Goal: Task Accomplishment & Management: Complete application form

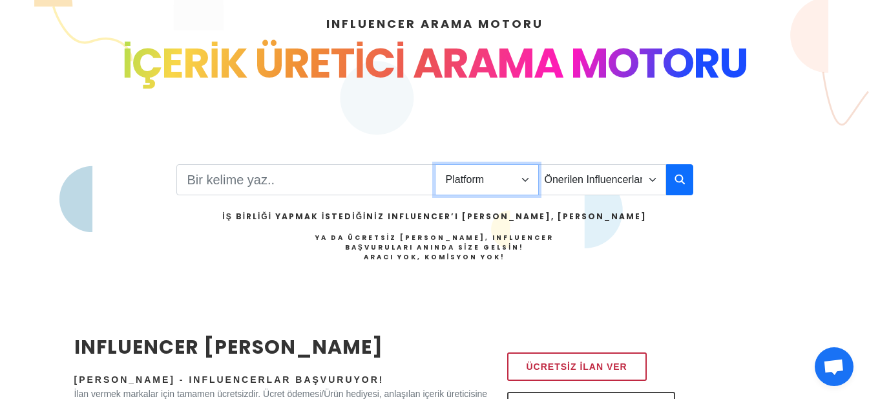
click at [498, 185] on select "Platform Instagram Facebook Youtube Tiktok Twitter Twitch" at bounding box center [487, 179] width 104 height 31
select select "1"
click at [435, 164] on select "Platform Instagram Facebook Youtube Tiktok Twitter Twitch" at bounding box center [487, 179] width 104 height 31
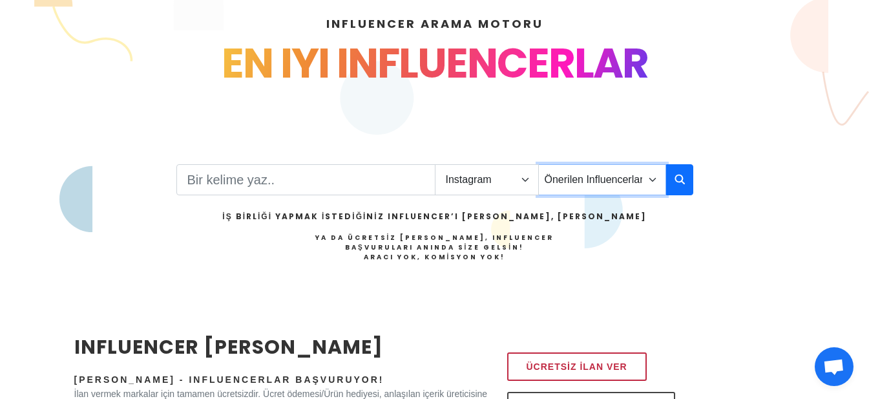
click at [604, 172] on select "Önerilen Influencerlar Aile & Çocuk & Ebeveyn Alışveriş & Giyim & Aksesuar Arab…" at bounding box center [602, 179] width 128 height 31
click at [675, 182] on icon "button" at bounding box center [680, 179] width 10 height 16
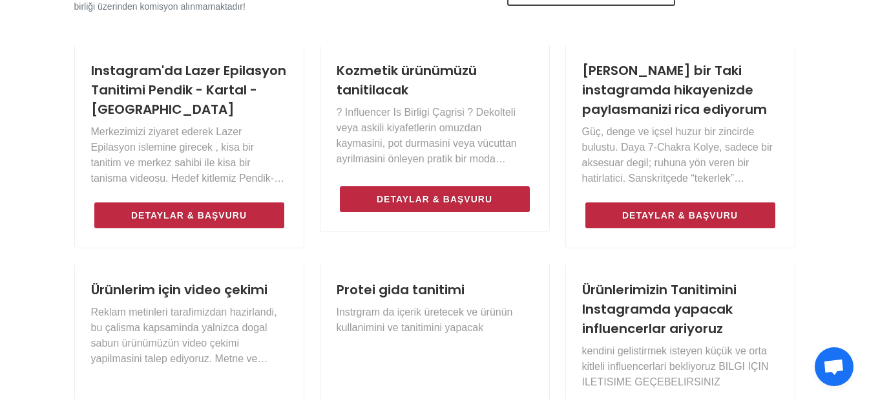
scroll to position [582, 0]
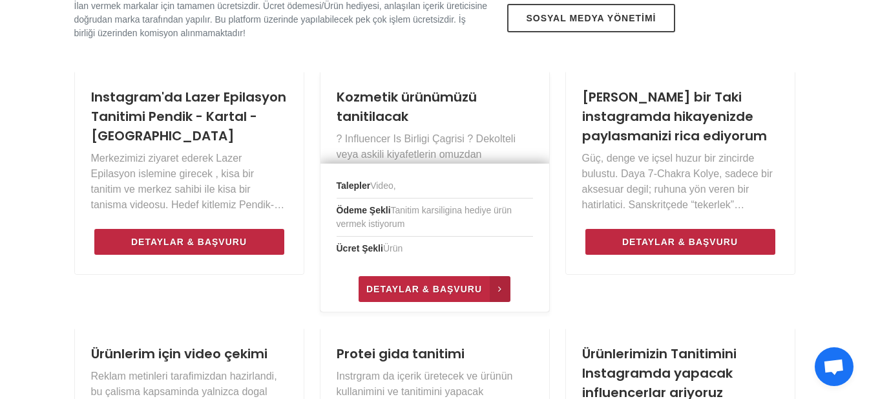
click at [443, 288] on span "Detaylar & Başvuru" at bounding box center [424, 289] width 116 height 16
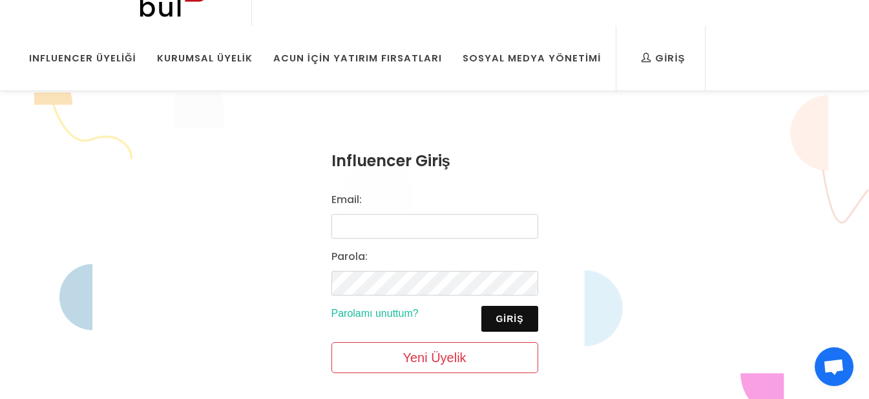
scroll to position [65, 0]
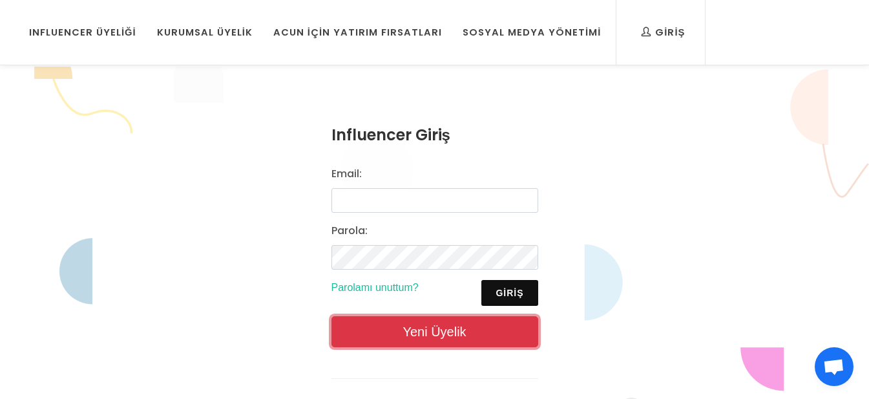
click at [427, 326] on link "Yeni Üyelik" at bounding box center [435, 331] width 207 height 31
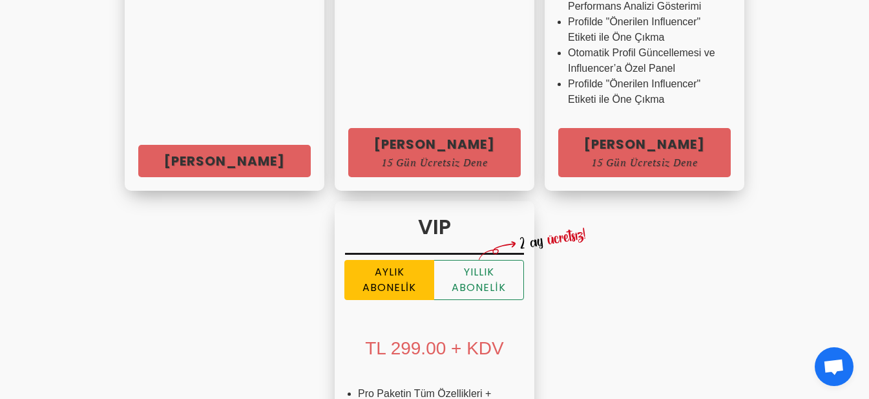
scroll to position [646, 0]
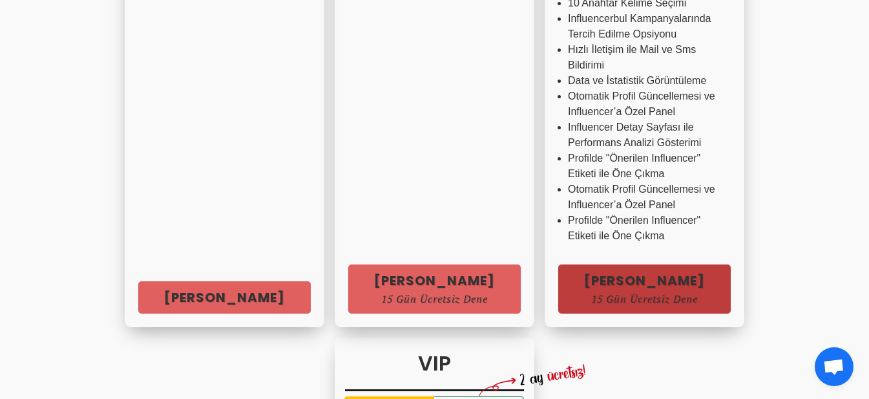
click at [615, 288] on link "Hemen Başla 15 Gün Ücretsiz Dene" at bounding box center [644, 288] width 173 height 49
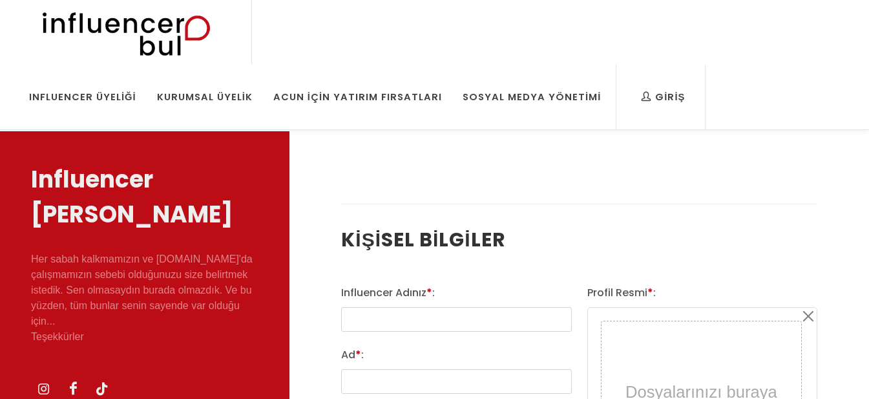
select select
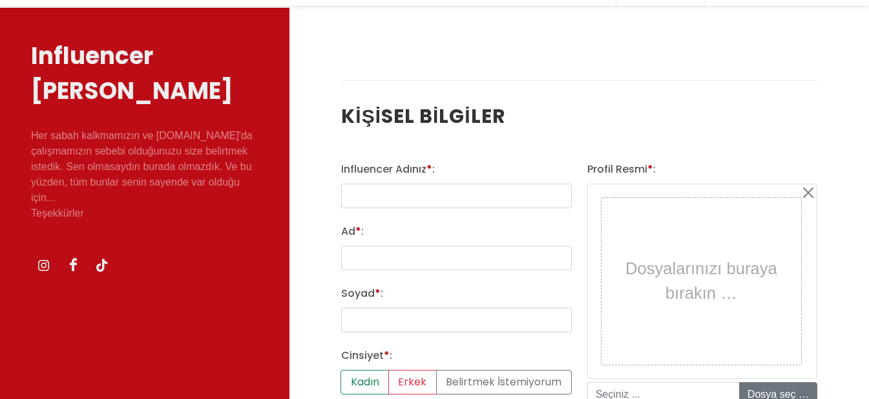
scroll to position [129, 0]
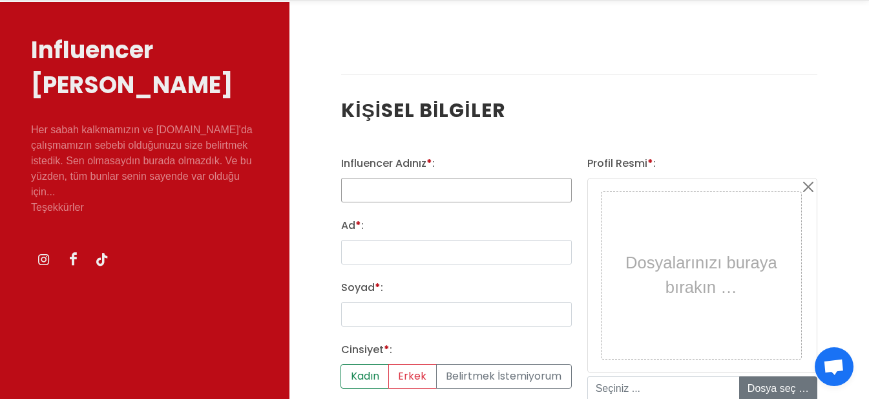
click at [477, 192] on input "text" at bounding box center [456, 190] width 230 height 25
type input "gezenbirmemure"
click at [452, 253] on input "Ad * :" at bounding box center [456, 252] width 230 height 25
type input "saniye"
click at [439, 316] on input "Soyad * :" at bounding box center [456, 314] width 230 height 25
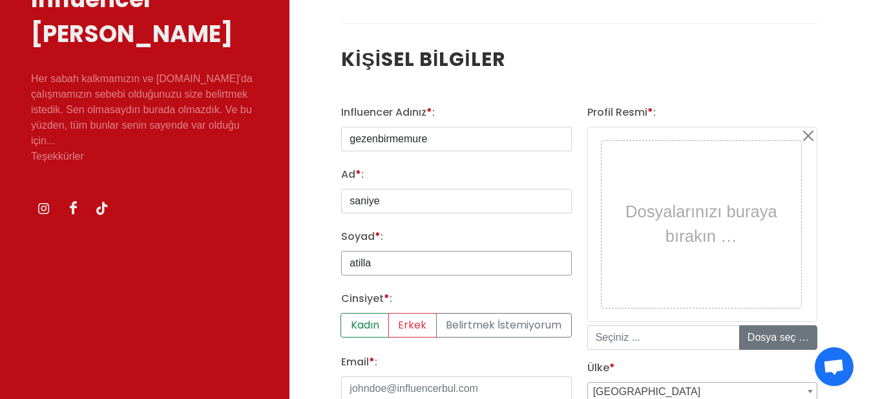
scroll to position [259, 0]
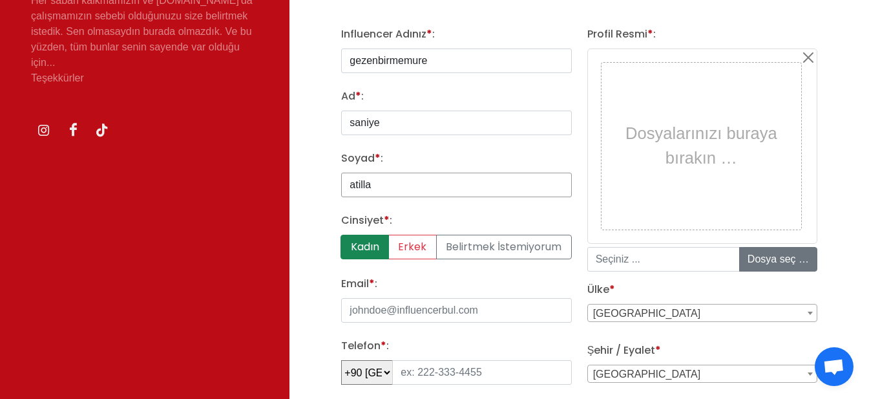
type input "atilla"
click at [354, 251] on label "Kadın" at bounding box center [365, 247] width 48 height 25
click at [350, 243] on input "Kadın" at bounding box center [345, 239] width 8 height 8
radio input "true"
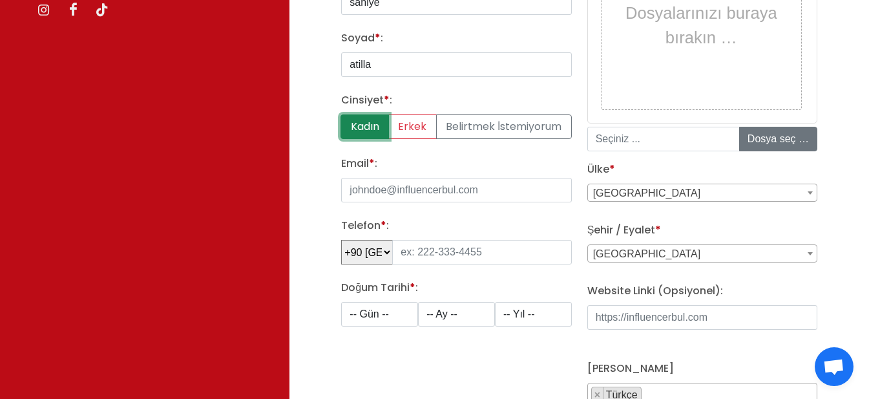
scroll to position [388, 0]
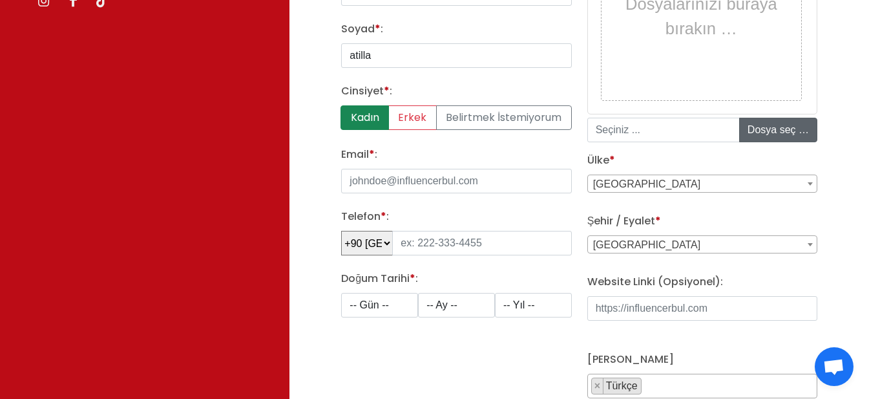
click at [796, 127] on input "file" at bounding box center [838, 129] width 196 height 23
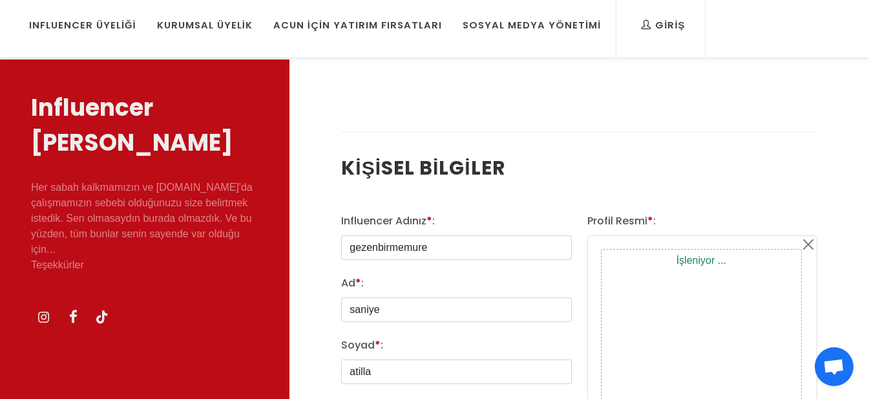
scroll to position [65, 0]
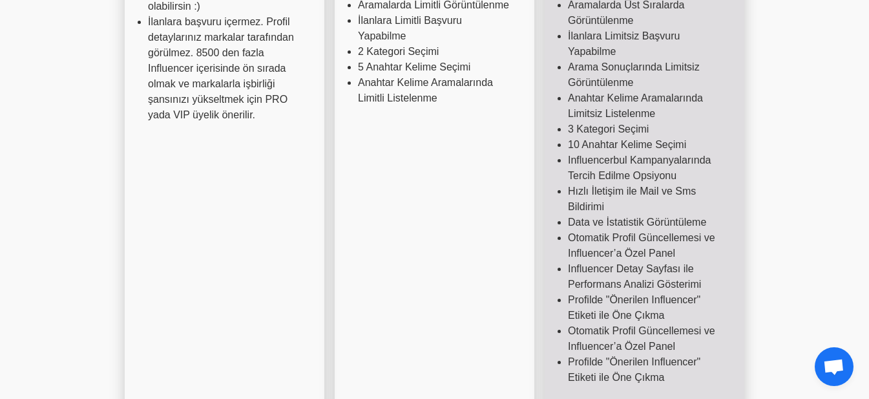
scroll to position [582, 0]
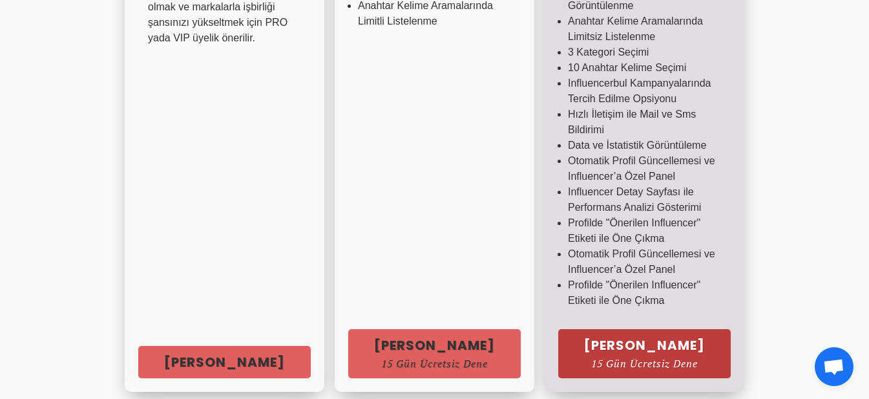
click at [635, 358] on span "15 Gün Ücretsiz Dene" at bounding box center [644, 363] width 121 height 10
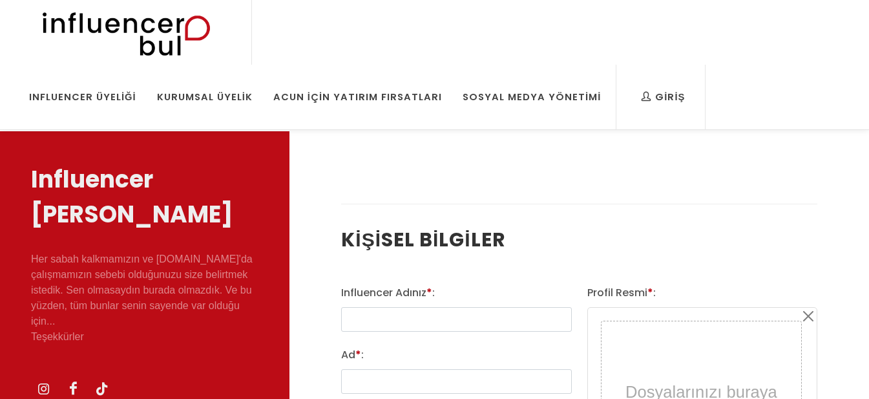
select select
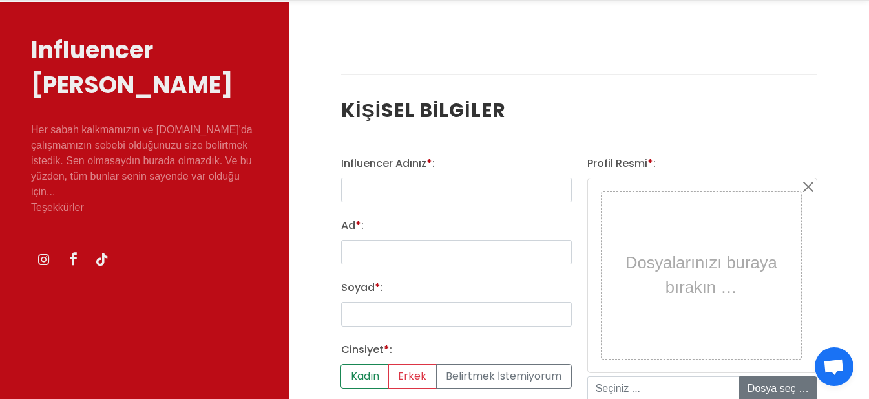
scroll to position [194, 0]
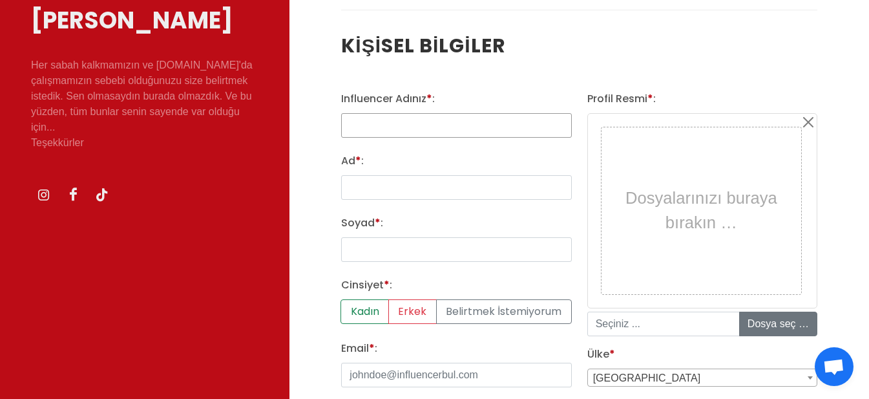
click at [482, 128] on input "text" at bounding box center [456, 125] width 230 height 25
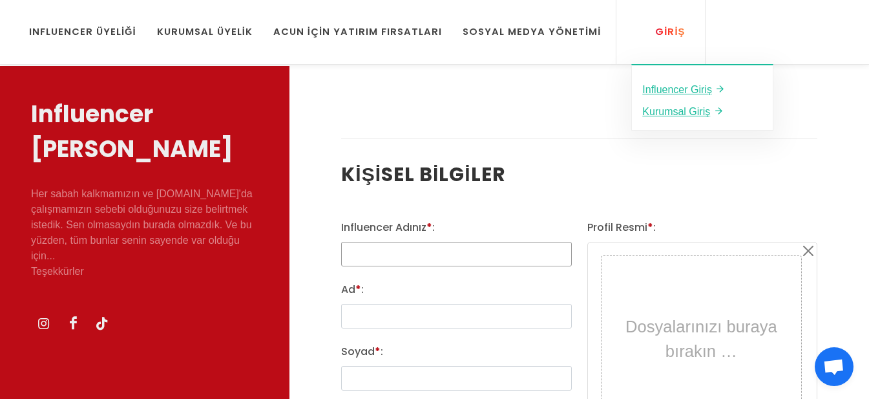
scroll to position [65, 0]
click at [631, 21] on link "Giriş" at bounding box center [662, 32] width 63 height 65
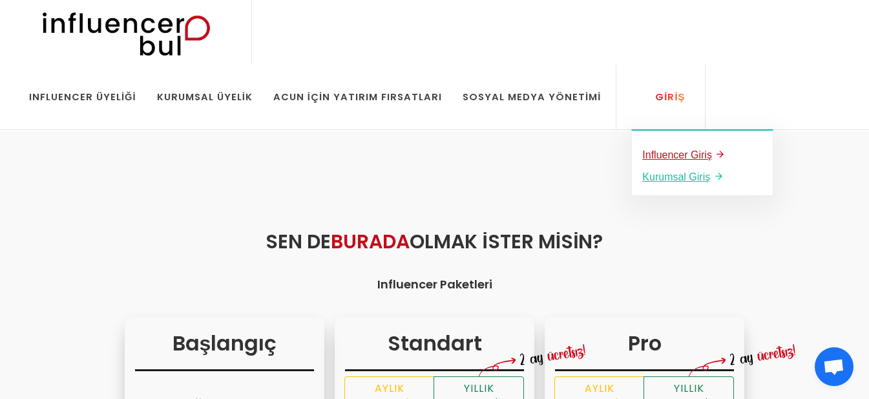
click at [642, 154] on u "Influencer Giriş" at bounding box center [677, 154] width 70 height 11
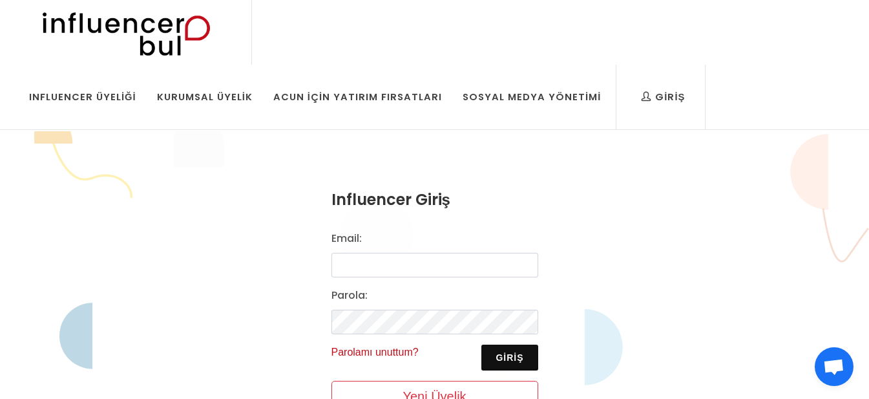
click at [403, 355] on link "Parolamı unuttum?" at bounding box center [375, 351] width 87 height 11
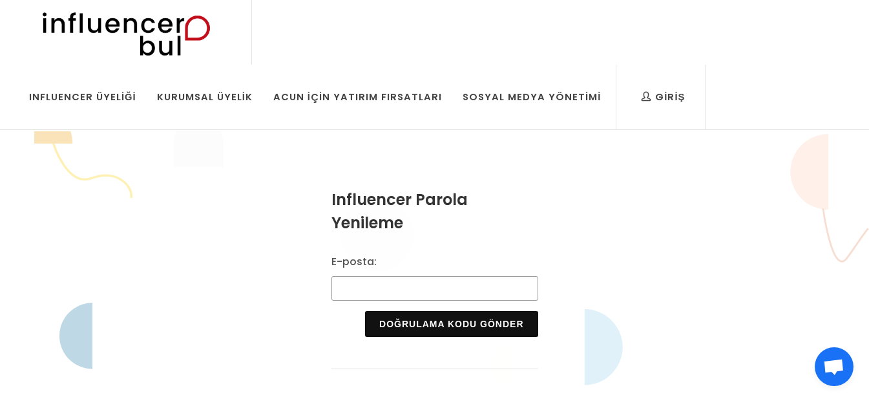
click at [437, 295] on input "E-posta:" at bounding box center [435, 288] width 207 height 25
type input "[EMAIL_ADDRESS][DOMAIN_NAME]"
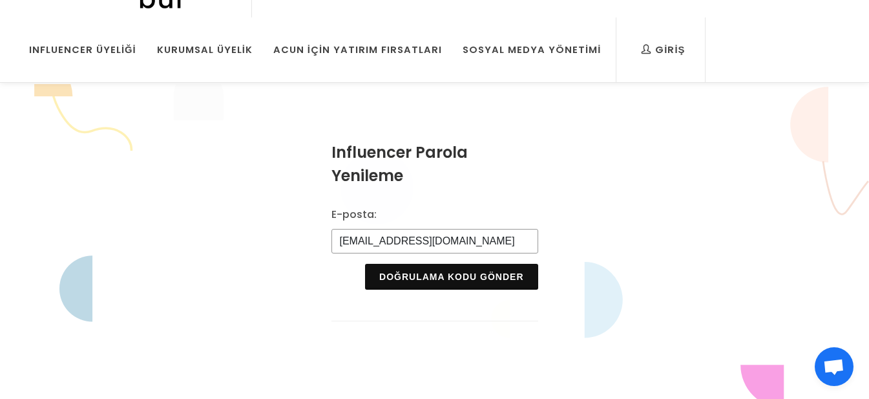
scroll to position [194, 0]
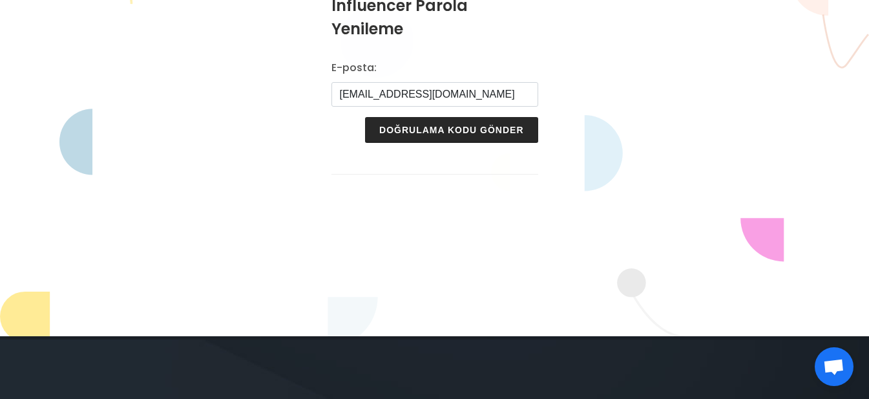
click at [430, 119] on button "Doğrulama Kodu Gönder" at bounding box center [451, 130] width 173 height 26
click at [425, 128] on button "Doğrulama Kodu Gönder" at bounding box center [451, 130] width 173 height 26
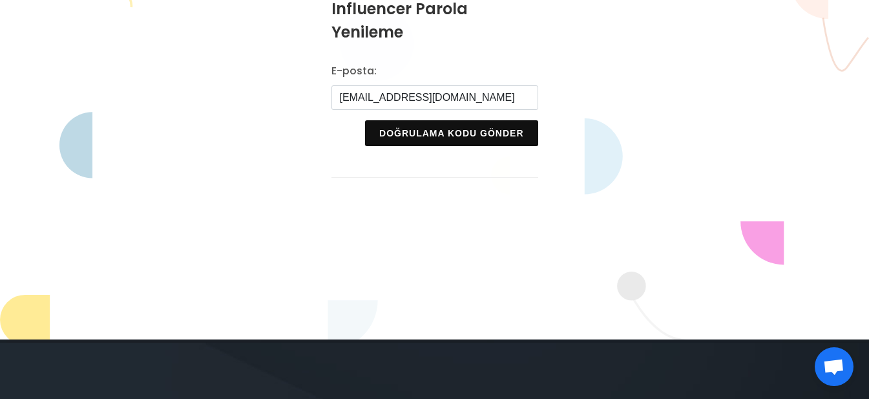
scroll to position [0, 0]
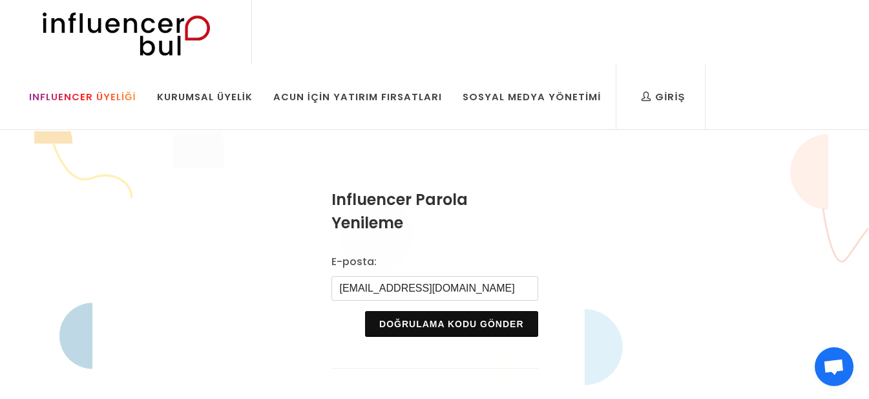
click at [136, 90] on div "Influencer Üyeliği" at bounding box center [82, 97] width 107 height 14
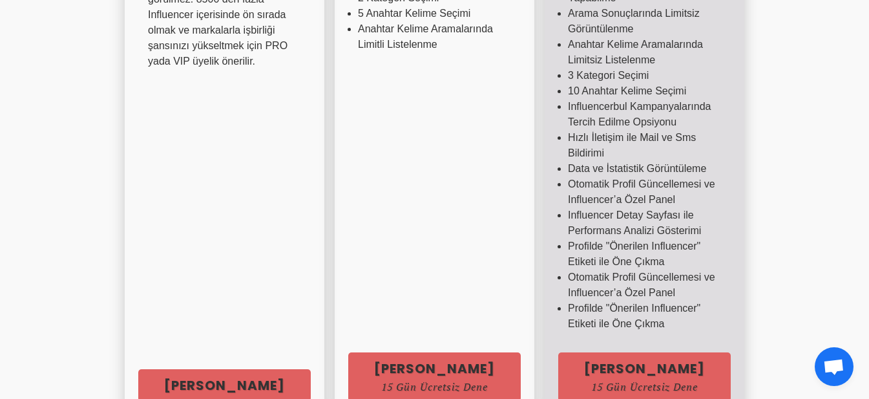
scroll to position [646, 0]
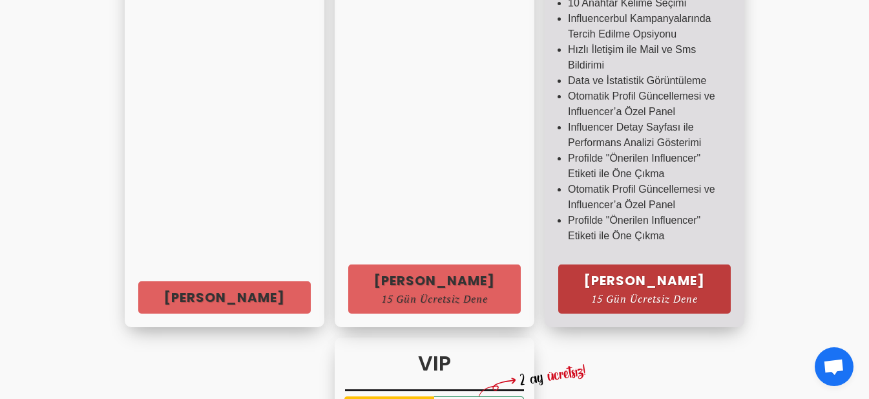
click at [662, 276] on link "Hemen Başla 15 Gün Ücretsiz Dene" at bounding box center [644, 288] width 173 height 49
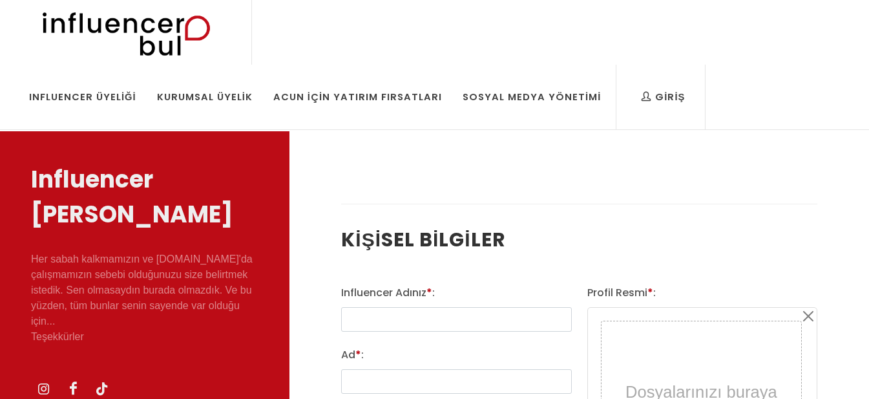
select select
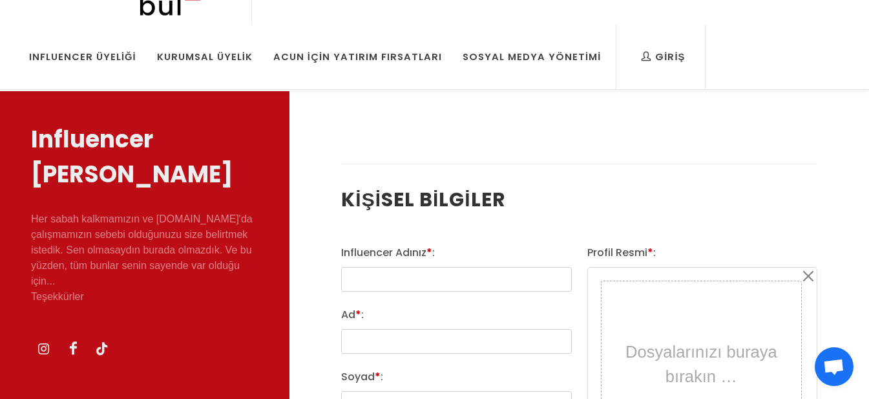
scroll to position [65, 0]
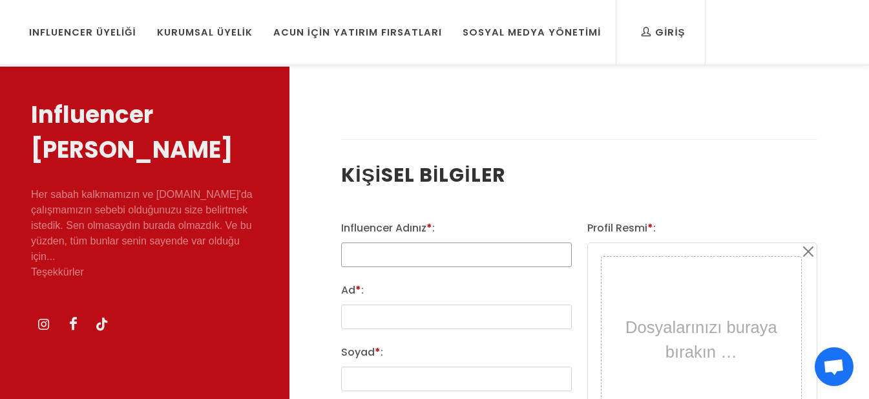
click at [529, 257] on input "text" at bounding box center [456, 254] width 230 height 25
type input "gezenbirmemure"
click at [463, 308] on input "Ad * :" at bounding box center [456, 316] width 230 height 25
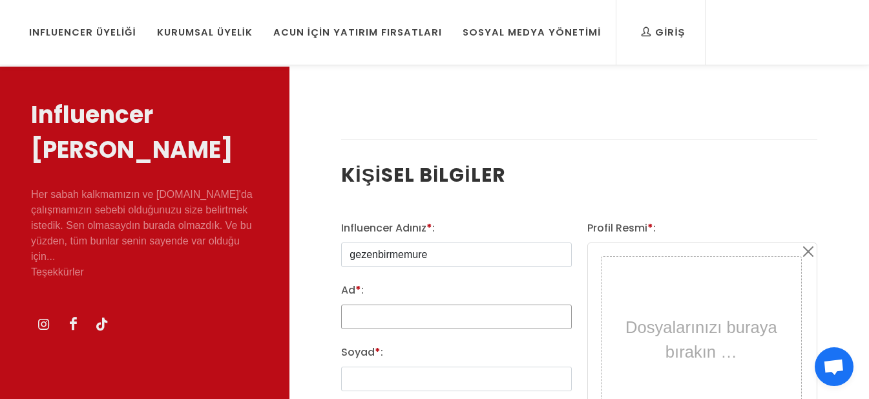
click at [463, 312] on input "Ad * :" at bounding box center [456, 316] width 230 height 25
type input "saniye"
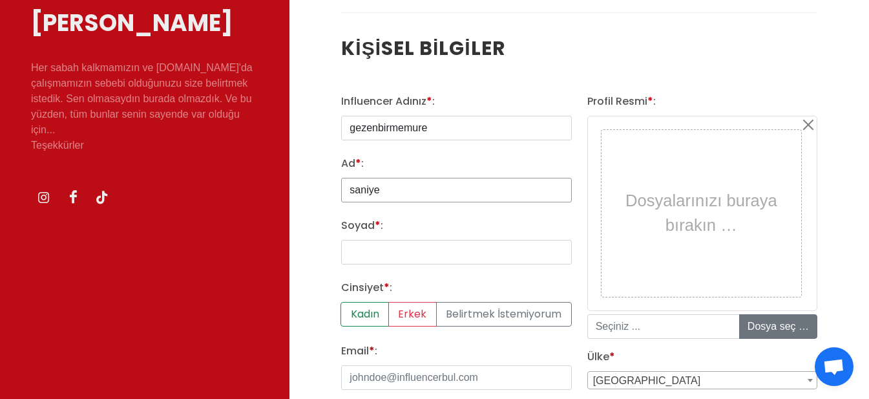
scroll to position [194, 0]
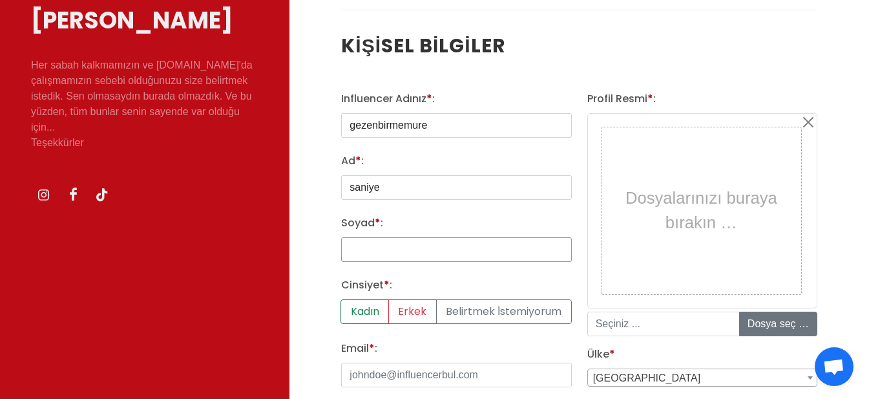
click at [461, 246] on input "Soyad * :" at bounding box center [456, 249] width 230 height 25
type input "atilla"
click at [378, 308] on label "Kadın" at bounding box center [365, 311] width 48 height 25
click at [350, 308] on input "Kadın" at bounding box center [345, 303] width 8 height 8
radio input "true"
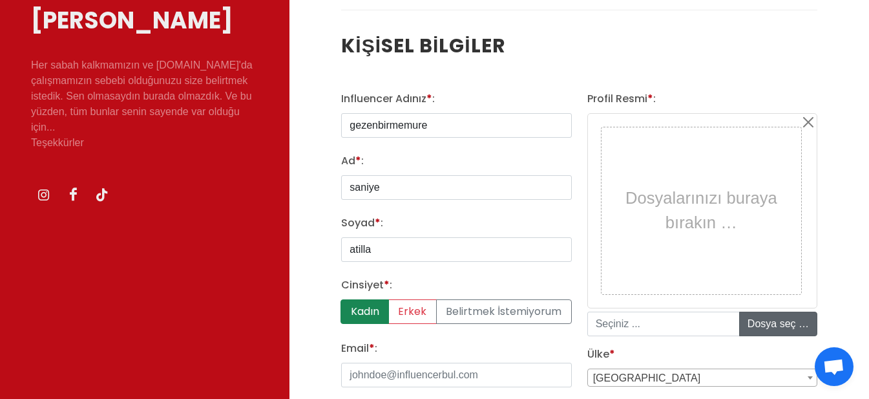
click at [783, 323] on input "file" at bounding box center [838, 323] width 196 height 23
type input "C:\fakepath\CCUW2243.JPG"
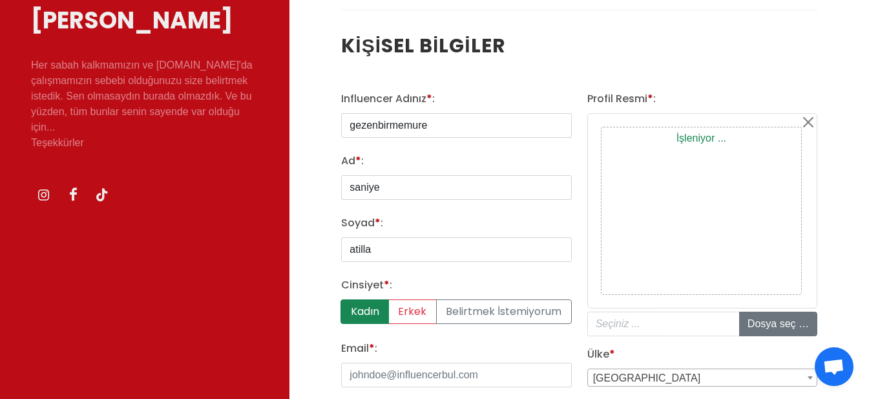
type input "CCUW2243.JPG"
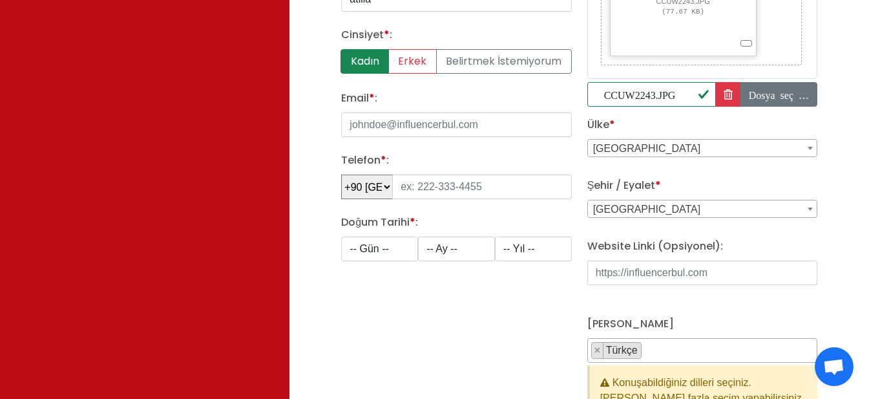
scroll to position [452, 0]
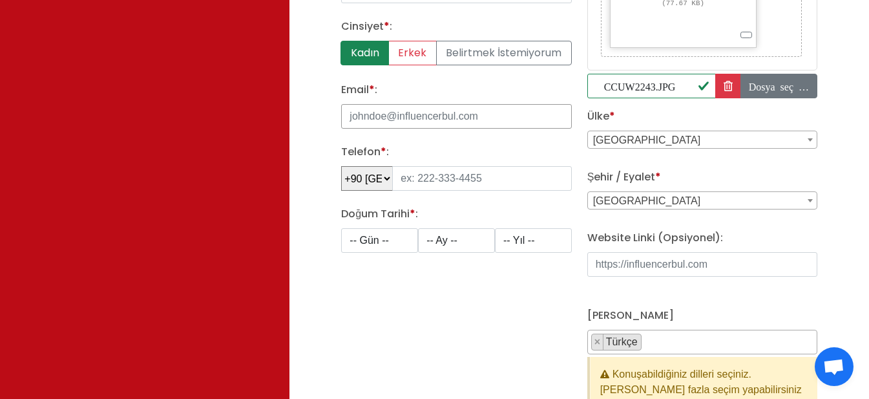
click at [465, 118] on input "Email * :" at bounding box center [456, 116] width 230 height 25
click at [441, 115] on input "Email * :" at bounding box center [456, 116] width 230 height 25
click at [414, 120] on input "Email * :" at bounding box center [456, 116] width 230 height 25
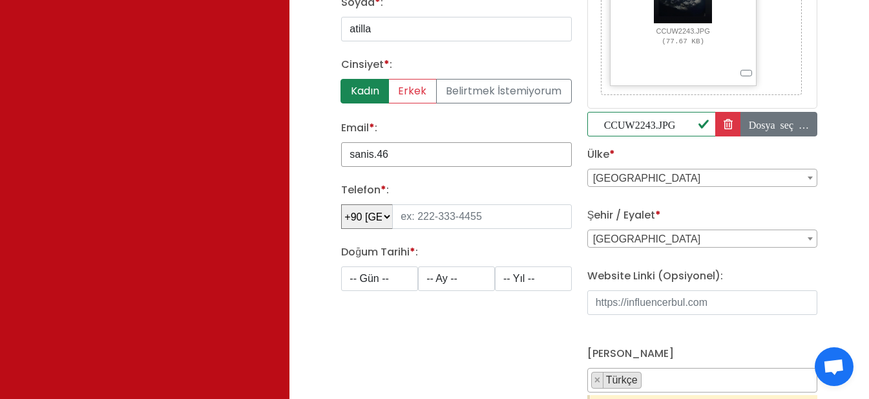
scroll to position [388, 0]
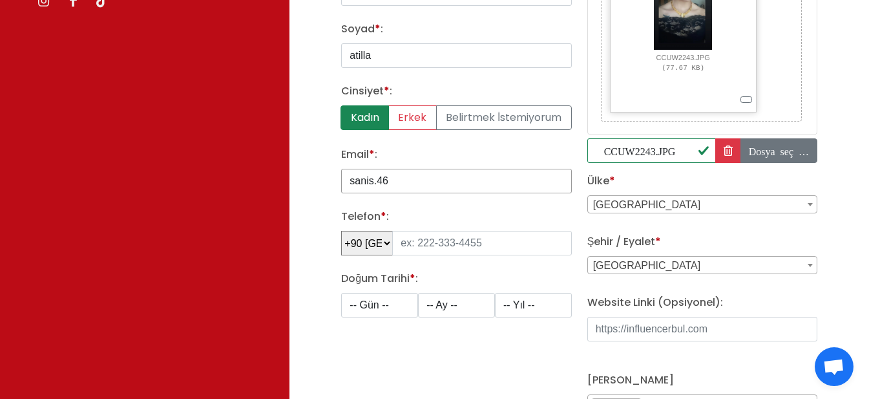
click at [410, 182] on input "sanis.46" at bounding box center [456, 181] width 230 height 25
type input "sanis.46at@gmail.com"
click at [438, 222] on div "Telefon * : +90 Türkiye 93 Afghanistan 355 Albania 213 Algeria 1684 American Sa…" at bounding box center [456, 232] width 230 height 47
click at [436, 248] on input "tel" at bounding box center [481, 243] width 179 height 25
click at [405, 242] on input "0546 789 21 58" at bounding box center [481, 243] width 179 height 25
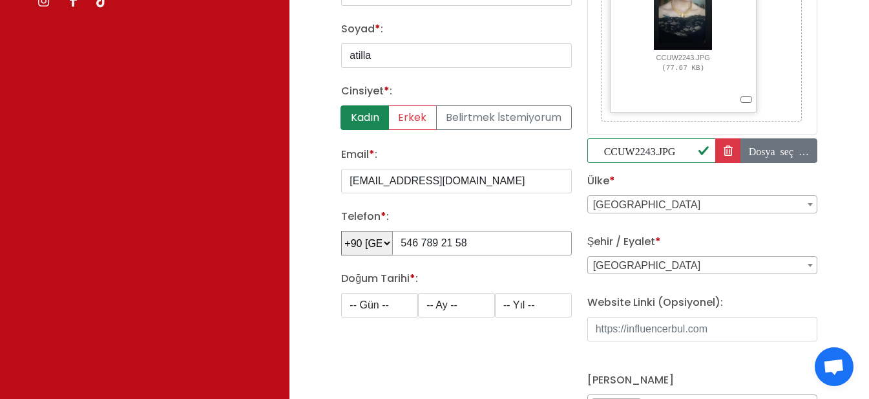
type input "546 789 21 58"
click at [377, 301] on select "-- Gün -- 1 2 3 4 5 6 7 8 9 10 11 12 13 14 15 16 17 18 19 20 21 22 23 24 25 26 …" at bounding box center [379, 305] width 77 height 25
select select "28"
click at [341, 293] on select "-- Gün -- 1 2 3 4 5 6 7 8 9 10 11 12 13 14 15 16 17 18 19 20 21 22 23 24 25 26 …" at bounding box center [379, 305] width 77 height 25
click at [467, 311] on select "-- Ay -- 1 2 3 4 5 6 7 8 9 10 11 12" at bounding box center [456, 305] width 77 height 25
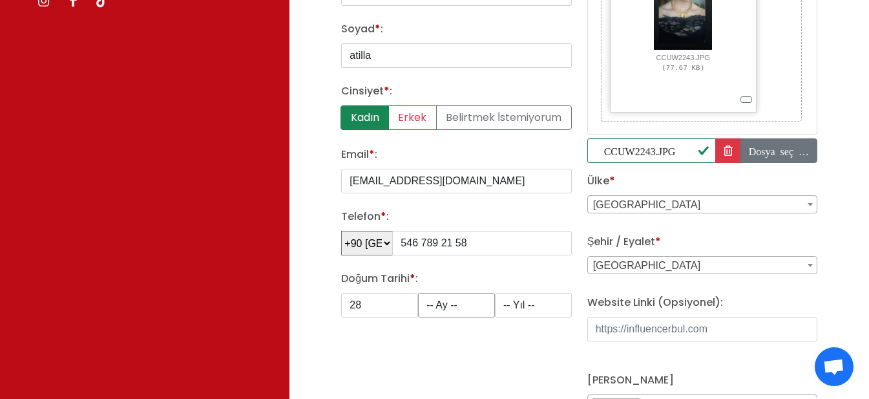
select select "3"
click at [418, 293] on select "-- Ay -- 1 2 3 4 5 6 7 8 9 10 11 12" at bounding box center [456, 305] width 77 height 25
drag, startPoint x: 524, startPoint y: 295, endPoint x: 522, endPoint y: 307, distance: 12.4
click at [524, 295] on select "-- Yıl -- 2008 2007 2006 2005 2004 2003 2002 2001 2000 1999 1998 1997 1996 1995…" at bounding box center [533, 305] width 77 height 25
select select "1998"
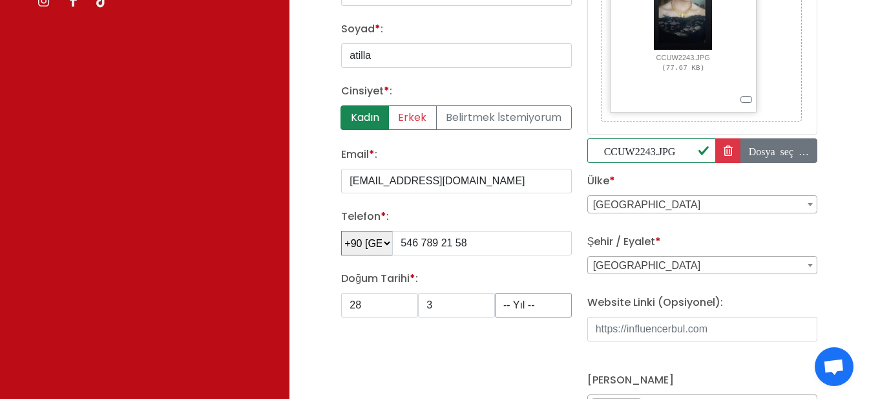
click at [495, 293] on select "-- Yıl -- 2008 2007 2006 2005 2004 2003 2002 2001 2000 1999 1998 1997 1996 1995…" at bounding box center [533, 305] width 77 height 25
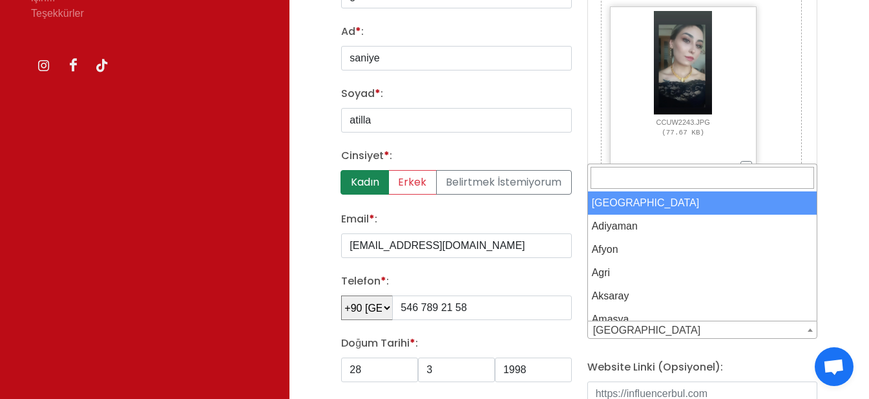
click at [697, 330] on span "Adana" at bounding box center [702, 330] width 229 height 18
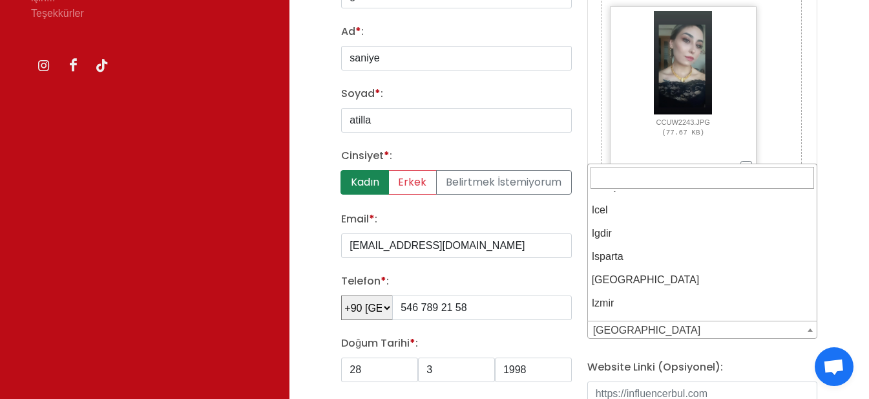
scroll to position [905, 0]
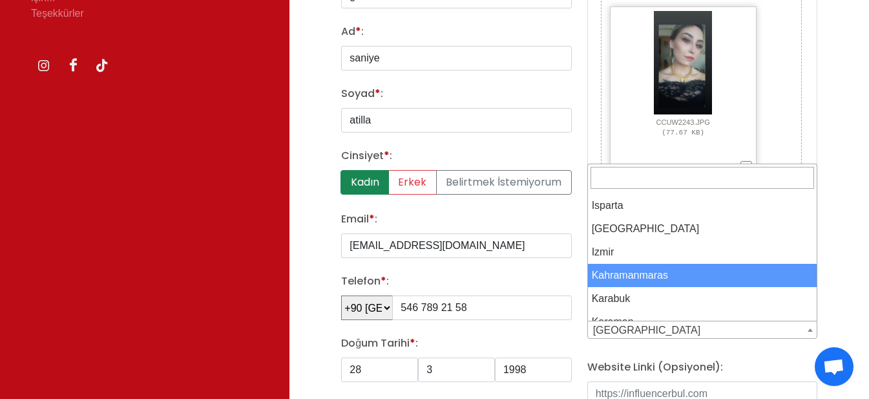
select select "3705"
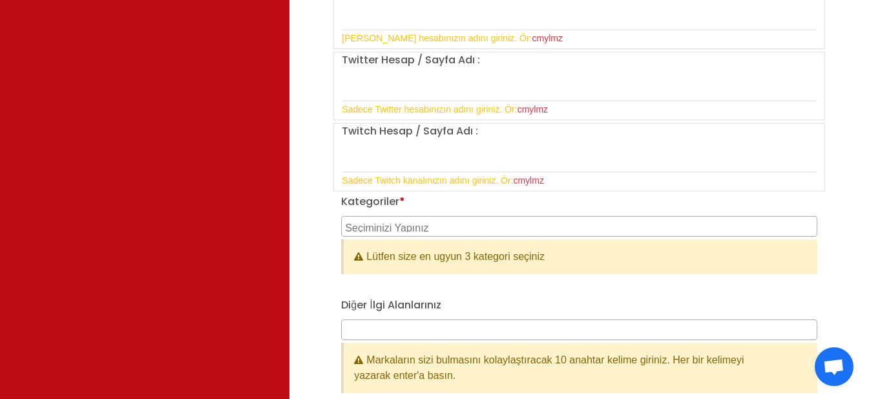
scroll to position [1422, 0]
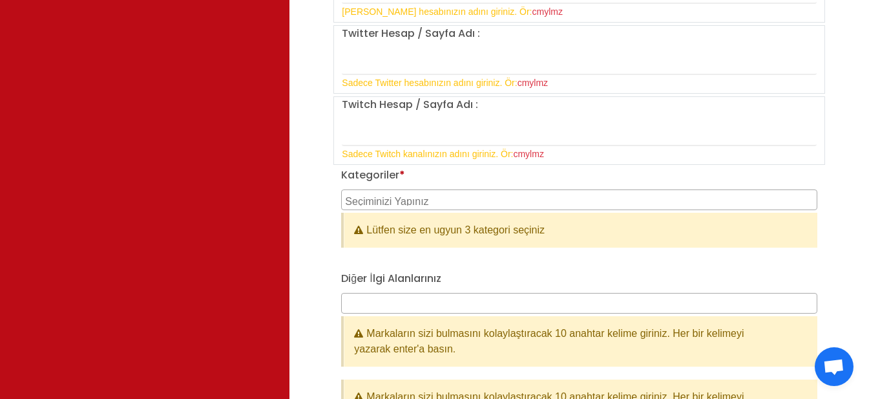
click at [525, 213] on div "Lütfen size en ugyun 3 kategori seçiniz" at bounding box center [581, 230] width 474 height 35
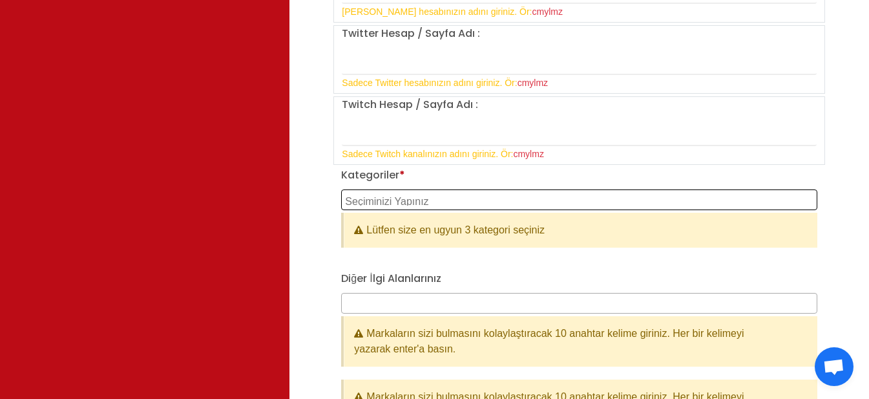
click at [533, 193] on span at bounding box center [579, 197] width 475 height 11
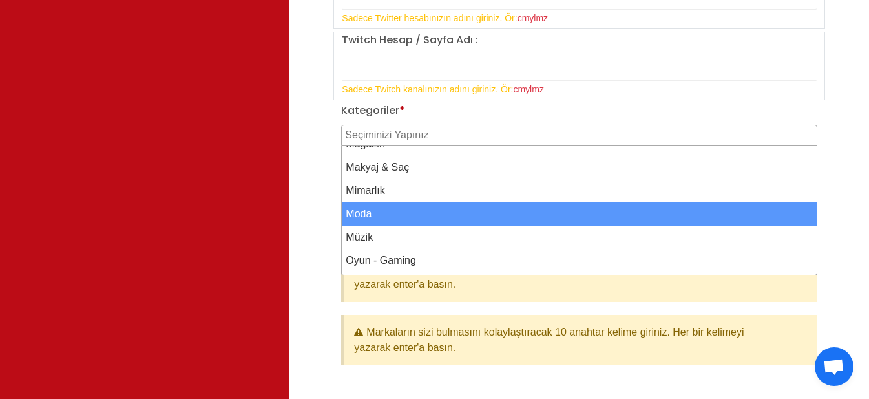
scroll to position [347, 0]
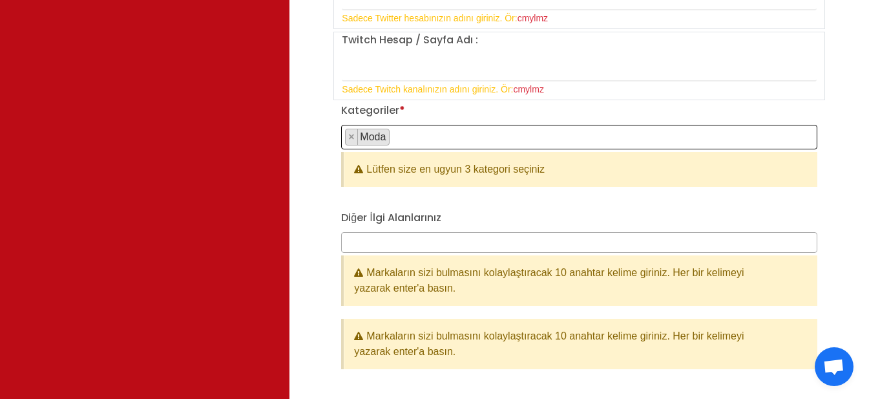
click at [443, 127] on span "× Moda" at bounding box center [579, 137] width 476 height 25
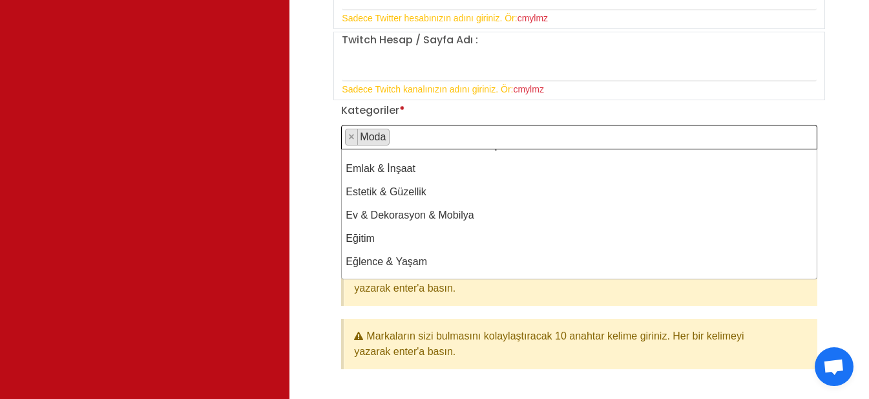
scroll to position [176, 0]
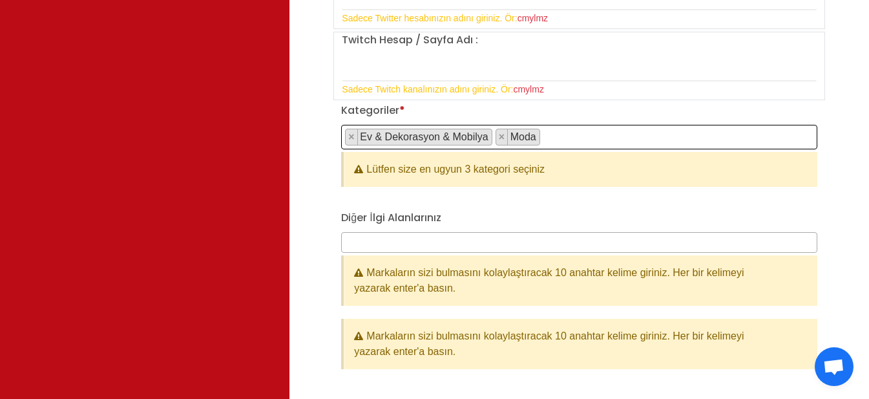
click at [571, 134] on span "× Ev & Dekorasyon & Mobilya × Moda" at bounding box center [579, 137] width 476 height 25
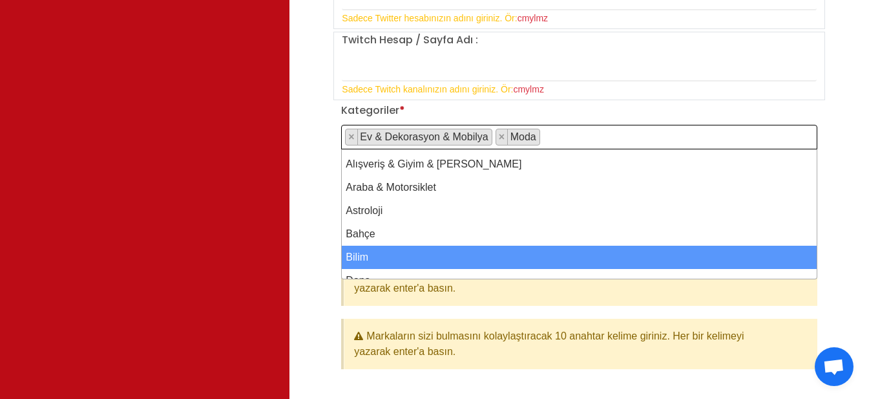
scroll to position [0, 0]
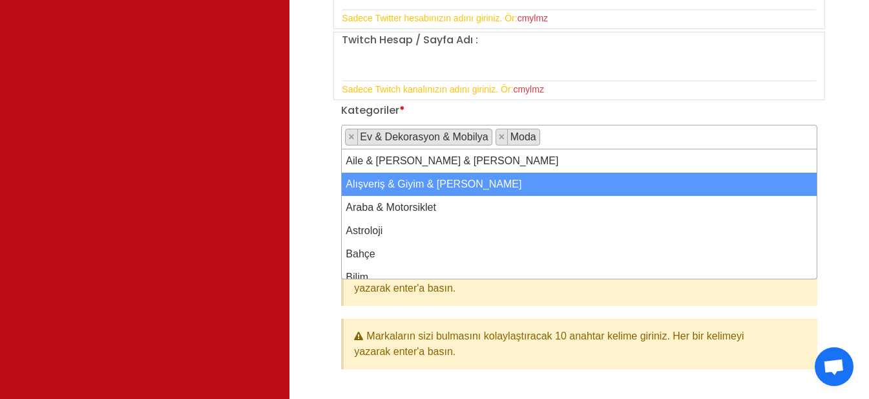
select select "2"
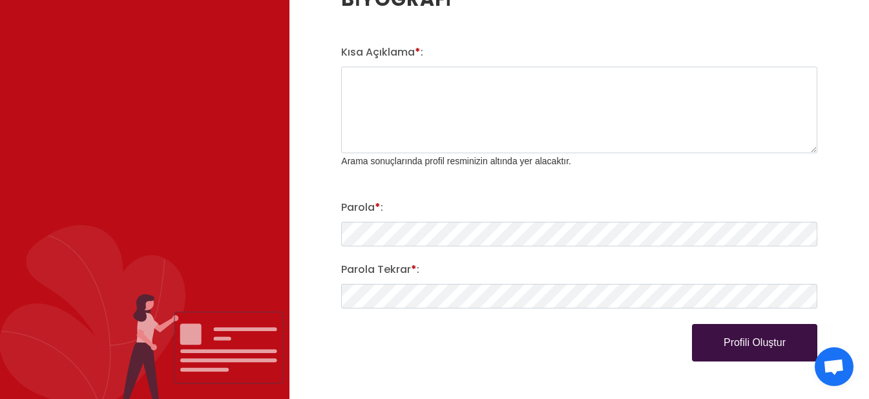
scroll to position [2004, 0]
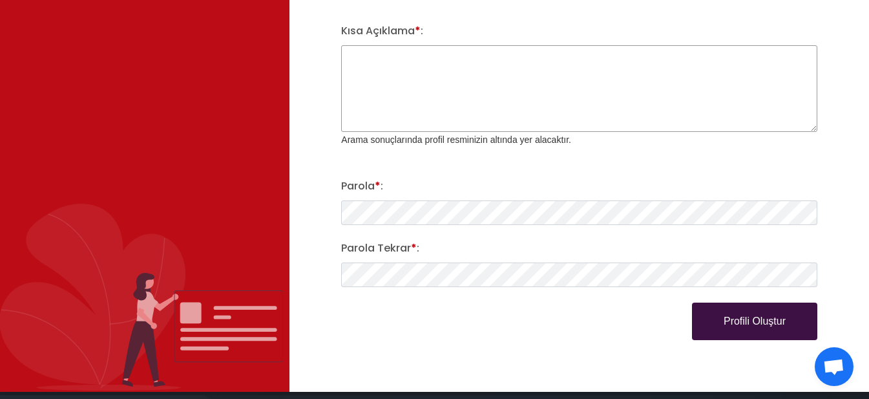
click at [460, 74] on textarea "Kısa Açıklama * :" at bounding box center [579, 88] width 476 height 87
type textarea "m"
click at [397, 61] on textarea "Merhaba,hikayenizi" at bounding box center [579, 88] width 476 height 87
click at [394, 61] on textarea "Merhaba,hikayenizi" at bounding box center [579, 88] width 476 height 87
click at [455, 62] on textarea "Merhaba, hikayenizi" at bounding box center [579, 88] width 476 height 87
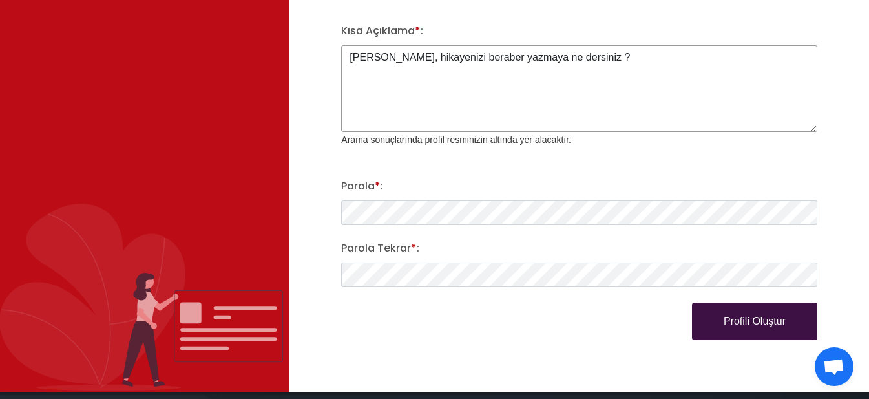
type textarea "Merhaba, hikayenizi beraber yazmaya ne dersiniz ?"
click at [692, 302] on button "Profili Oluştur" at bounding box center [754, 320] width 125 height 37
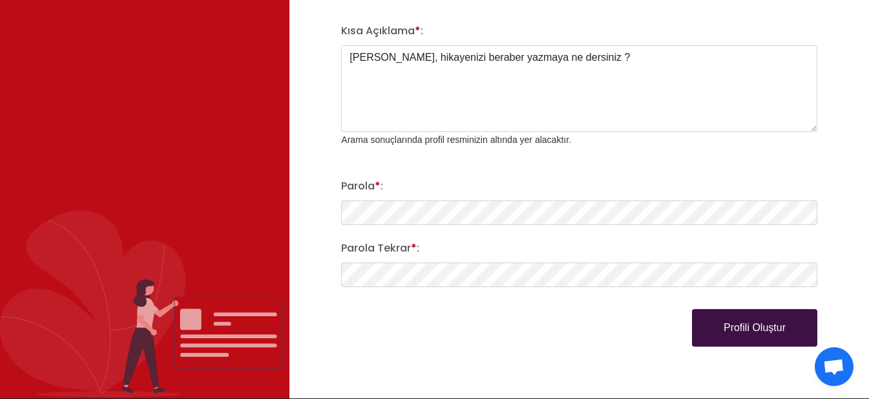
drag, startPoint x: 842, startPoint y: 341, endPoint x: 835, endPoint y: 343, distance: 6.7
click at [774, 331] on button "Profili Oluştur" at bounding box center [754, 327] width 125 height 37
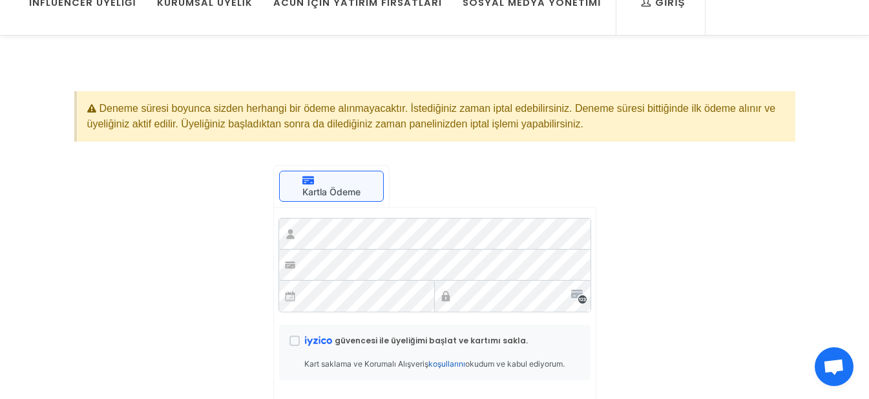
scroll to position [129, 0]
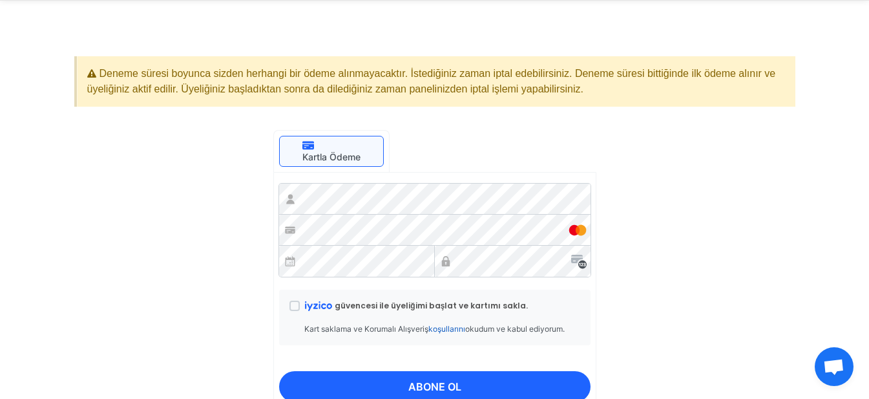
click at [419, 381] on span "ABONE OL" at bounding box center [434, 386] width 53 height 31
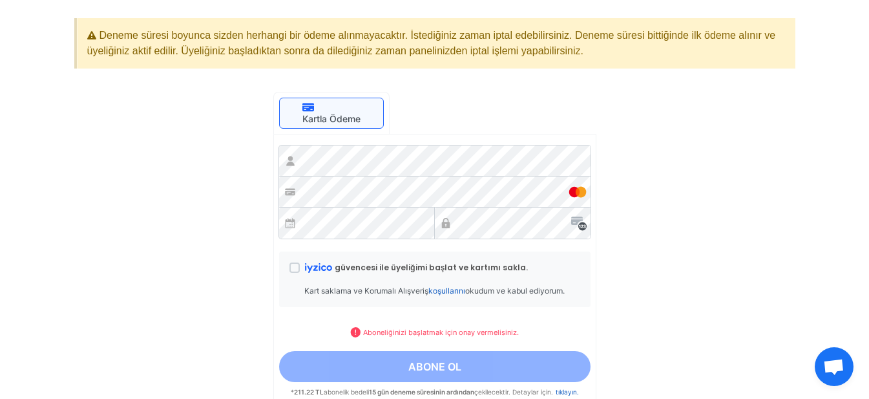
scroll to position [194, 0]
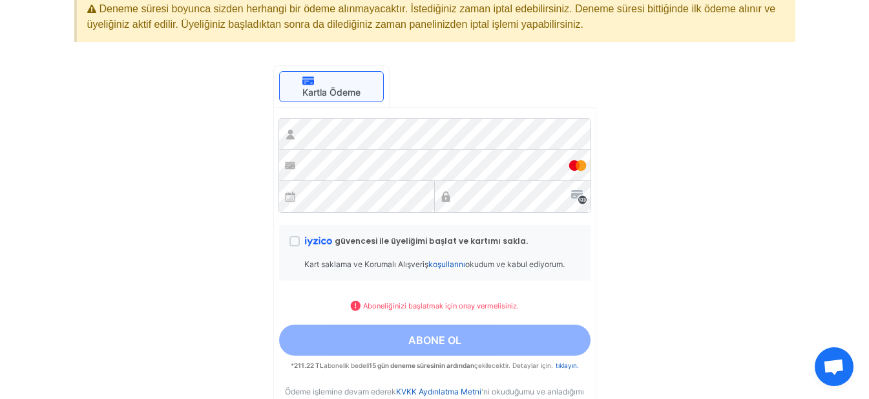
click at [294, 237] on input "güvencesi ile üyeliğimi başlat ve kartımı sakla." at bounding box center [295, 241] width 10 height 10
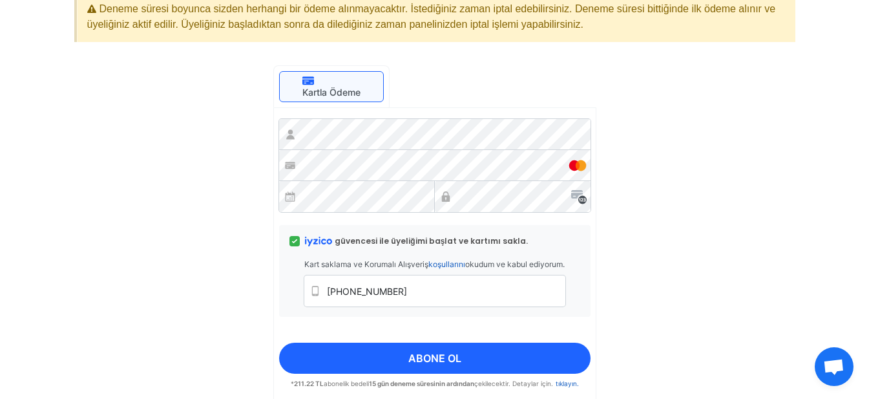
click at [438, 354] on span "ABONE OL" at bounding box center [434, 358] width 53 height 31
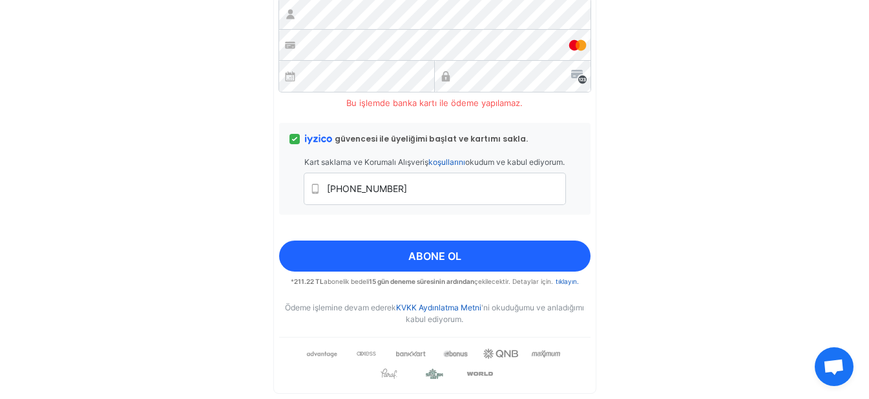
scroll to position [323, 0]
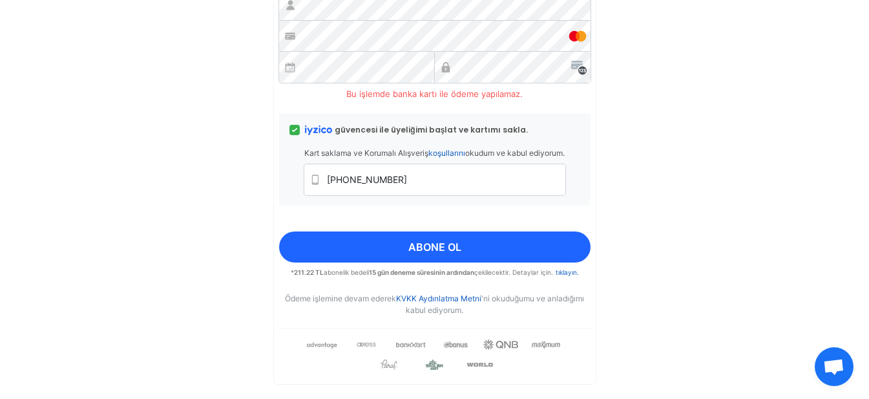
click at [481, 250] on button "ABONE OL" at bounding box center [435, 246] width 312 height 31
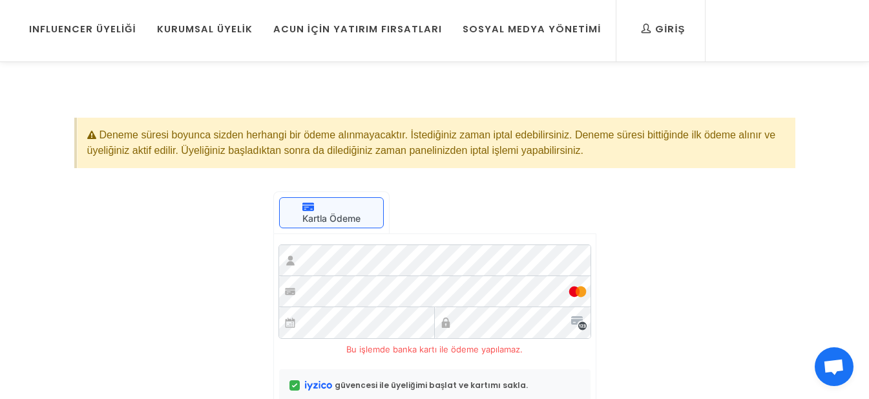
scroll to position [194, 0]
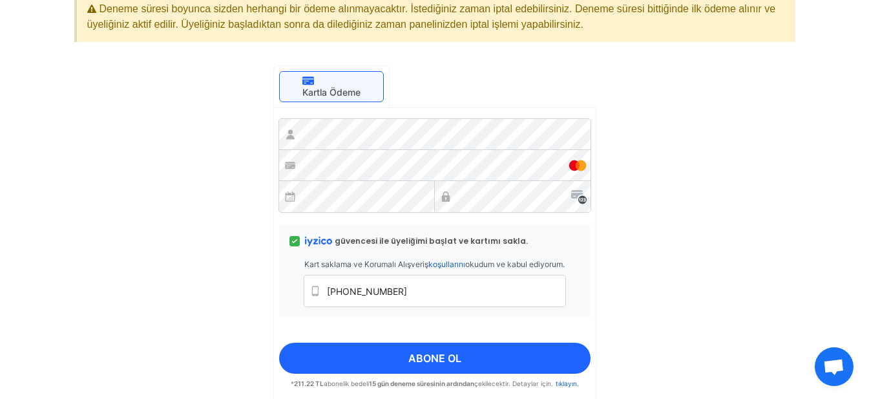
click at [510, 363] on button "ABONE OL" at bounding box center [435, 358] width 312 height 31
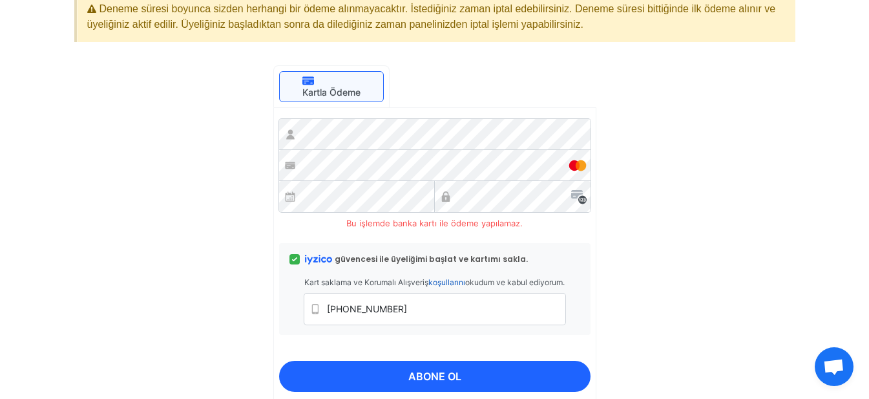
click at [293, 260] on icon at bounding box center [294, 259] width 5 height 5
click at [293, 260] on input "güvencesi ile üyeliğimi başlat ve kartımı sakla." at bounding box center [295, 259] width 10 height 10
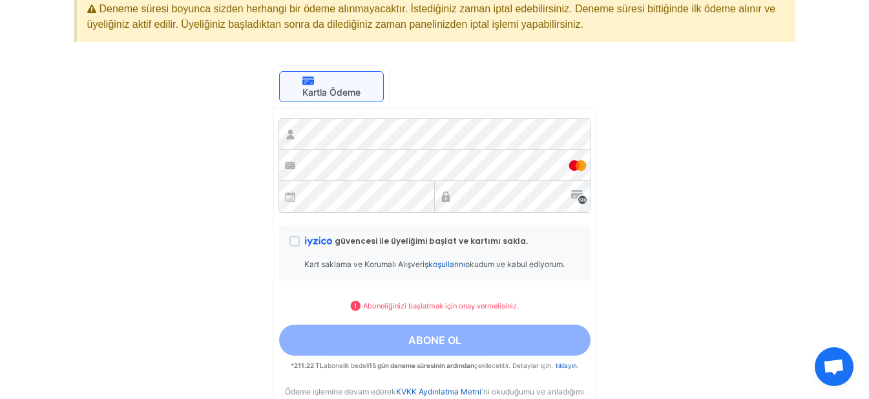
click at [295, 243] on input "güvencesi ile üyeliğimi başlat ve kartımı sakla." at bounding box center [295, 241] width 10 height 10
checkbox input "true"
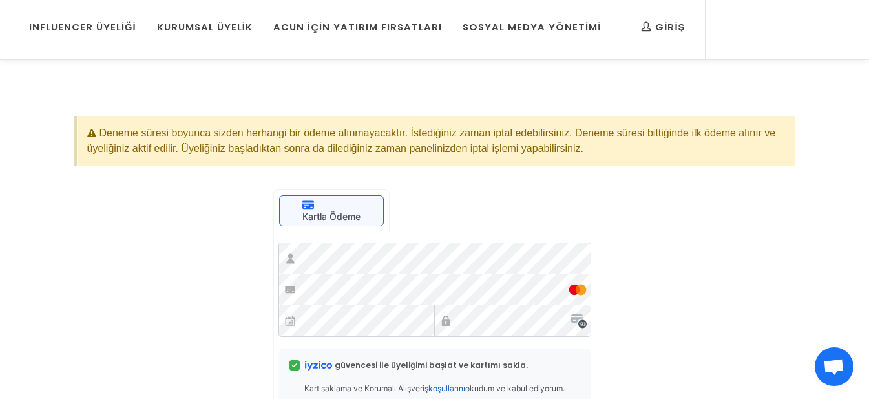
scroll to position [0, 0]
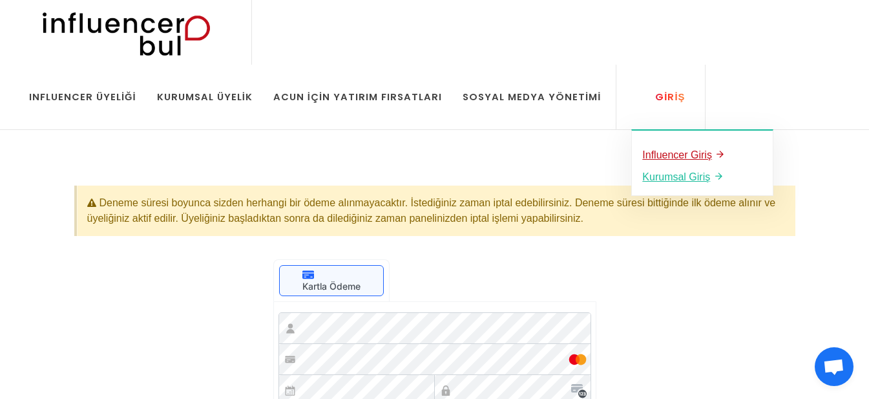
click at [642, 154] on u "Influencer Giriş" at bounding box center [677, 154] width 70 height 11
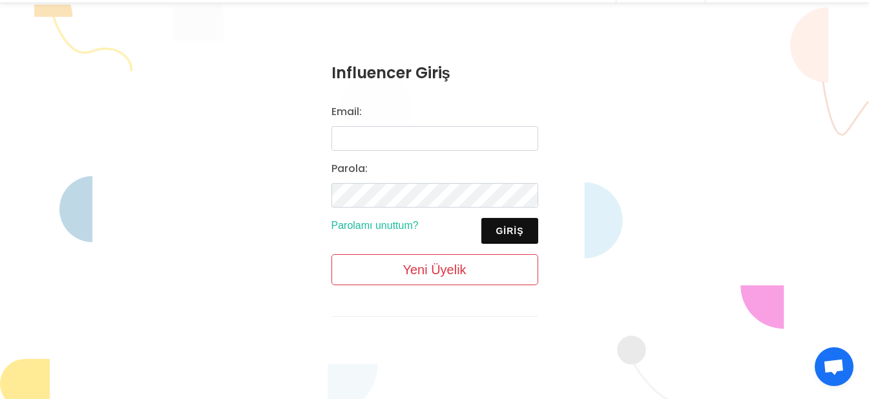
scroll to position [129, 0]
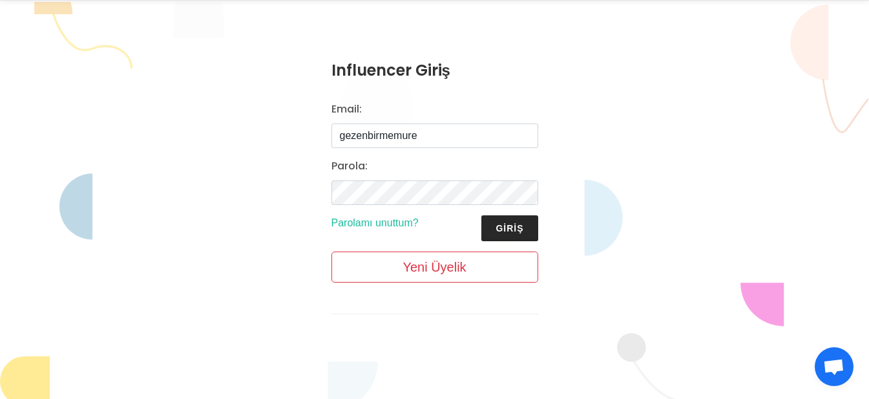
click at [513, 220] on button "Giriş" at bounding box center [510, 228] width 56 height 26
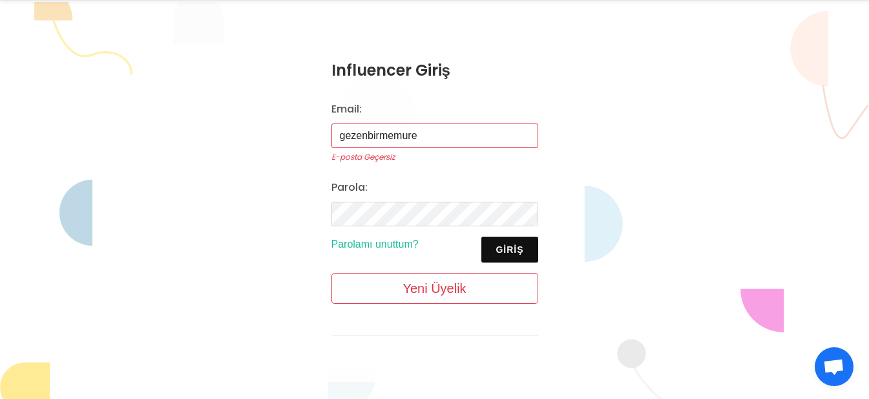
drag, startPoint x: 462, startPoint y: 136, endPoint x: 310, endPoint y: 147, distance: 152.3
click at [310, 147] on div "Influencer Giriş Email: gezenbirmemure E-posta Geçersiz [GEOGRAPHIC_DATA]: Giri…" at bounding box center [435, 207] width 259 height 349
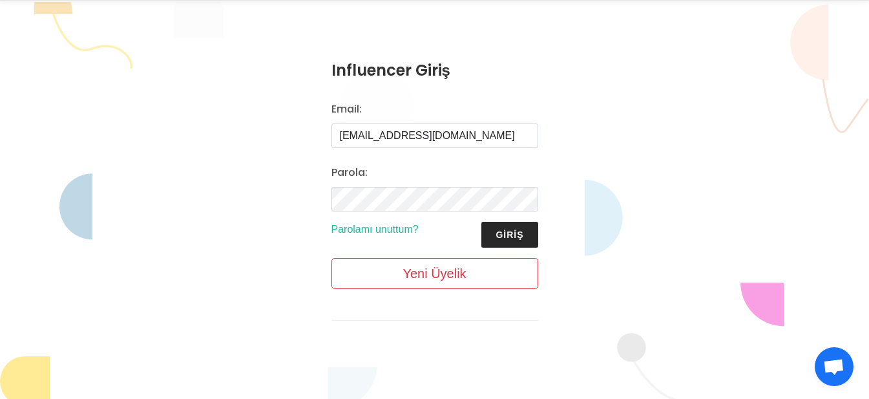
click at [506, 225] on button "Giriş" at bounding box center [510, 235] width 56 height 26
click at [523, 234] on button "Giriş" at bounding box center [510, 235] width 56 height 26
click at [524, 233] on button "Giriş" at bounding box center [510, 235] width 56 height 26
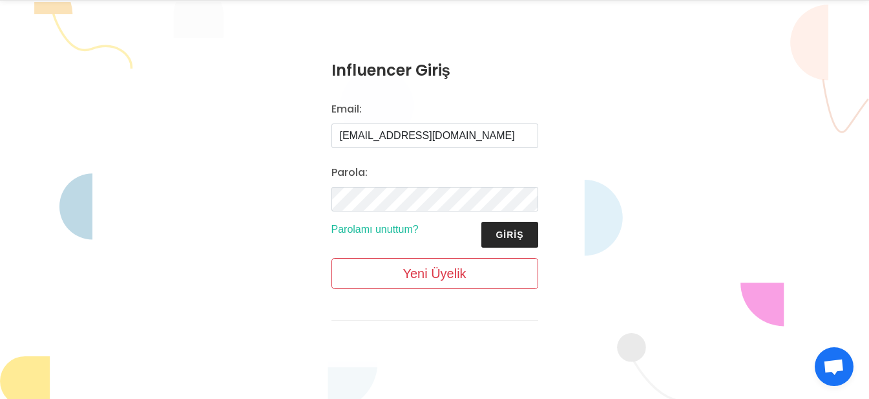
click at [524, 233] on button "Giriş" at bounding box center [510, 235] width 56 height 26
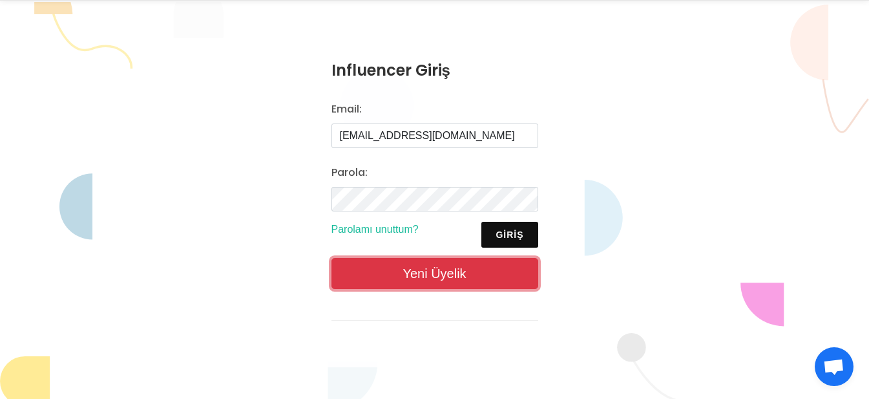
click at [507, 267] on link "Yeni Üyelik" at bounding box center [435, 273] width 207 height 31
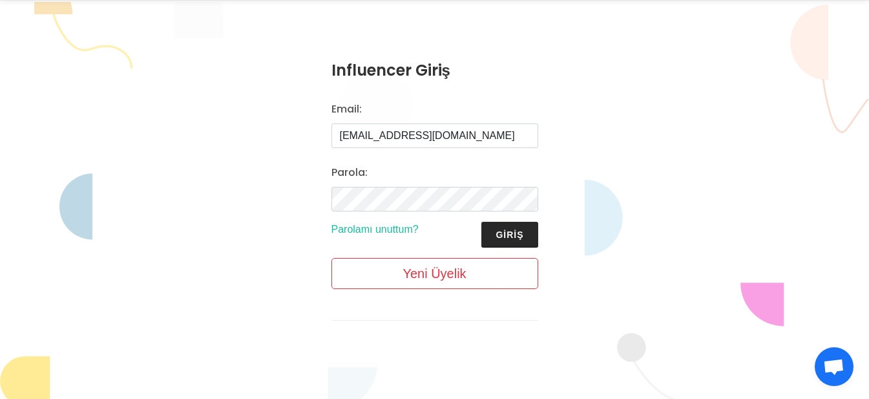
click at [499, 228] on button "Giriş" at bounding box center [510, 235] width 56 height 26
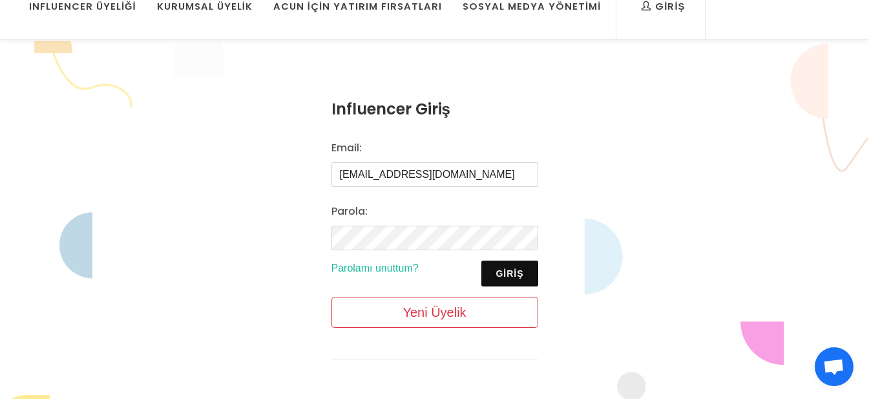
scroll to position [65, 0]
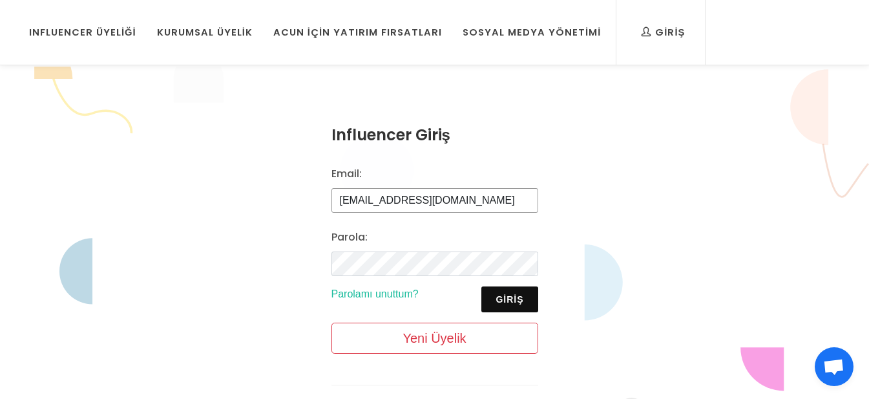
click at [471, 192] on input "sanis.46at@gmail.com" at bounding box center [435, 200] width 207 height 25
drag, startPoint x: 387, startPoint y: 198, endPoint x: 339, endPoint y: 196, distance: 47.3
click at [339, 196] on input "sanis.46at@gmail.com" at bounding box center [435, 200] width 207 height 25
type input "atillasaniye3@gmail.com"
click at [503, 299] on button "Giriş" at bounding box center [510, 299] width 56 height 26
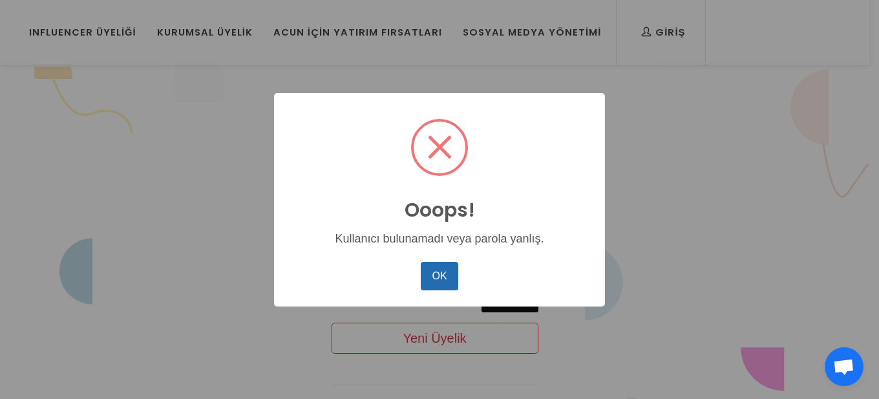
click at [445, 273] on button "OK" at bounding box center [439, 276] width 37 height 28
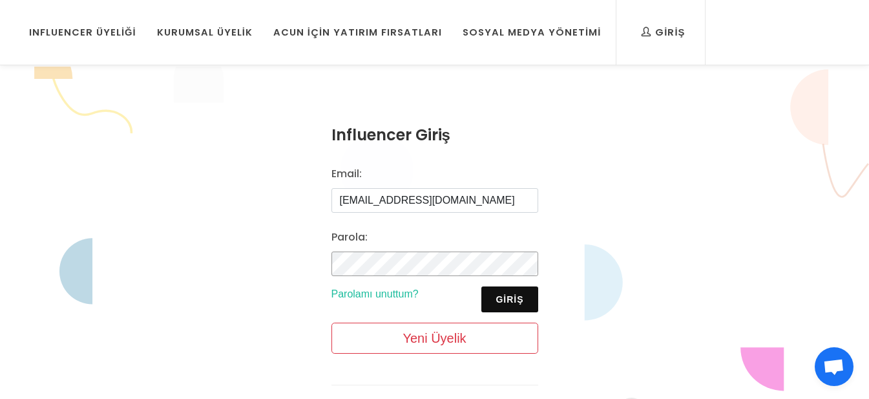
click at [281, 253] on div "Influencer Giriş Email: atillasaniye3@gmail.com Parola: Giriş Parolamı unuttum?…" at bounding box center [434, 265] width 869 height 396
click at [536, 302] on button "Giriş" at bounding box center [510, 299] width 56 height 26
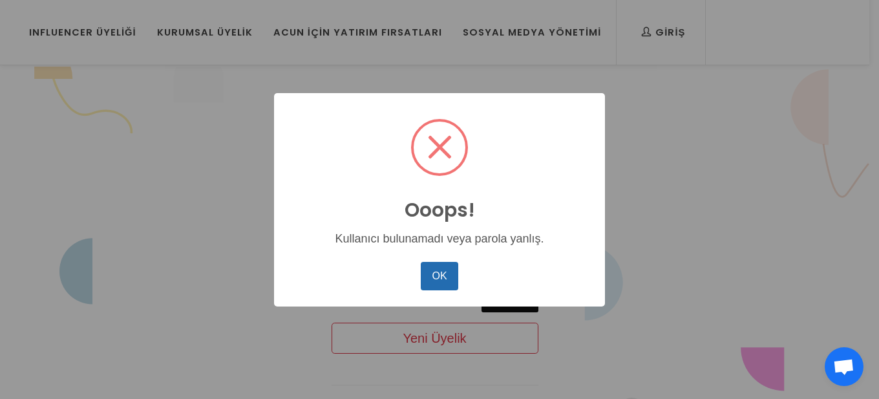
click at [421, 268] on button "OK" at bounding box center [439, 276] width 37 height 28
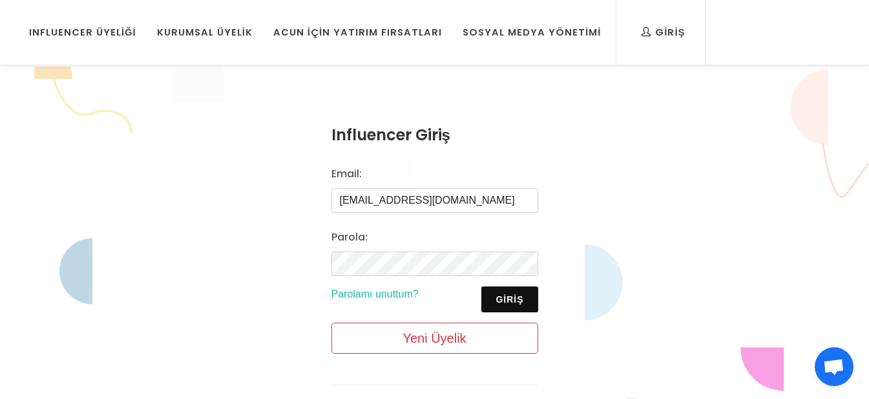
click at [860, 362] on div "Influencer Giriş Email: atillasaniye3@gmail.com Parola: Giriş Parolamı unuttum?…" at bounding box center [434, 265] width 869 height 396
click at [843, 373] on span "Açık sohbet" at bounding box center [833, 368] width 21 height 18
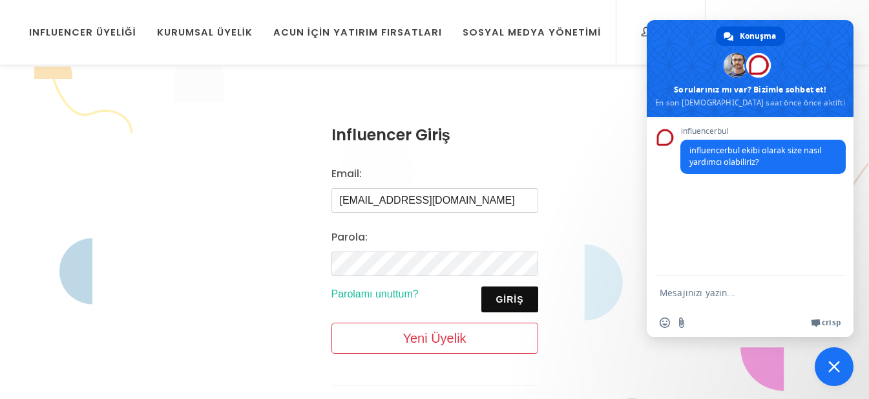
scroll to position [0, 0]
click at [715, 292] on textarea "Mesajınızı yazın..." at bounding box center [737, 292] width 155 height 32
type textarea "atillasaniye3@gmail.com hesabım ile giriş yapamııyorum"
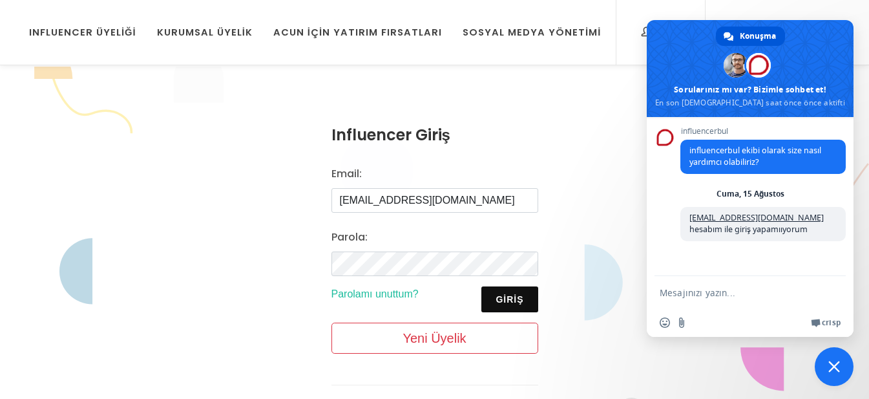
scroll to position [85, 0]
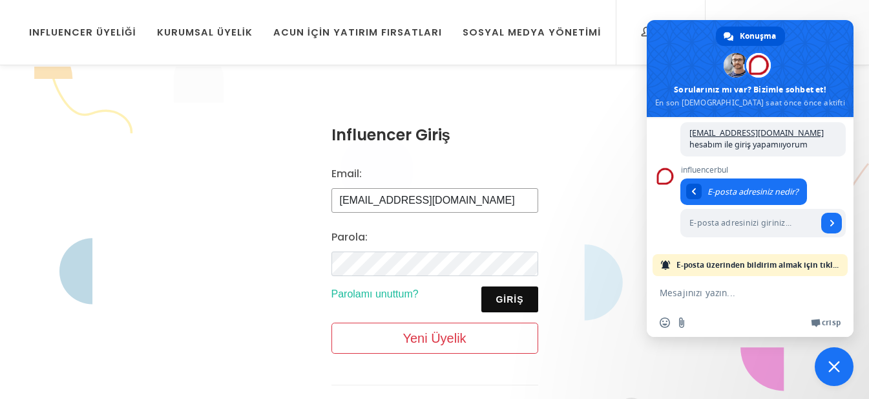
drag, startPoint x: 463, startPoint y: 199, endPoint x: 343, endPoint y: 197, distance: 119.6
click at [327, 205] on div "Email: atillasaniye3@gmail.com" at bounding box center [435, 192] width 222 height 53
click at [742, 222] on input "E-posta adresinizi giriniz..." at bounding box center [749, 223] width 137 height 28
paste input "atillasaniye3@gmail.com"
type input "atillasaniye3@gmail.com"
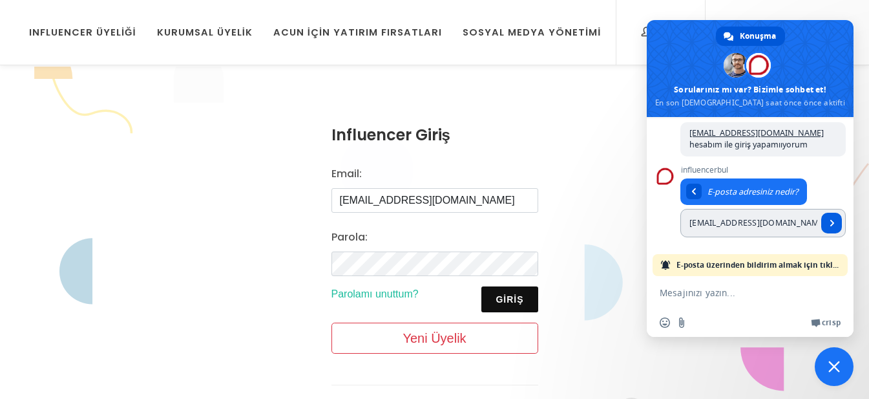
click at [821, 221] on link "Gönder" at bounding box center [831, 223] width 21 height 21
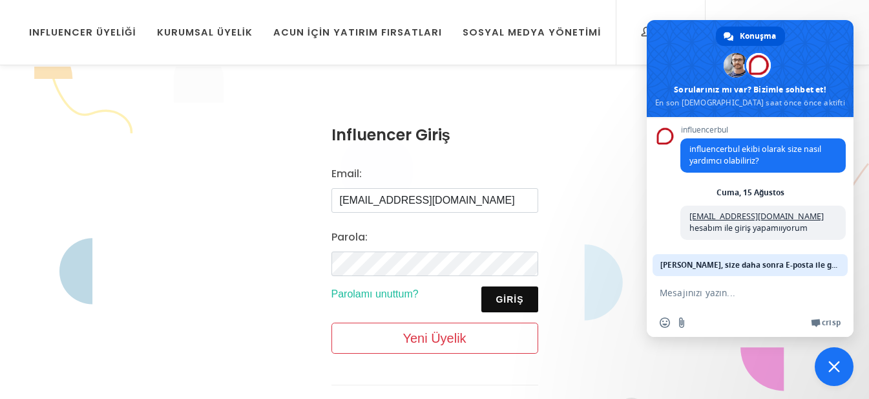
scroll to position [1, 0]
click at [843, 365] on span "Sohbeti kapat" at bounding box center [834, 366] width 39 height 39
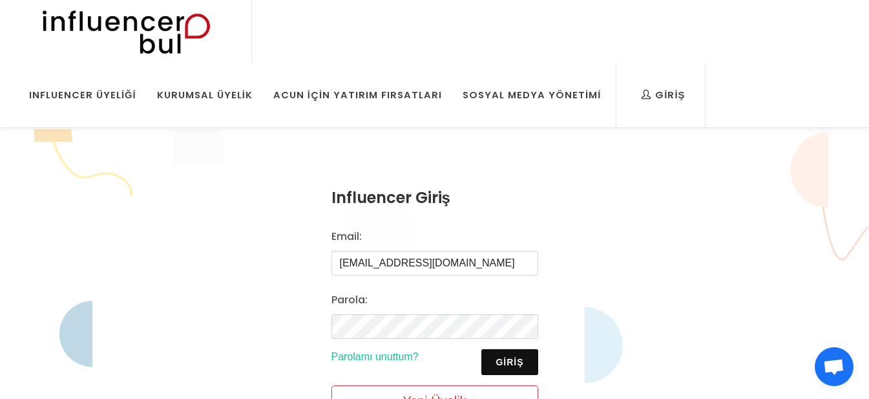
scroll to position [0, 0]
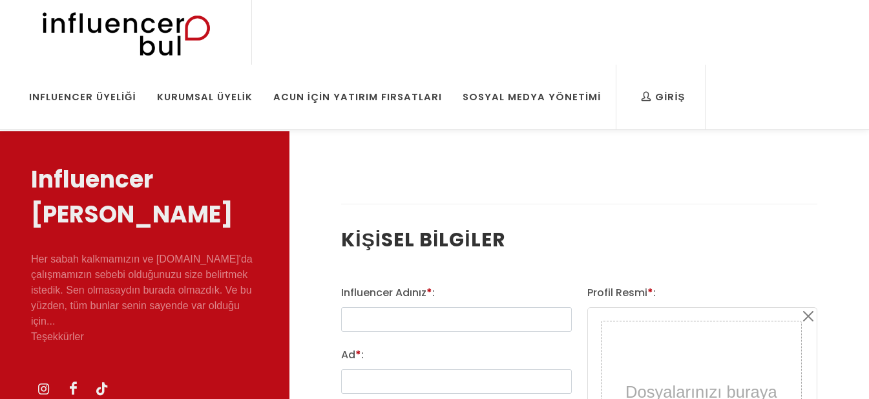
select select
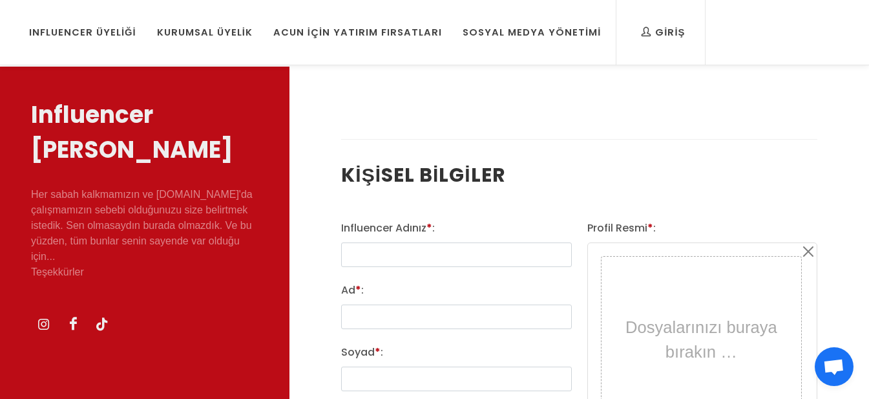
scroll to position [1, 0]
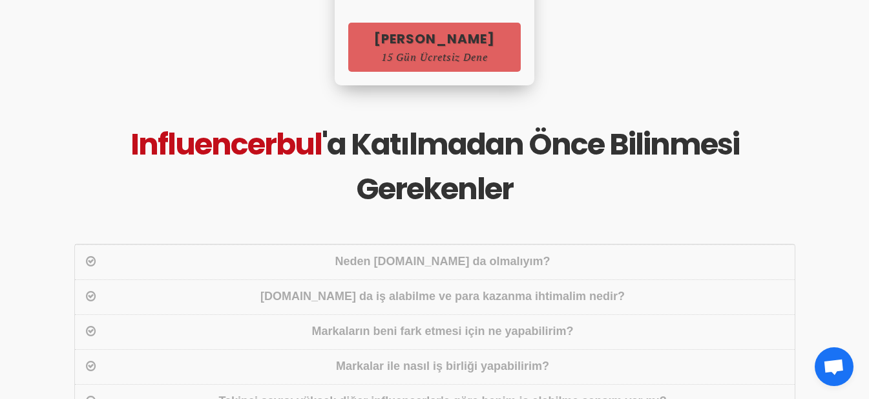
scroll to position [1485, 0]
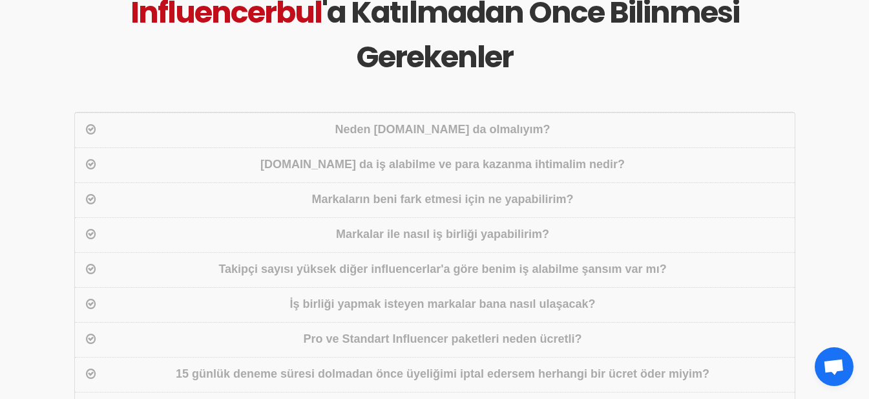
click at [535, 274] on div "Takipçi sayısı yüksek diğer influencerlar'a göre benim iş alabilme şansım var m…" at bounding box center [443, 269] width 688 height 19
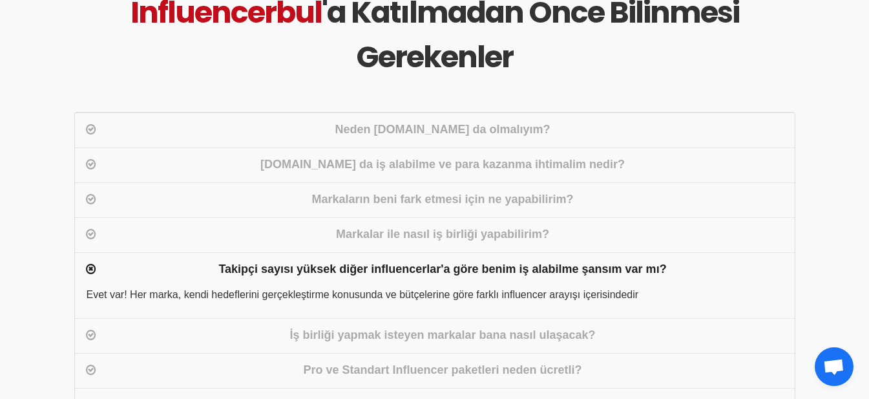
click at [491, 326] on div "İş birliği yapmak isteyen markalar bana nasıl ulaşacak?" at bounding box center [443, 335] width 688 height 19
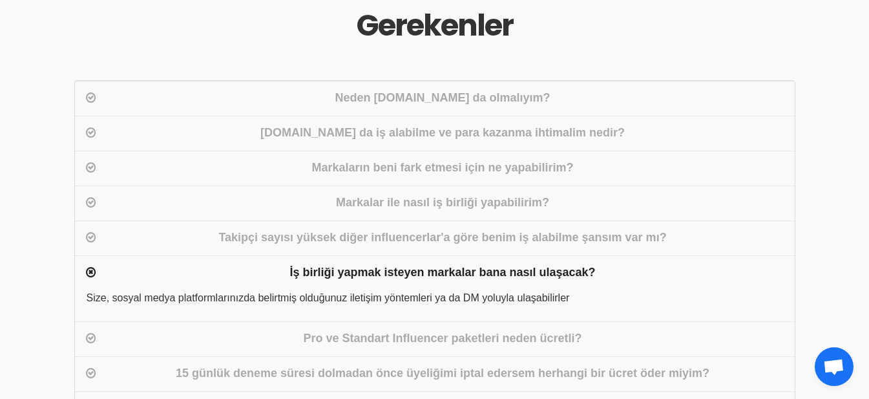
scroll to position [1549, 0]
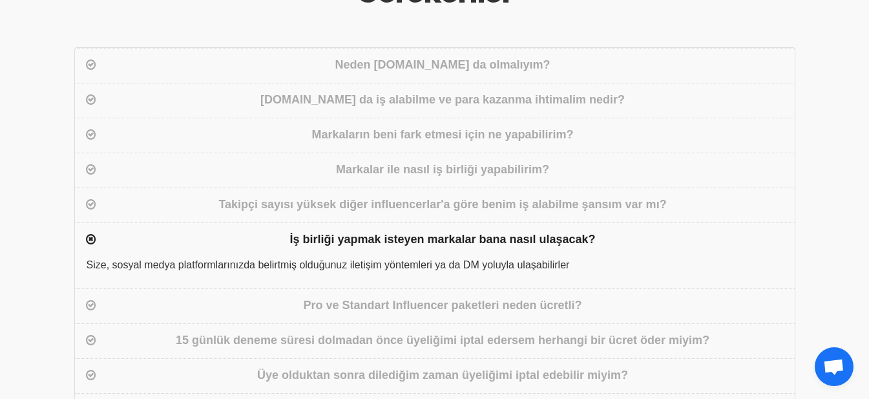
click at [478, 309] on div "Pro ve Standart Influencer paketleri neden ücretli?" at bounding box center [443, 306] width 688 height 19
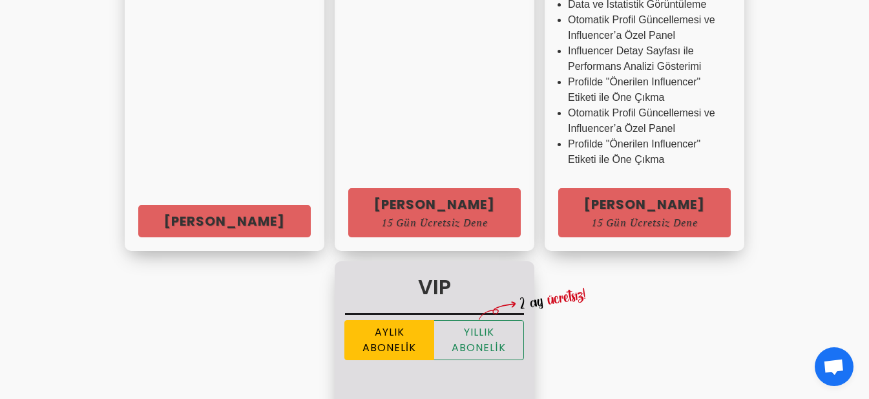
scroll to position [709, 0]
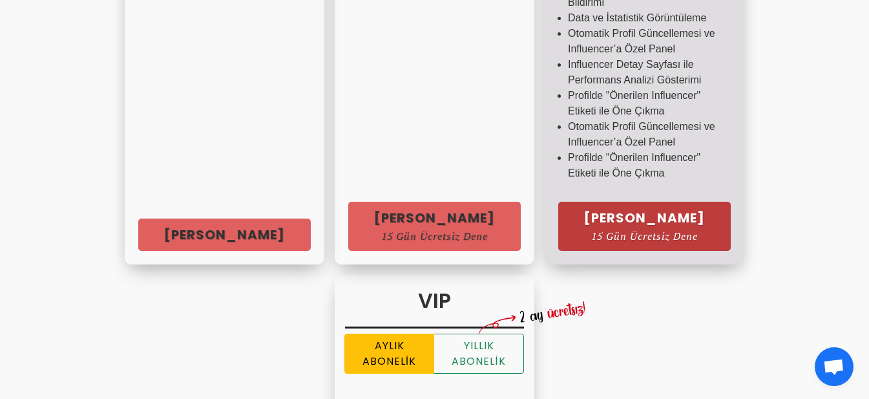
click at [630, 238] on span "15 Gün Ücretsiz Dene" at bounding box center [644, 236] width 121 height 10
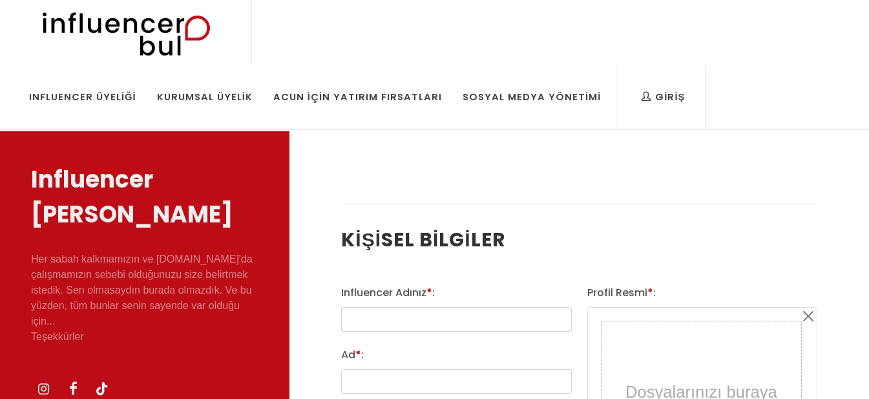
select select
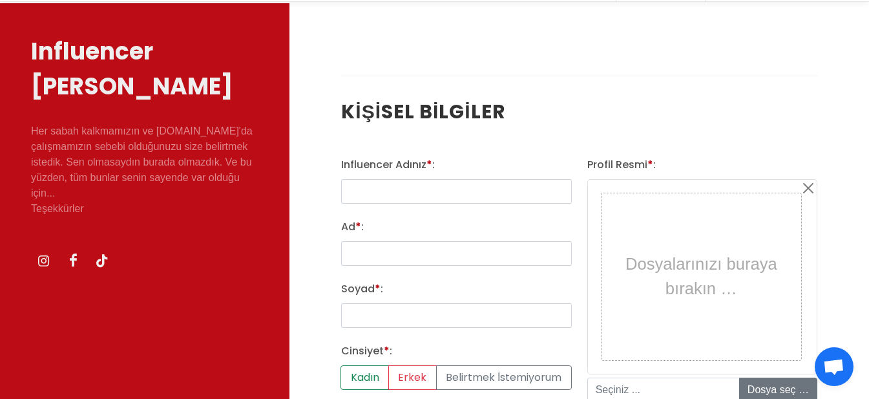
scroll to position [129, 0]
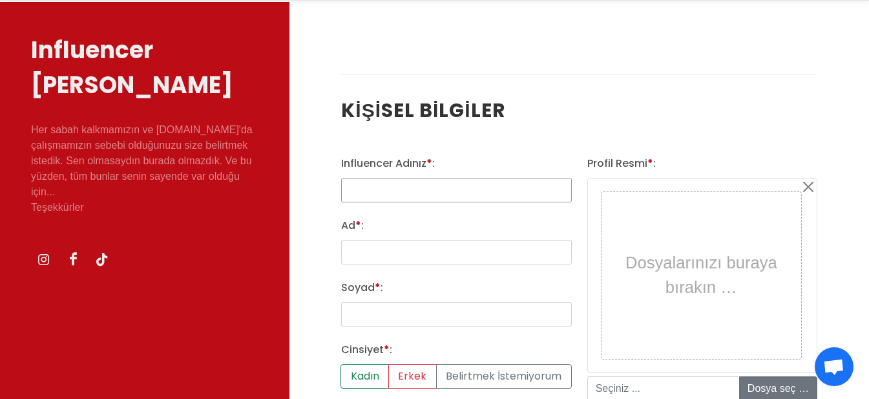
type input "gezenbirmemure"
click at [456, 248] on input "Ad * :" at bounding box center [456, 252] width 230 height 25
type input "saniye"
click at [419, 304] on input "Soyad * :" at bounding box center [456, 314] width 230 height 25
type input "atilla"
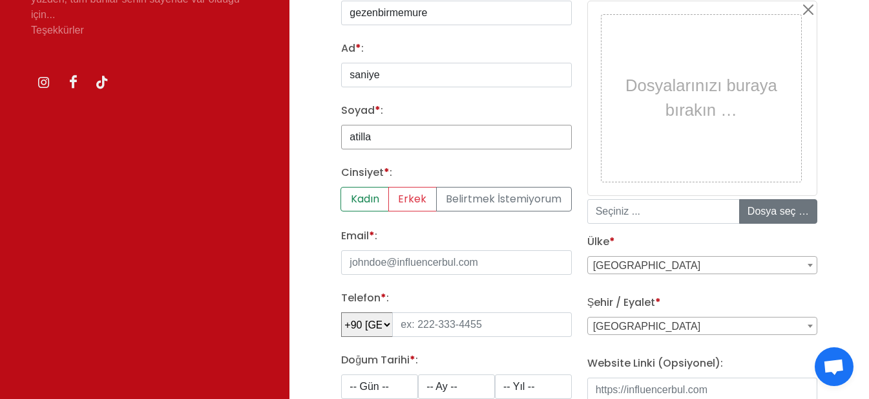
scroll to position [323, 0]
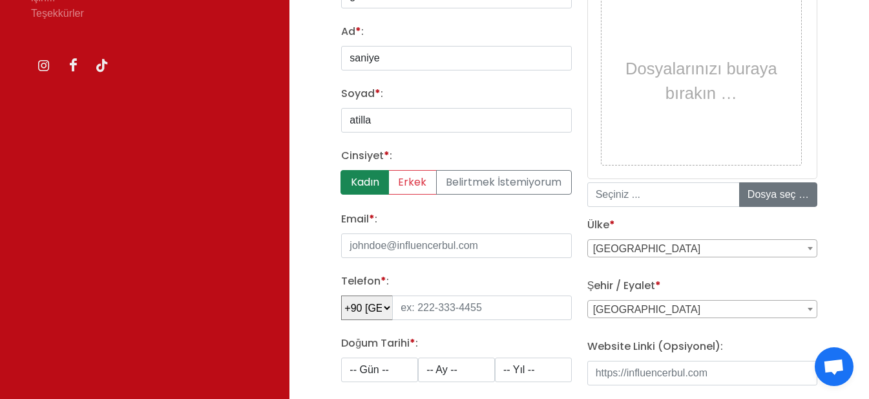
click at [365, 180] on label "Kadın" at bounding box center [365, 182] width 48 height 25
click at [350, 178] on input "Kadın" at bounding box center [345, 174] width 8 height 8
radio input "true"
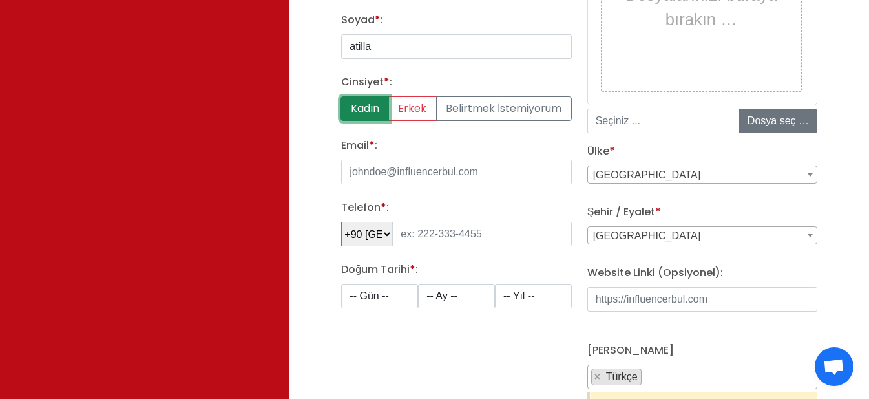
scroll to position [452, 0]
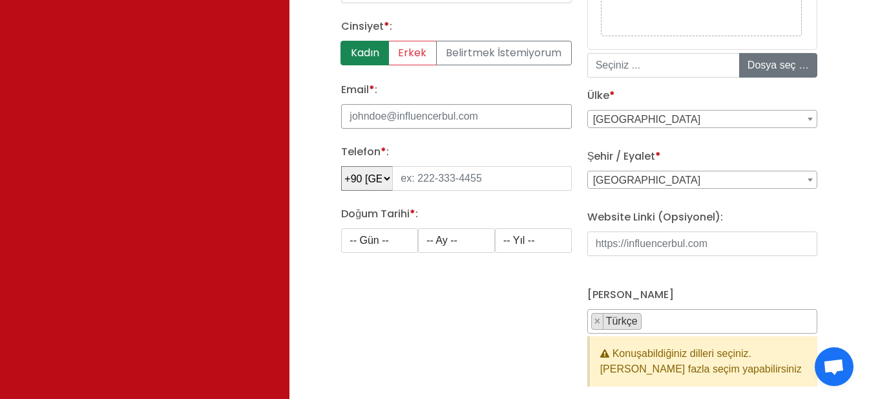
click at [458, 122] on input "Email * :" at bounding box center [456, 116] width 230 height 25
type input "[EMAIL_ADDRESS][DOMAIN_NAME]"
click at [454, 168] on input "tel" at bounding box center [481, 178] width 179 height 25
type input "546 789 21 58"
click at [362, 238] on select "-- Gün -- 1 2 3 4 5 6 7 8 9 10 11 12 13 14 15 16 17 18 19 20 21 22 23 24 25 26 …" at bounding box center [379, 240] width 77 height 25
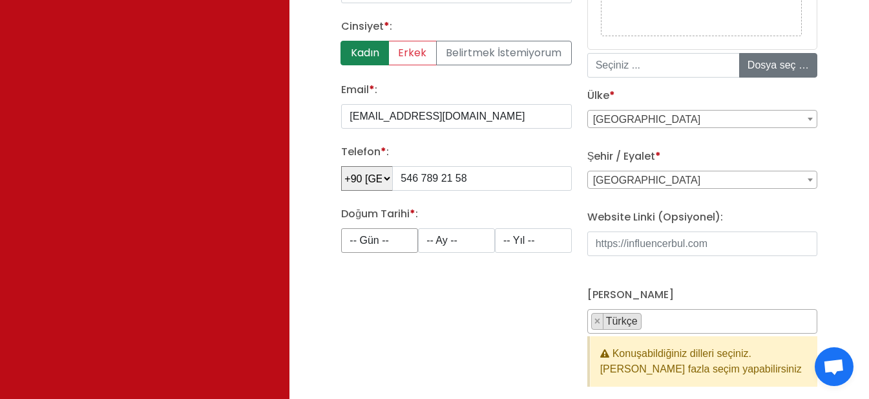
click at [341, 228] on select "-- Gün -- 1 2 3 4 5 6 7 8 9 10 11 12 13 14 15 16 17 18 19 20 21 22 23 24 25 26 …" at bounding box center [379, 240] width 77 height 25
click at [396, 250] on select "-- Gün -- 1 2 3 4 5 6 7 8 9 10 11 12 13 14 15 16 17 18 19 20 21 22 23 24 25 26 …" at bounding box center [379, 240] width 77 height 25
select select "28"
click at [341, 228] on select "-- Gün -- 1 2 3 4 5 6 7 8 9 10 11 12 13 14 15 16 17 18 19 20 21 22 23 24 25 26 …" at bounding box center [379, 240] width 77 height 25
click at [447, 251] on select "-- Ay -- 1 2 3 4 5 6 7 8 9 10 11 12" at bounding box center [456, 240] width 77 height 25
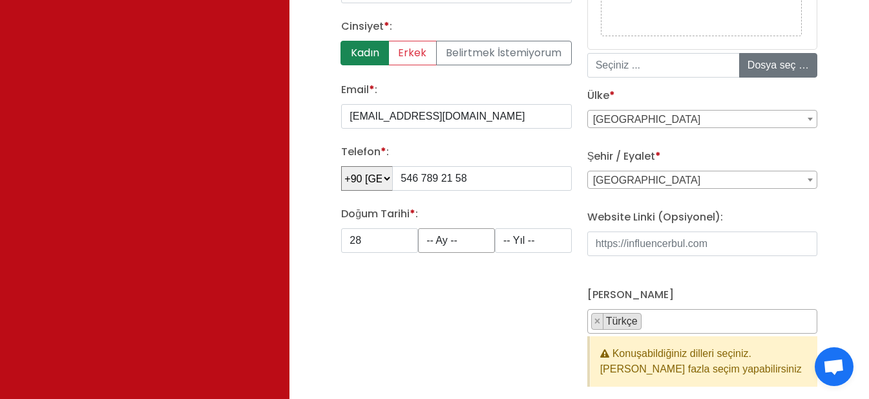
select select "3"
click at [418, 228] on select "-- Ay -- 1 2 3 4 5 6 7 8 9 10 11 12" at bounding box center [456, 240] width 77 height 25
click at [545, 238] on select "-- Yıl -- 2008 2007 2006 2005 2004 2003 2002 2001 2000 1999 1998 1997 1996 1995…" at bounding box center [533, 240] width 77 height 25
select select "1998"
click at [495, 228] on select "-- Yıl -- 2008 2007 2006 2005 2004 2003 2002 2001 2000 1999 1998 1997 1996 1995…" at bounding box center [533, 240] width 77 height 25
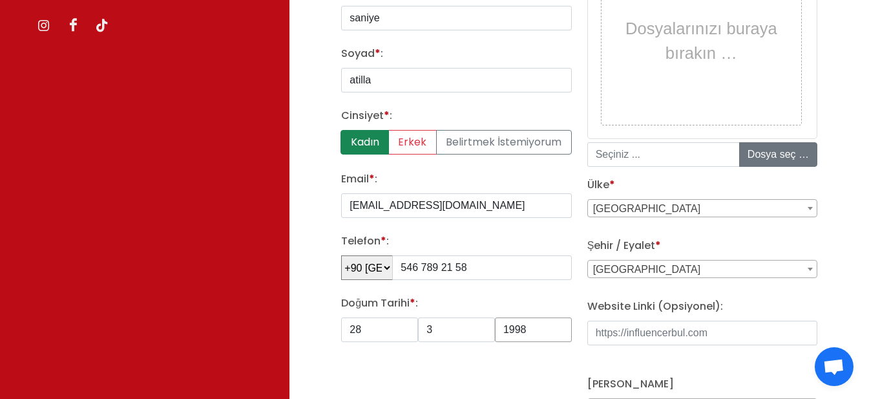
scroll to position [388, 0]
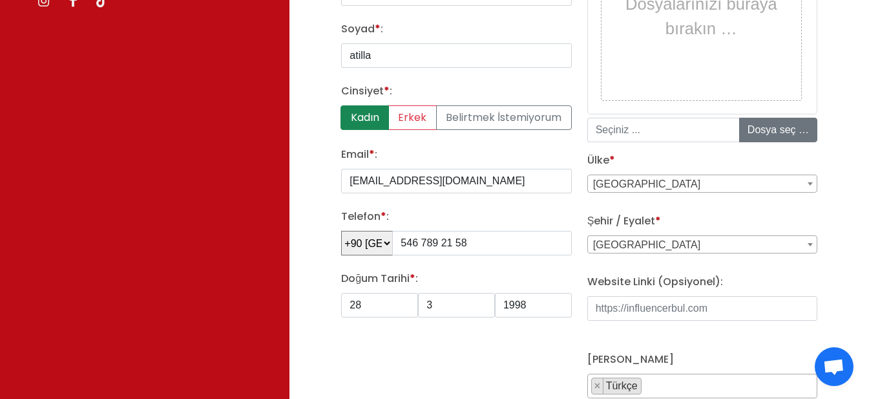
click at [701, 248] on span "Adana" at bounding box center [702, 245] width 229 height 18
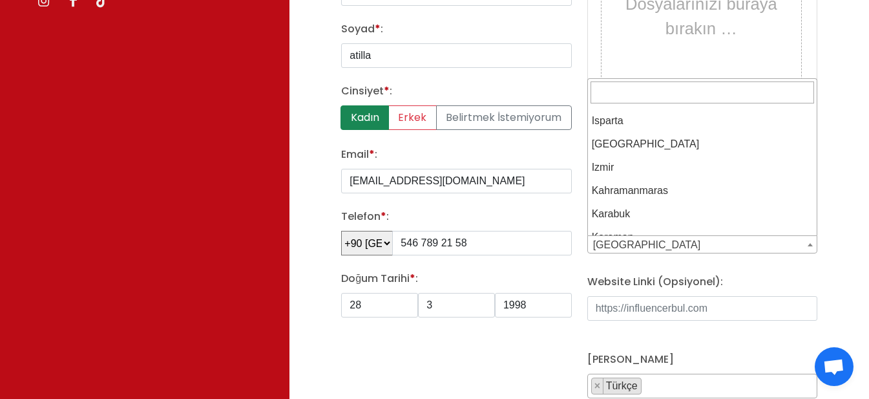
scroll to position [905, 0]
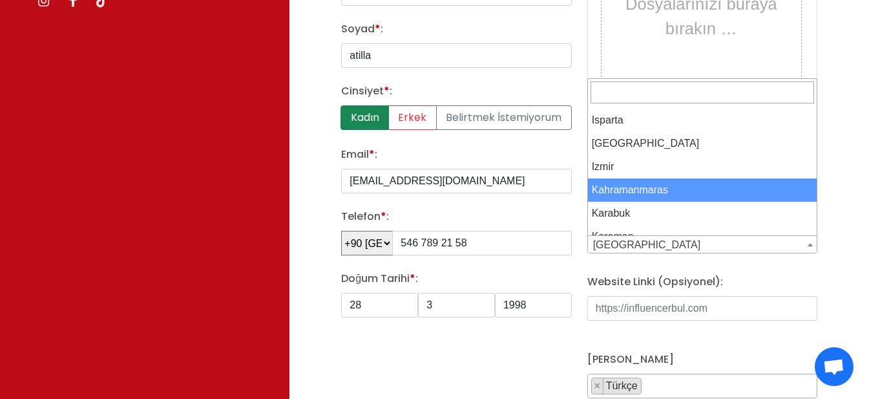
select select "3705"
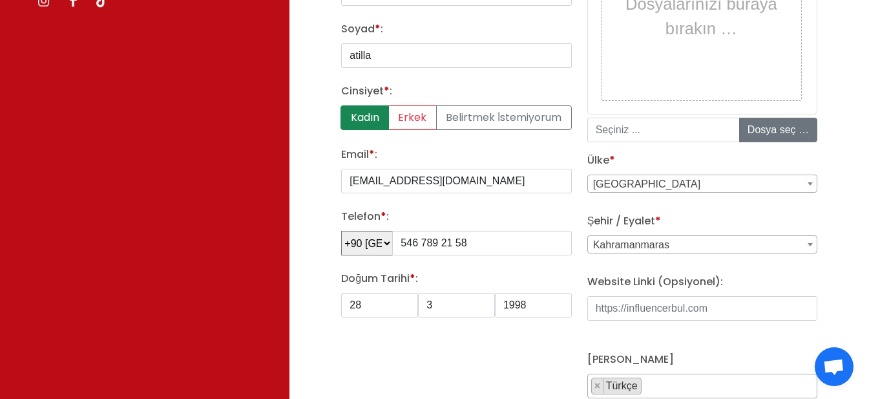
scroll to position [194, 0]
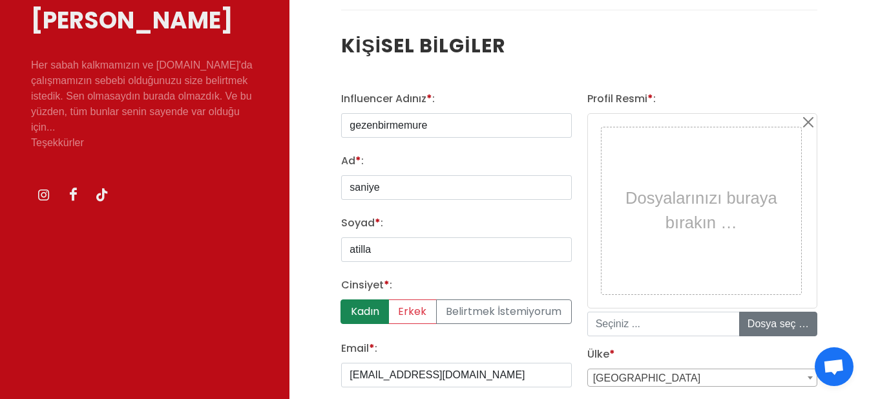
click at [797, 311] on div "Dosyalarınızı buraya bırakın … 0% İptal Dosya seç …" at bounding box center [703, 224] width 230 height 223
click at [791, 315] on input "file" at bounding box center [838, 323] width 196 height 23
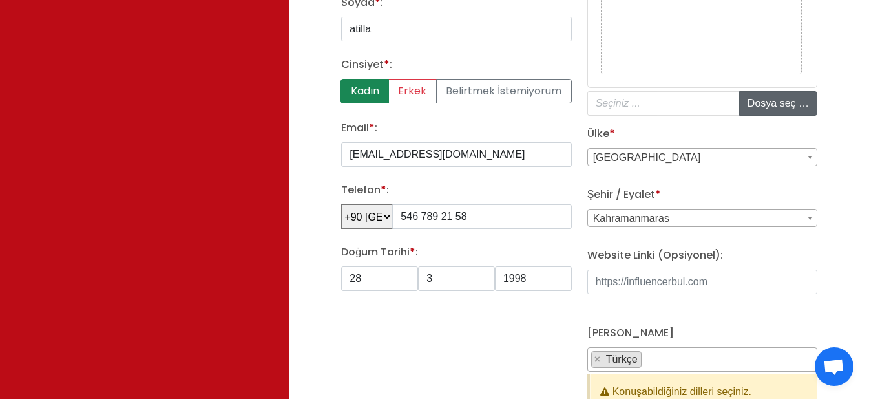
type input "C:\fakepath\CCUW2243.JPG"
type input "CCUW2243.JPG"
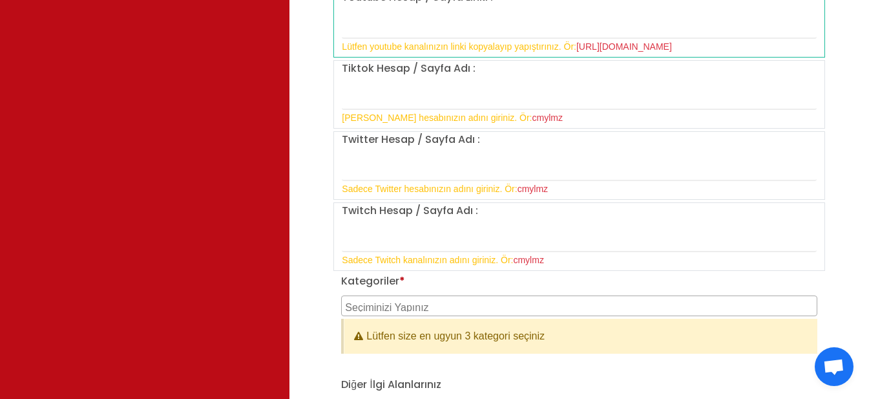
scroll to position [1487, 0]
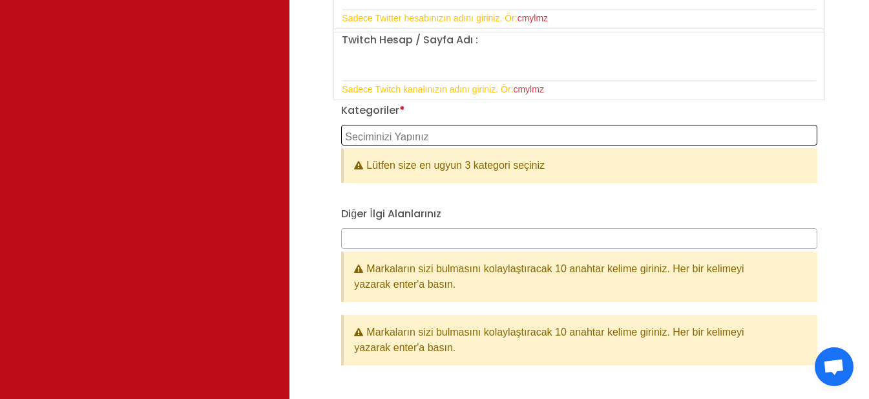
click at [397, 139] on textarea "Search" at bounding box center [581, 135] width 472 height 12
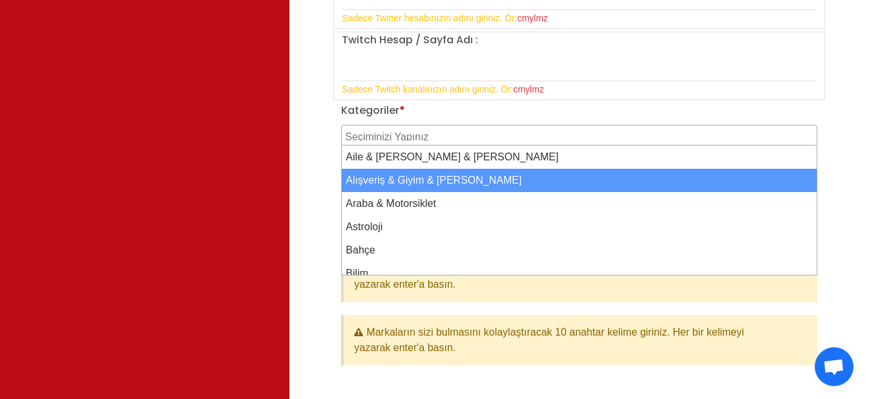
select select "2"
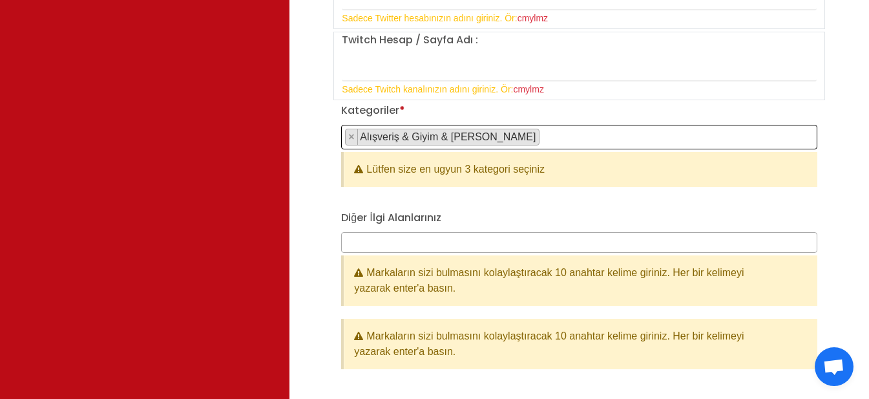
click at [551, 147] on span "× Alışveriş & Giyim & Aksesuar" at bounding box center [579, 137] width 476 height 25
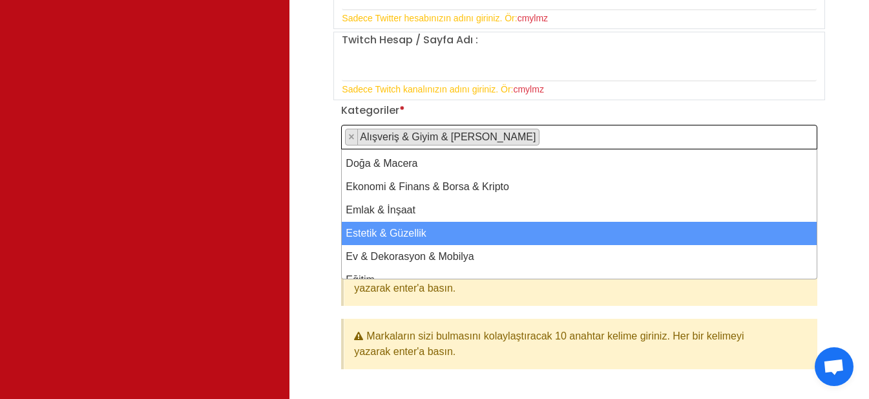
scroll to position [194, 0]
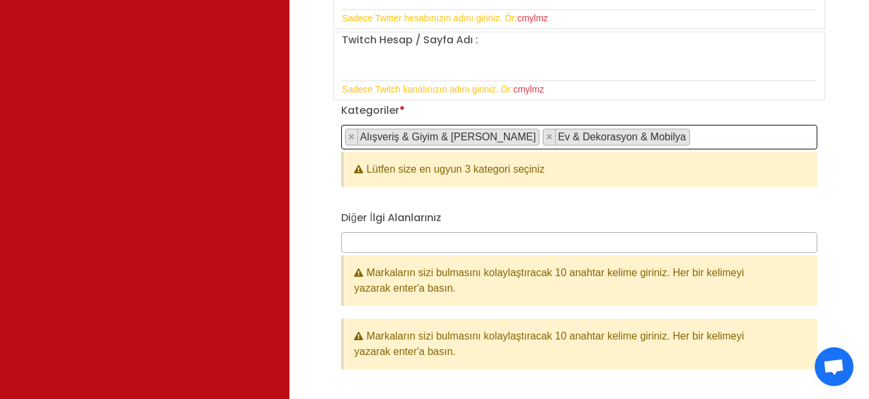
click at [688, 142] on span "× Alışveriş & Giyim & Aksesuar × Ev & Dekorasyon & Mobilya" at bounding box center [579, 137] width 476 height 25
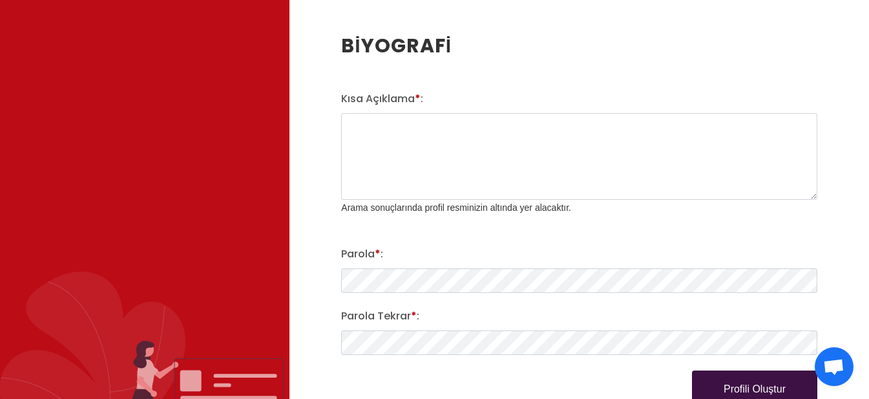
scroll to position [1939, 0]
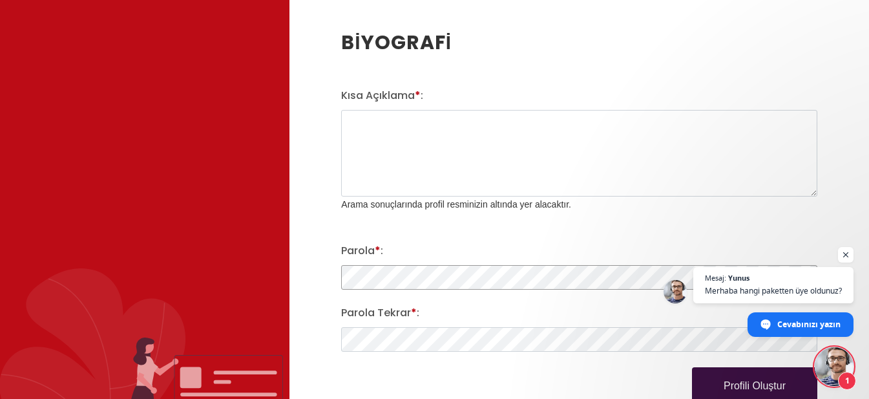
click at [346, 295] on div "Kısa Açıklama * : Arama sonuçlarında profil resminizin altında yer alacaktır. P…" at bounding box center [580, 246] width 492 height 317
click at [778, 318] on span "Cevabınızı yazın" at bounding box center [810, 323] width 64 height 23
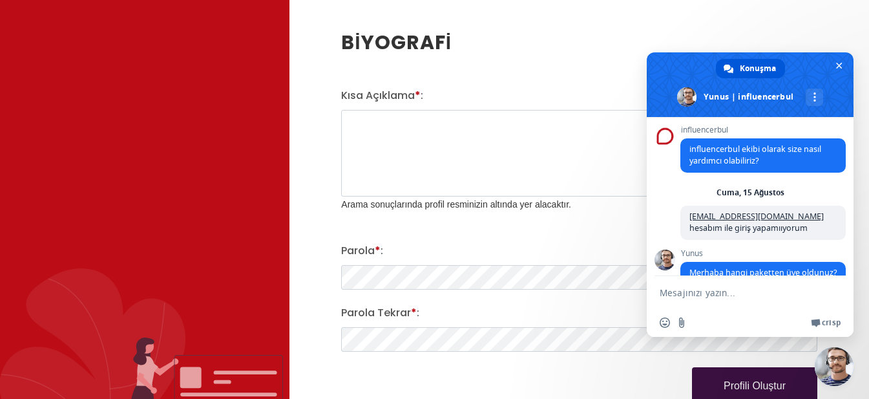
scroll to position [36, 0]
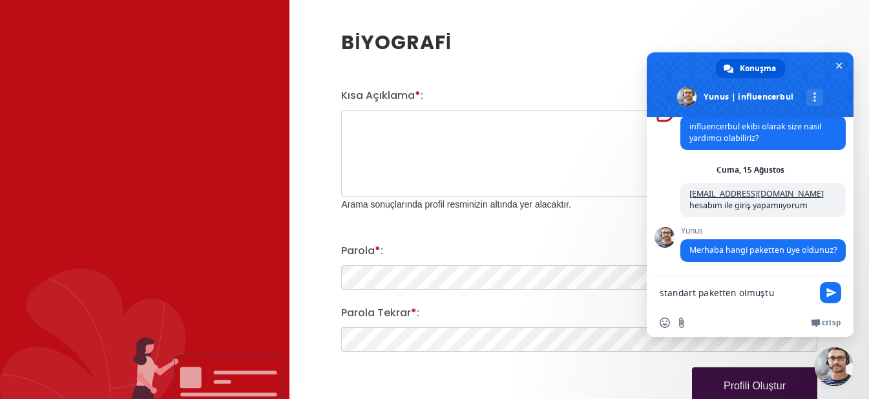
type textarea "standart paketten olmuştum"
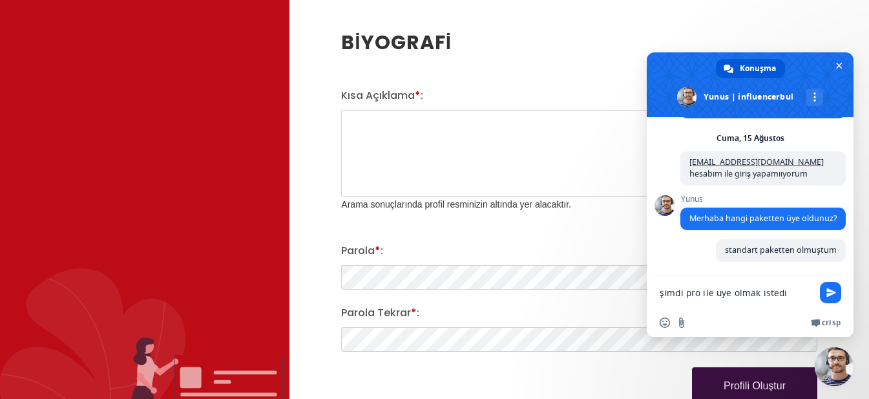
scroll to position [79, 0]
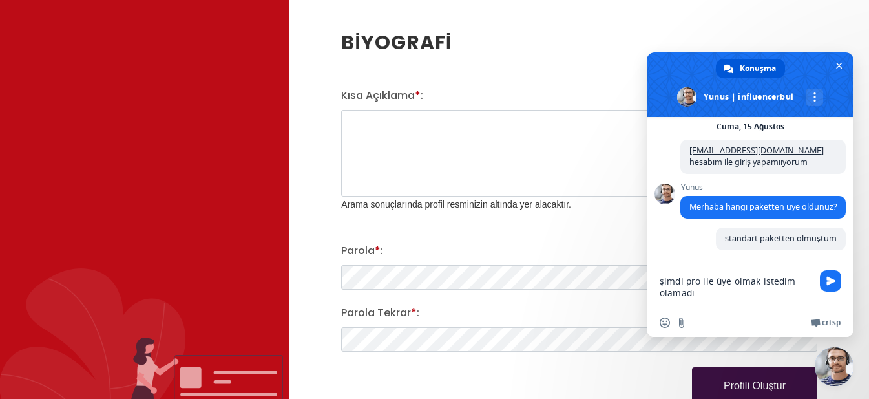
type textarea "şimdi pro ile üye olmak istedim olamadım"
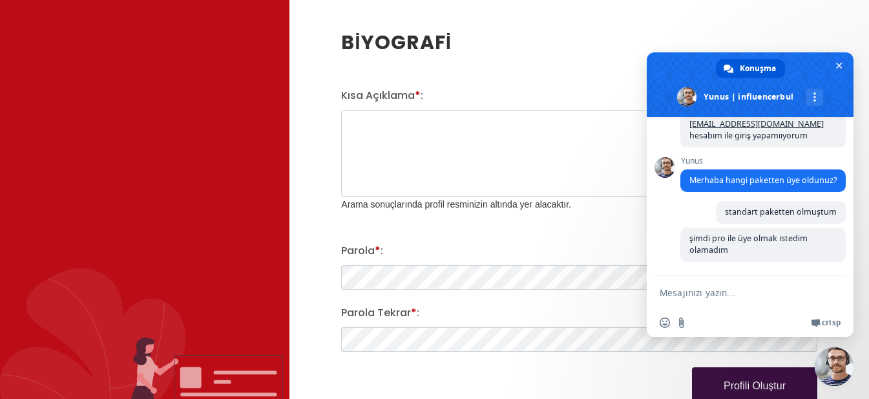
scroll to position [105, 0]
click at [636, 39] on h2 "BİYOGRAFİ" at bounding box center [579, 42] width 476 height 29
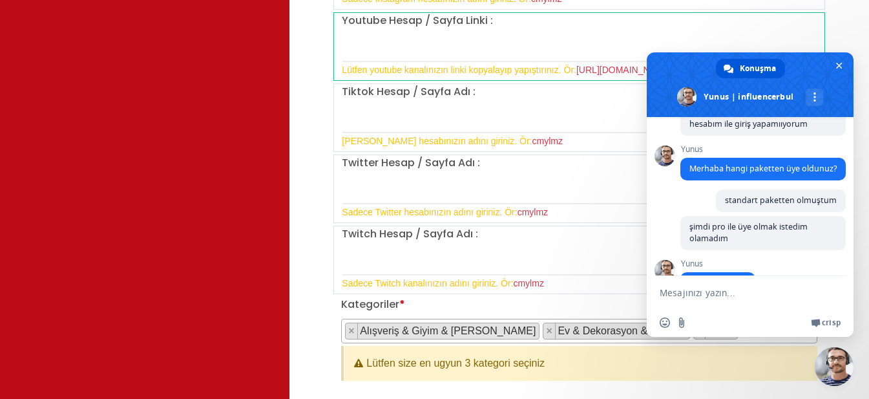
scroll to position [150, 0]
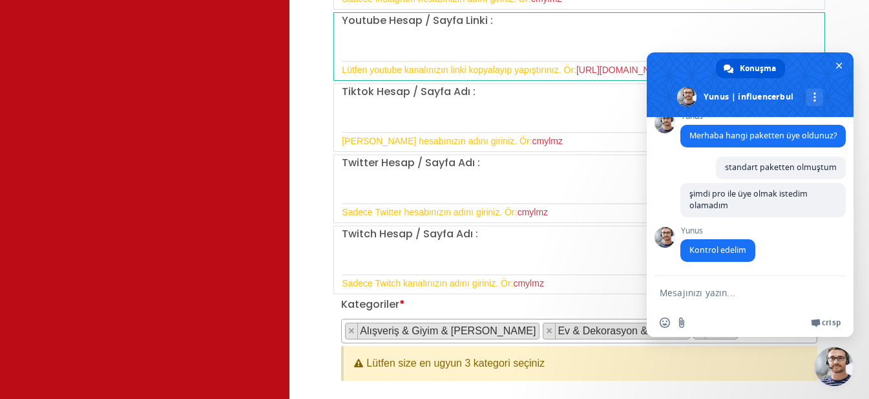
click at [780, 294] on textarea "Mesajınızı yazın..." at bounding box center [737, 292] width 155 height 32
type textarea "bekliyorum"
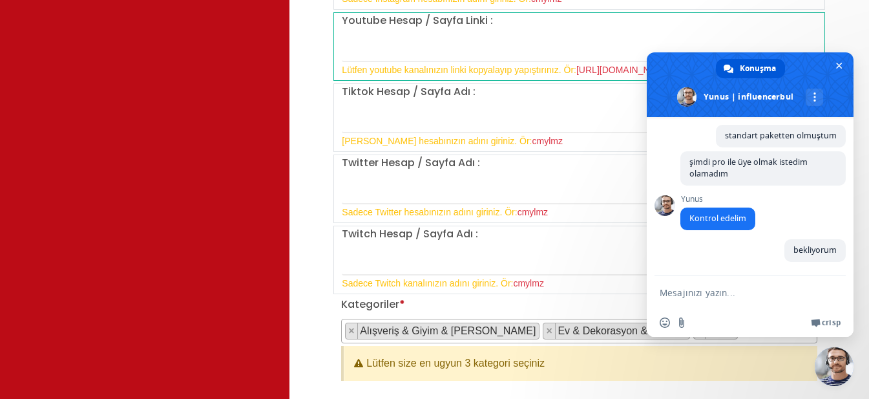
scroll to position [226, 0]
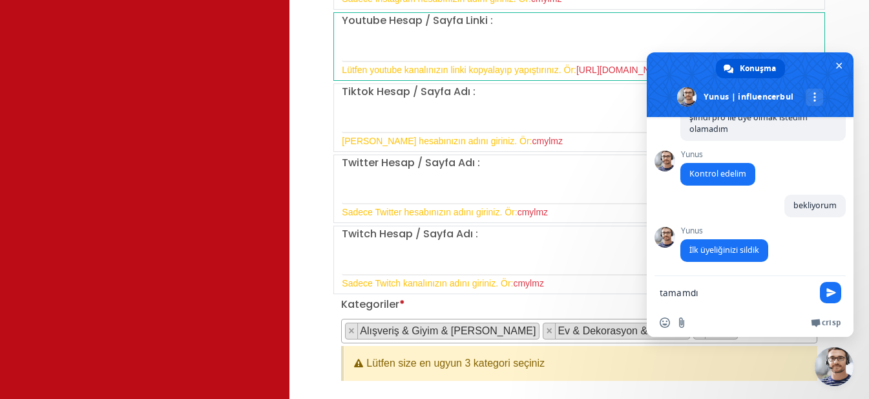
type textarea "tamamdır"
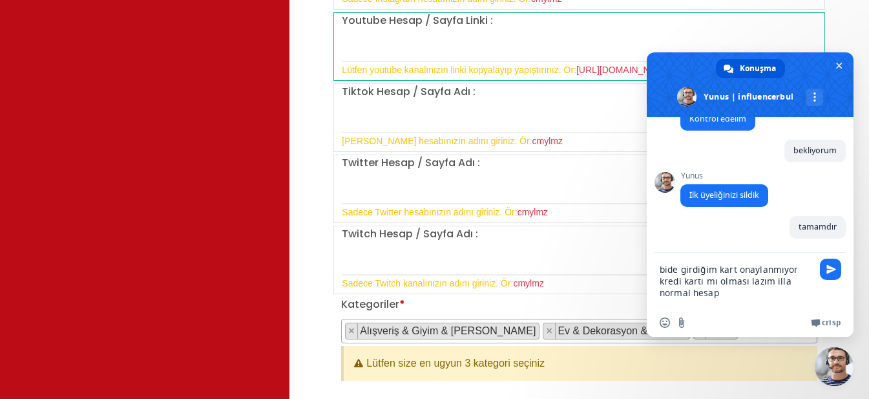
scroll to position [337, 0]
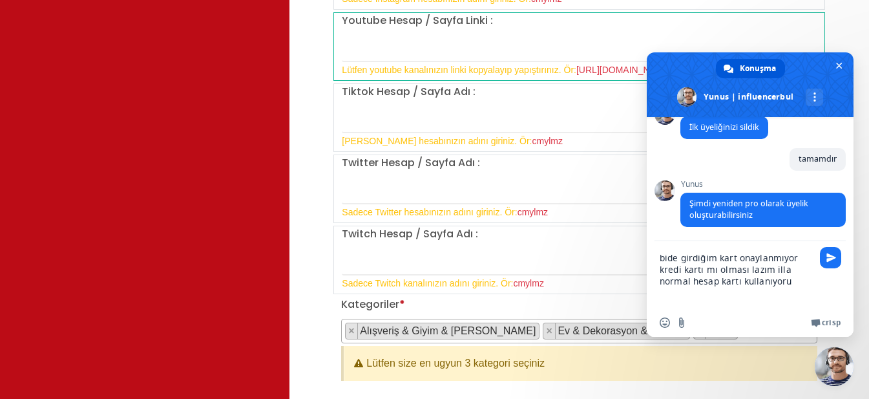
type textarea "bide girdiğim kart onaylanmıyor kredi kartı mı olması lazım illa normal hesap k…"
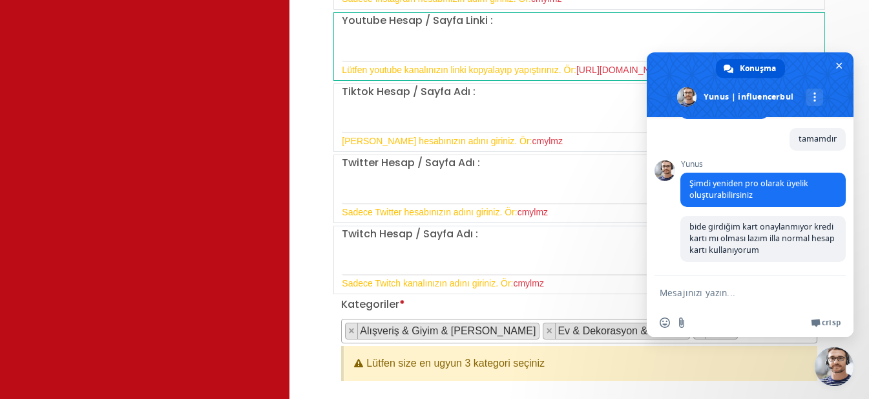
scroll to position [369, 0]
type textarea "o"
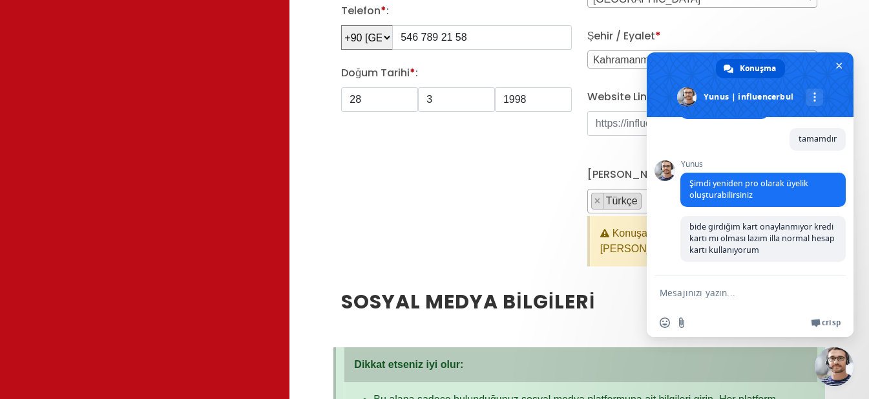
scroll to position [388, 0]
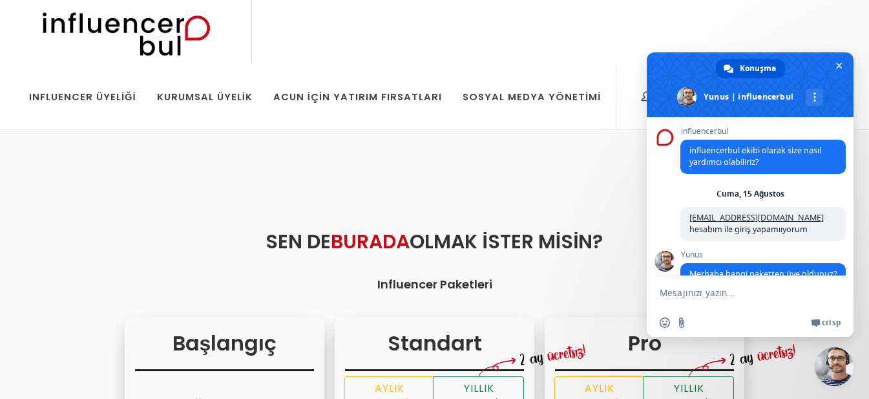
scroll to position [426, 0]
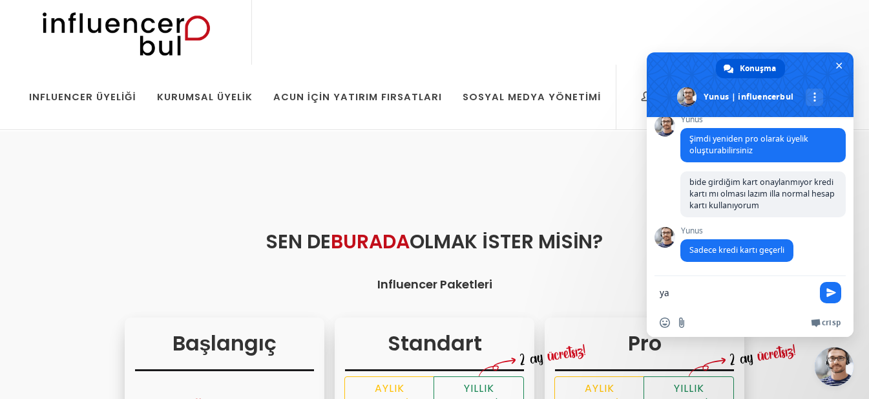
type textarea "yaa"
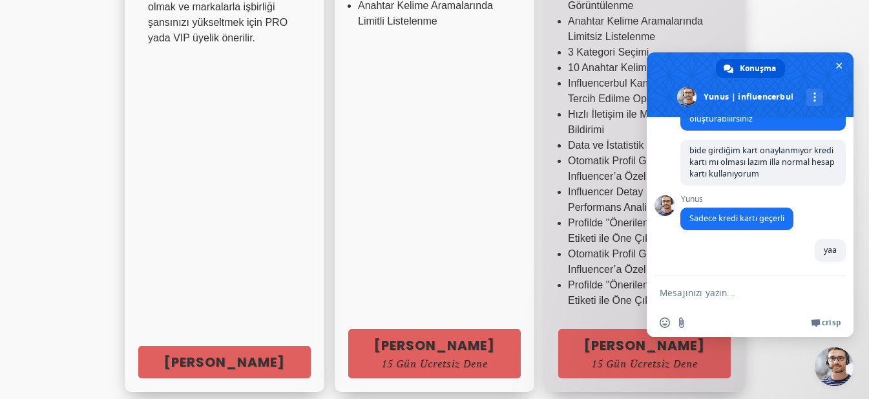
scroll to position [517, 0]
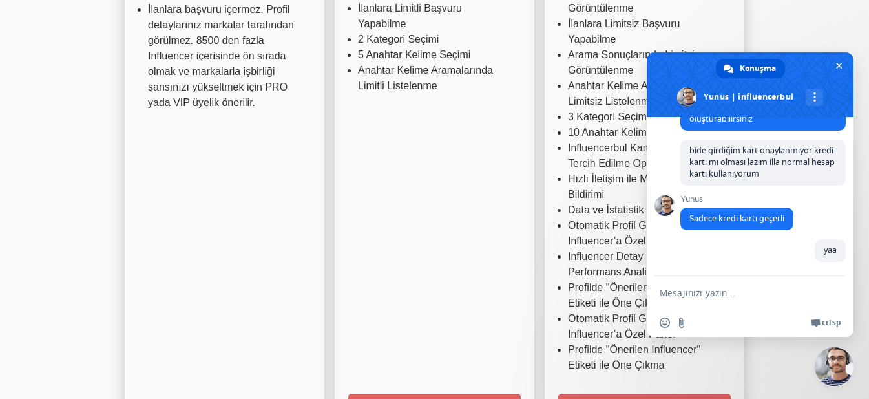
click at [740, 8] on div "Başlangıç Ücretsiz (Sonsuza Kadar) Dur, bekle! Emin misin? Ayda 1 kahve az içer…" at bounding box center [434, 360] width 721 height 1131
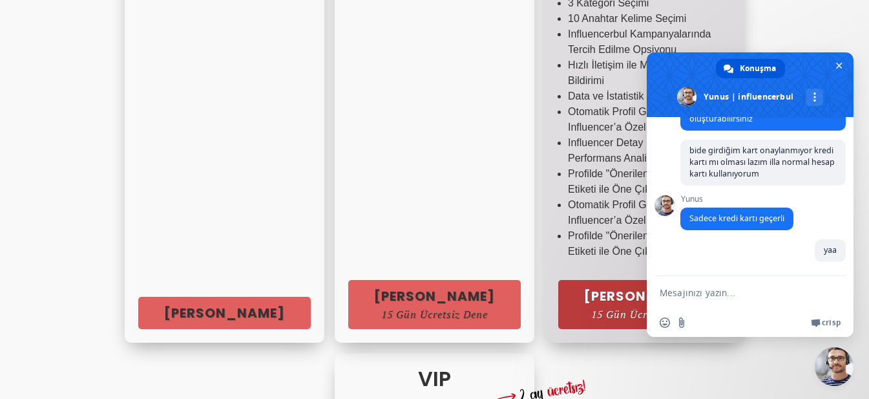
scroll to position [646, 0]
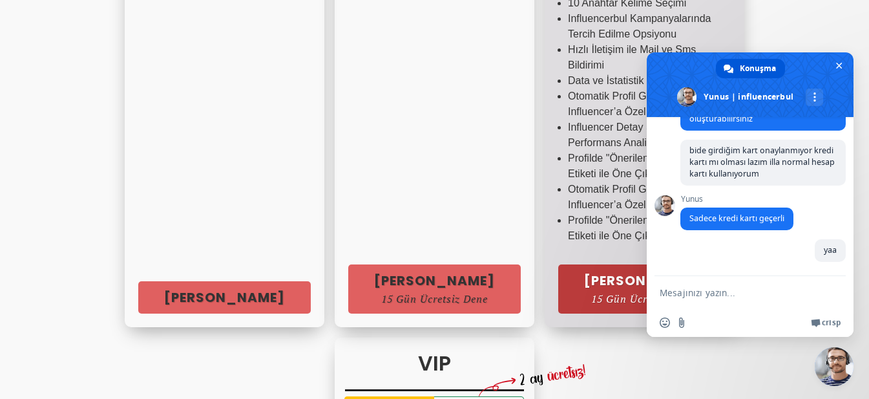
click at [599, 288] on link "[PERSON_NAME] 15 Gün Ücretsiz Dene" at bounding box center [644, 288] width 173 height 49
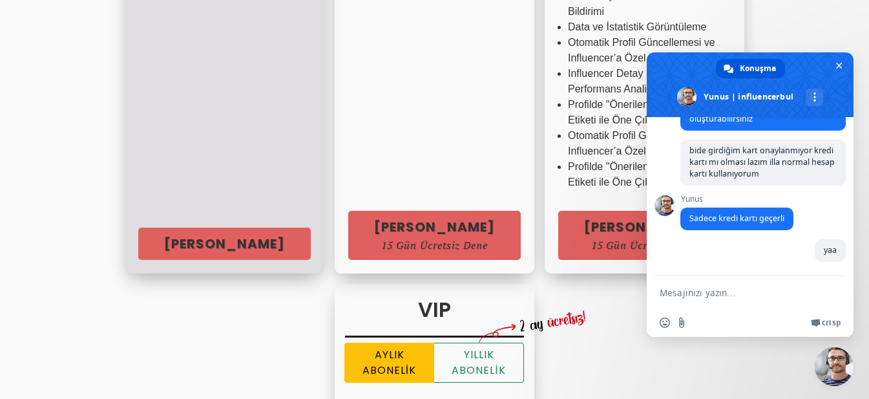
scroll to position [711, 0]
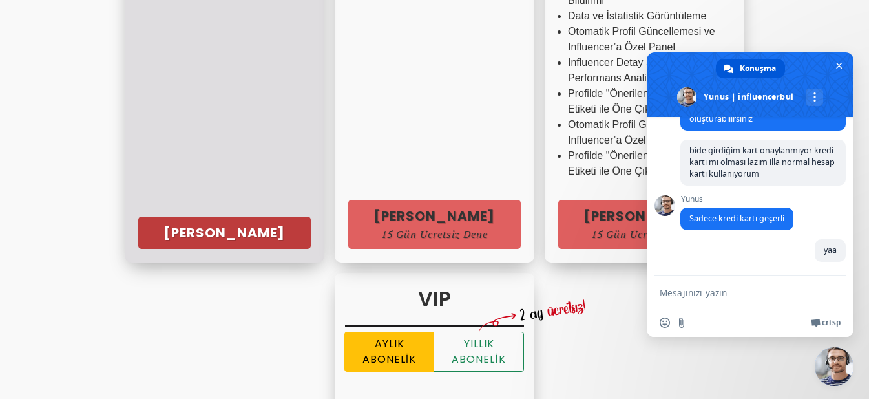
click at [229, 235] on link "[PERSON_NAME]" at bounding box center [224, 233] width 173 height 32
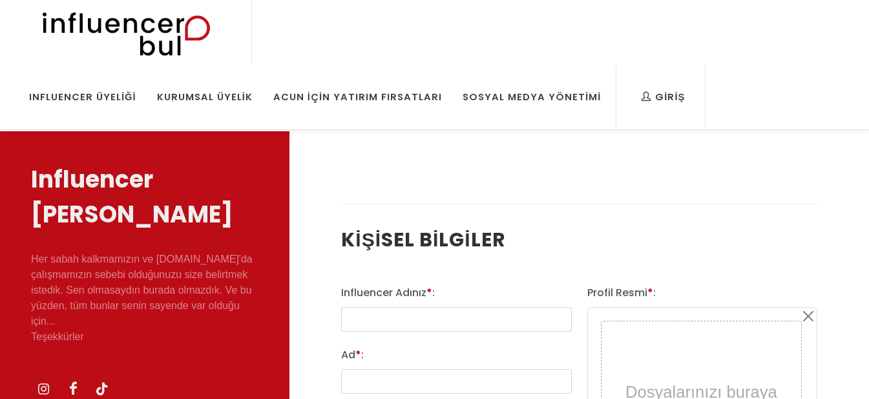
select select
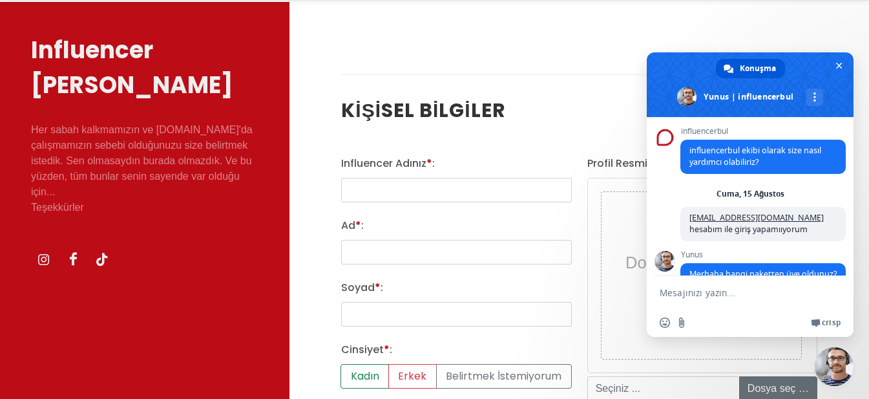
scroll to position [458, 0]
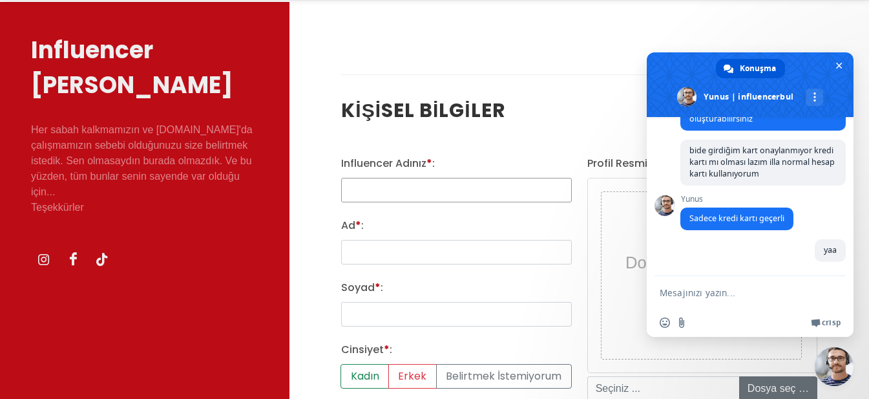
type input "gezenbirmemure"
click at [472, 257] on input "Ad * :" at bounding box center [456, 252] width 230 height 25
type input "saniye"
click at [445, 312] on input "Soyad * :" at bounding box center [456, 314] width 230 height 25
type input "atilla"
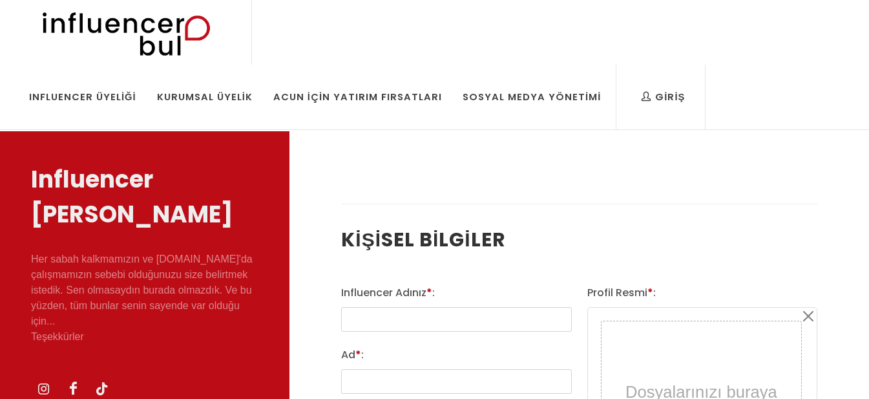
select select
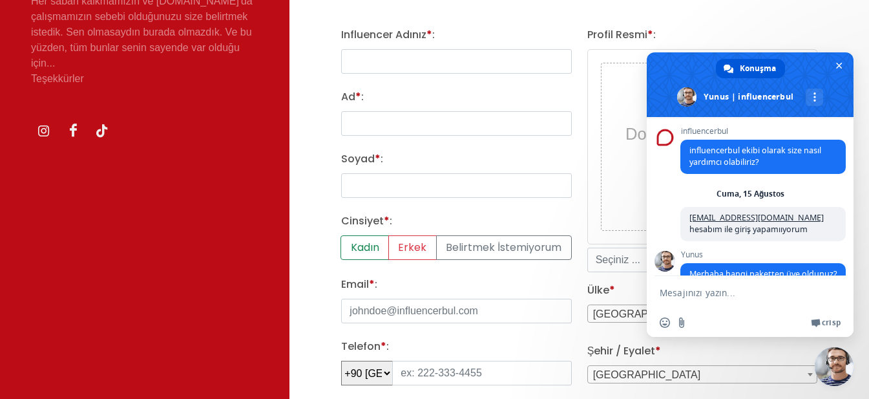
scroll to position [458, 0]
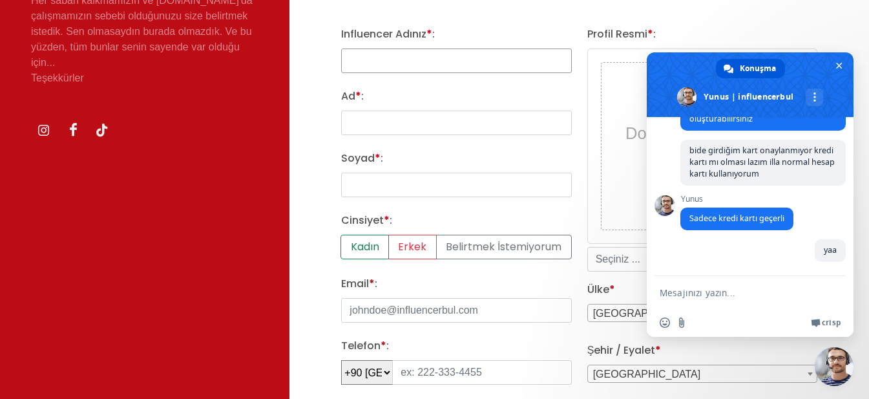
type input "gezenbirmemure"
click at [449, 122] on input "Ad * :" at bounding box center [456, 123] width 230 height 25
type input "saniye"
click at [433, 176] on input "Soyad * :" at bounding box center [456, 185] width 230 height 25
type input "atilla"
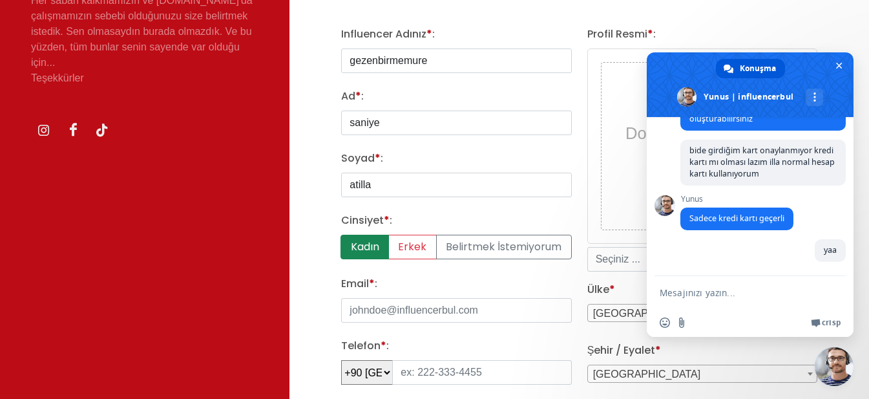
click at [346, 246] on label "Kadın" at bounding box center [365, 247] width 48 height 25
click at [346, 243] on input "Kadın" at bounding box center [345, 239] width 8 height 8
radio input "true"
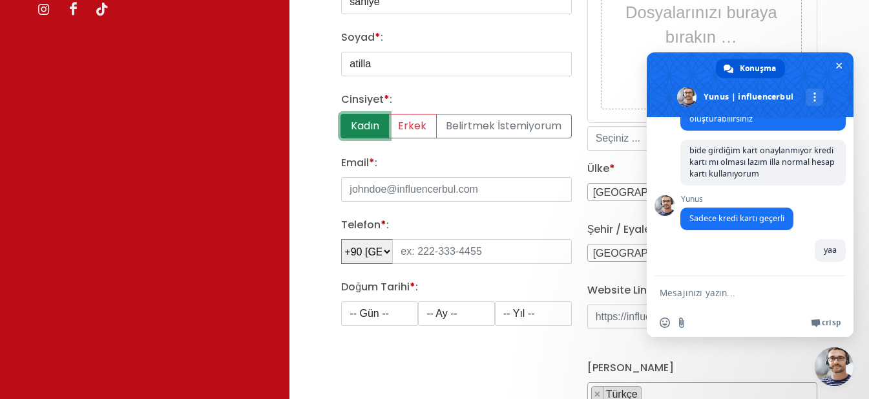
scroll to position [452, 0]
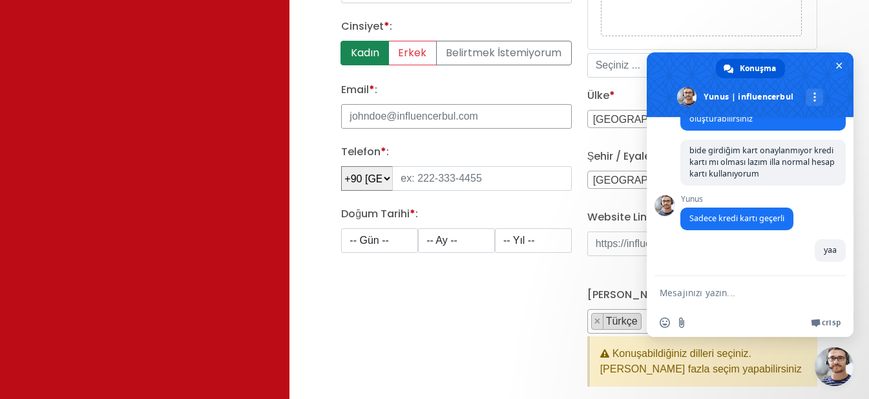
click at [460, 110] on input "Email * :" at bounding box center [456, 116] width 230 height 25
type input "[EMAIL_ADDRESS][DOMAIN_NAME]"
click at [452, 173] on input "tel" at bounding box center [481, 178] width 179 height 25
type input "546 789 21 58"
click at [355, 236] on select "-- Gün -- 1 2 3 4 5 6 7 8 9 10 11 12 13 14 15 16 17 18 19 20 21 22 23 24 25 26 …" at bounding box center [379, 240] width 77 height 25
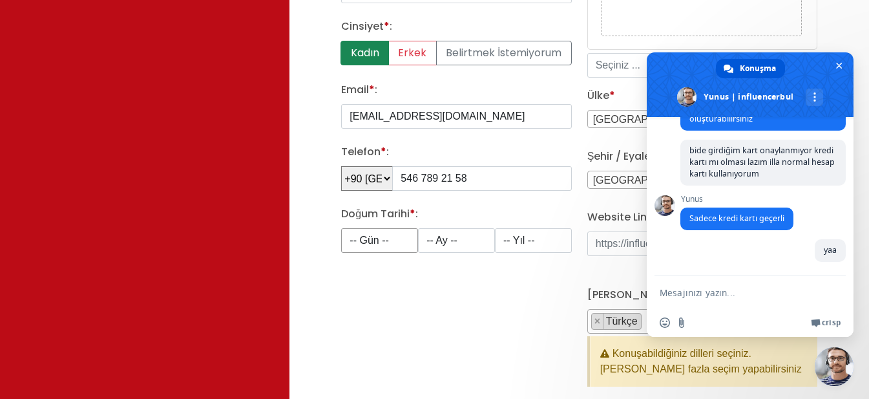
select select "28"
click at [341, 228] on select "-- Gün -- 1 2 3 4 5 6 7 8 9 10 11 12 13 14 15 16 17 18 19 20 21 22 23 24 25 26 …" at bounding box center [379, 240] width 77 height 25
click at [449, 236] on select "-- Ay -- 1 2 3 4 5 6 7 8 9 10 11 12" at bounding box center [456, 240] width 77 height 25
select select "3"
click at [418, 228] on select "-- Ay -- 1 2 3 4 5 6 7 8 9 10 11 12" at bounding box center [456, 240] width 77 height 25
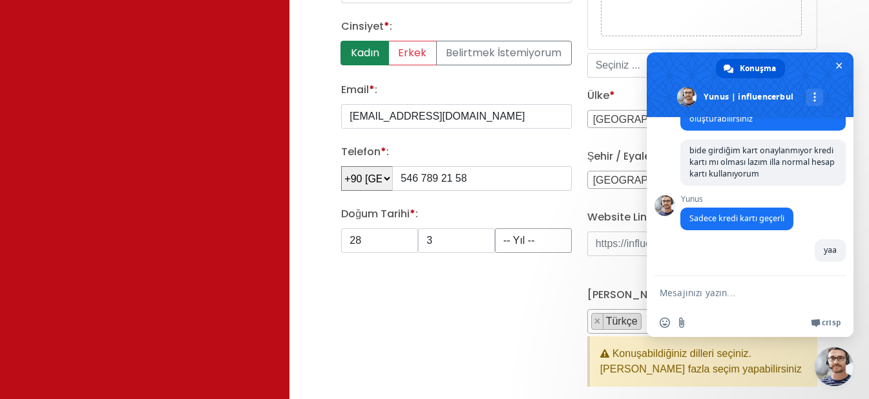
click at [516, 246] on select "-- Yıl -- 2008 2007 2006 2005 2004 2003 2002 2001 2000 1999 1998 1997 1996 1995…" at bounding box center [533, 240] width 77 height 25
select select "1998"
click at [495, 228] on select "-- Yıl -- 2008 2007 2006 2005 2004 2003 2002 2001 2000 1999 1998 1997 1996 1995…" at bounding box center [533, 240] width 77 height 25
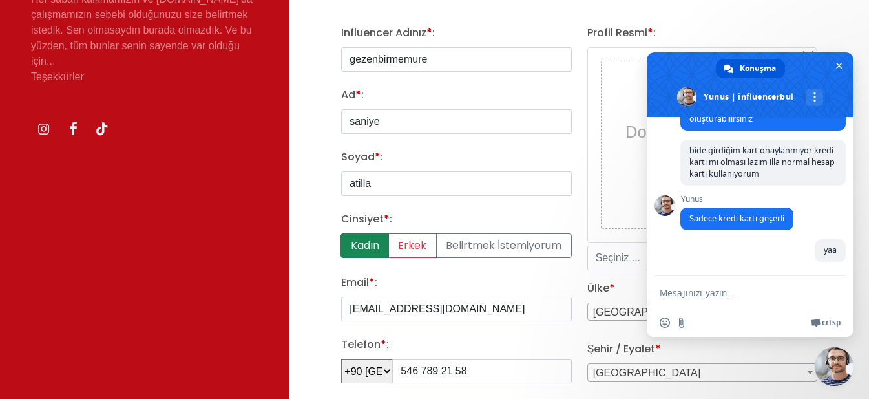
scroll to position [259, 0]
click at [845, 57] on span at bounding box center [750, 84] width 207 height 65
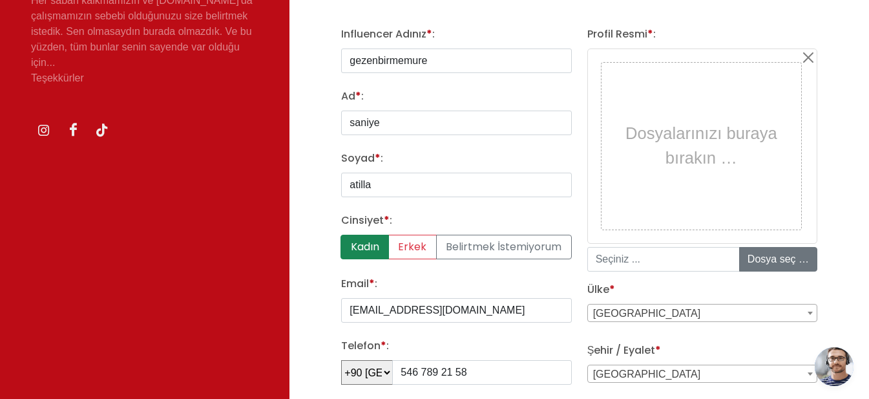
click at [757, 166] on div "Dosyalarınızı buraya bırakın …" at bounding box center [701, 146] width 193 height 160
click at [776, 259] on input "file" at bounding box center [838, 259] width 196 height 23
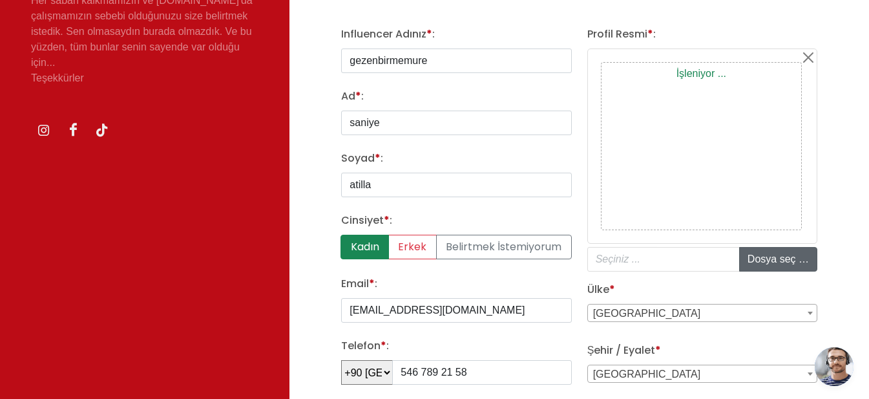
type input "C:\fakepath\CLSJ9826.JPG"
type input "CLSJ9826.JPG"
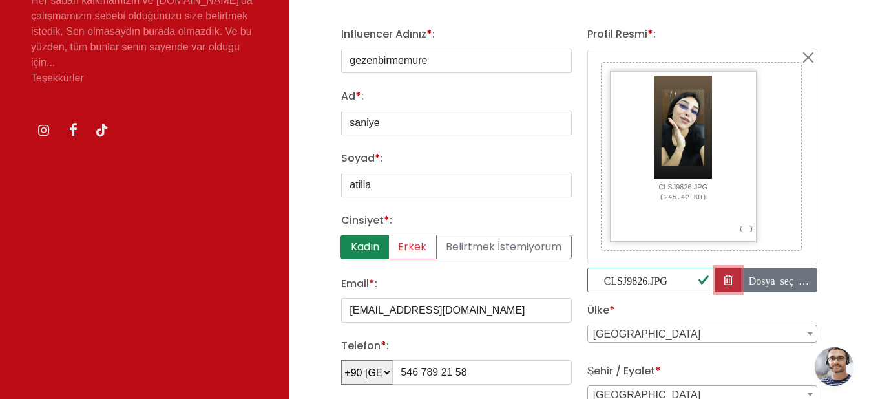
click at [723, 279] on button "button" at bounding box center [728, 280] width 26 height 25
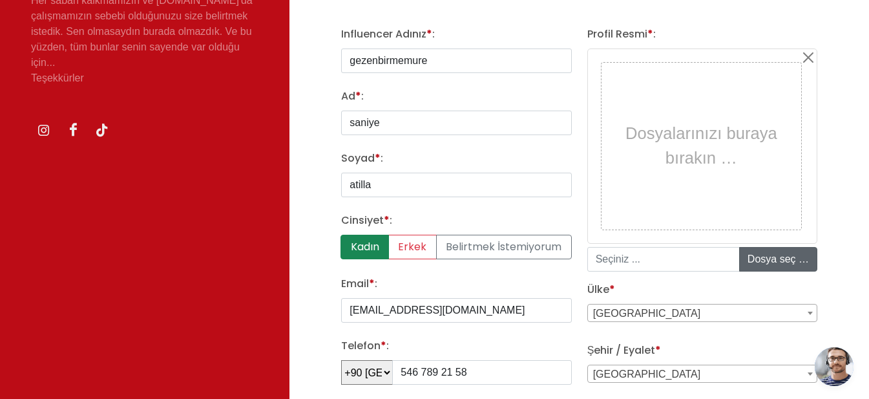
click at [773, 248] on input "file" at bounding box center [838, 259] width 196 height 23
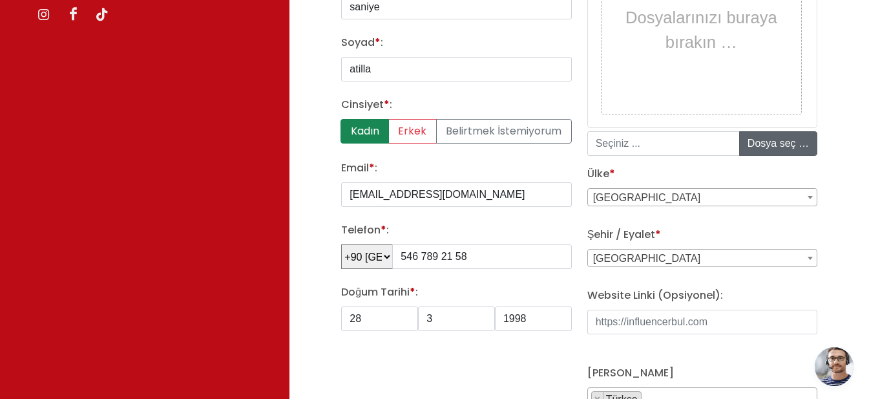
type input "C:\fakepath\CCUW2243.JPG"
type input "CCUW2243.JPG"
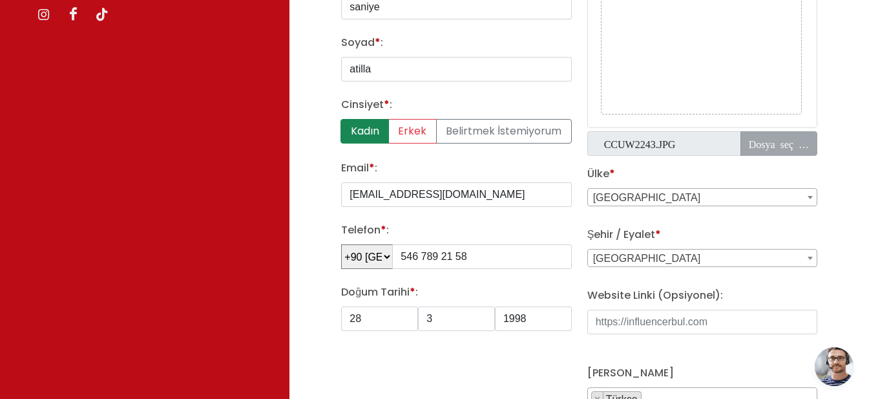
scroll to position [388, 0]
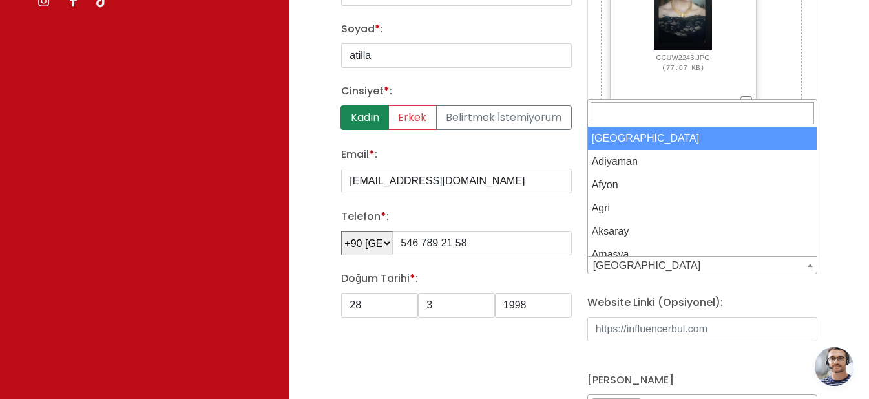
click at [722, 262] on span "Adana" at bounding box center [702, 266] width 229 height 18
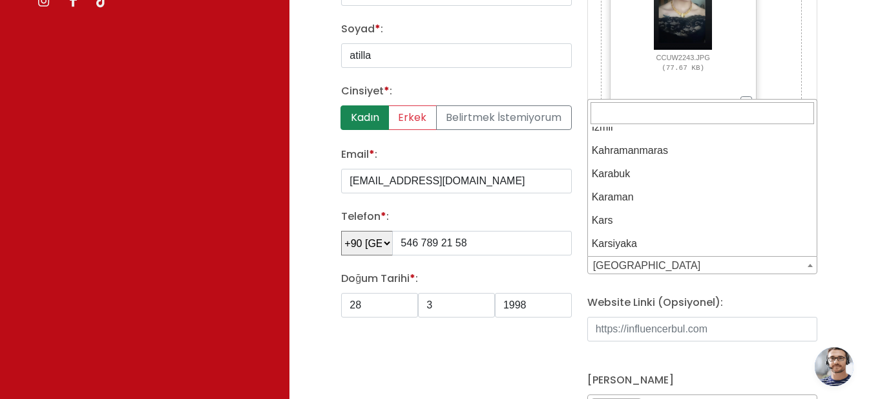
scroll to position [970, 0]
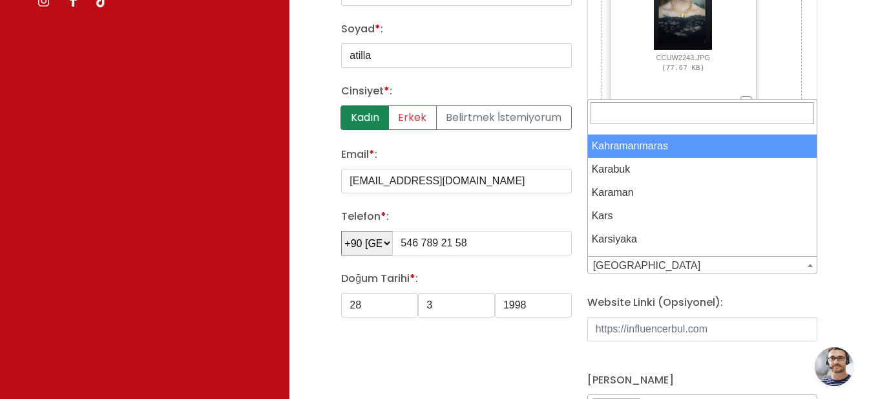
select select "3705"
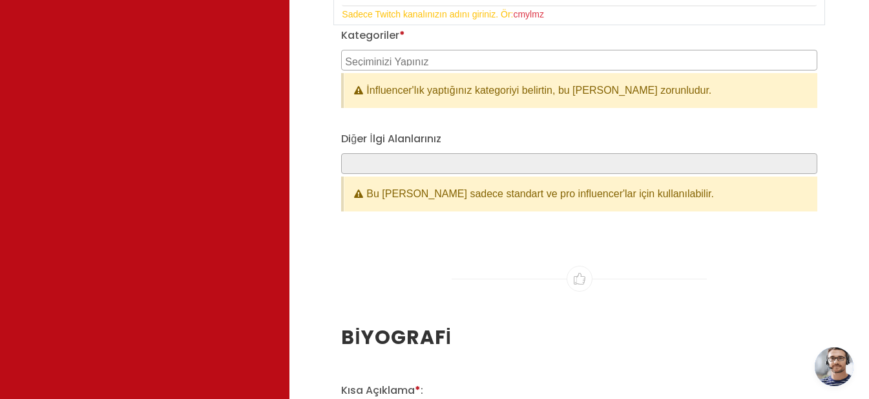
scroll to position [1487, 0]
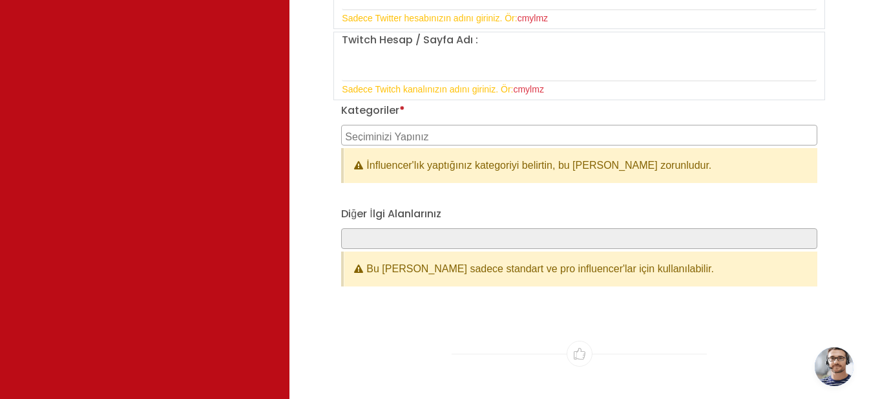
click at [455, 143] on span at bounding box center [579, 135] width 476 height 21
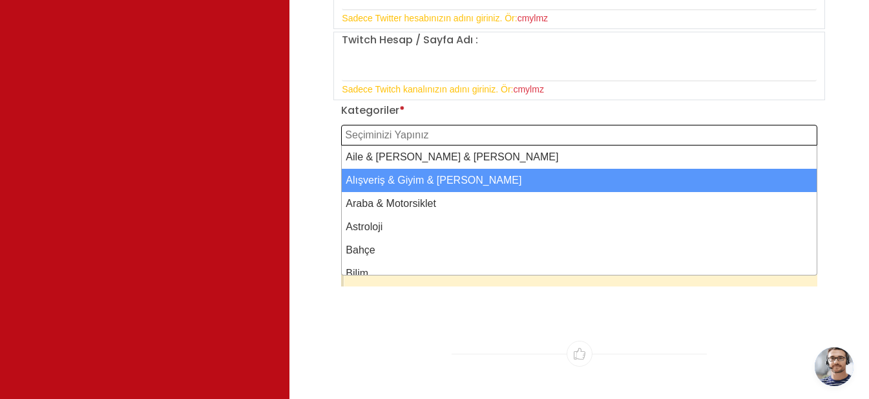
select select "2"
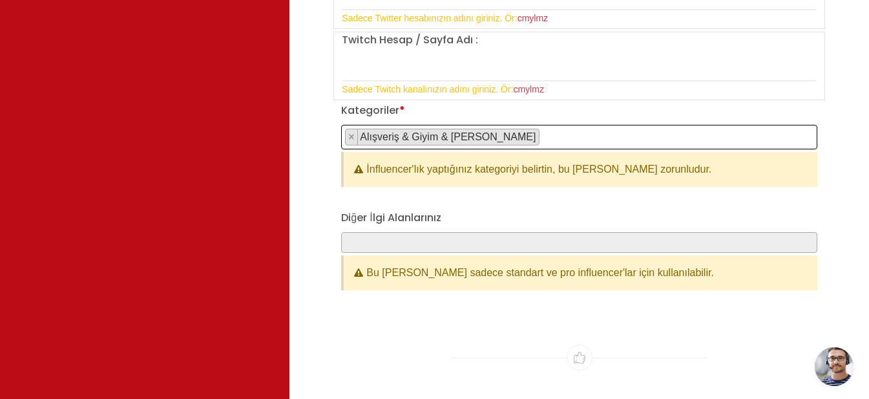
scroll to position [12, 0]
click at [525, 131] on span "× Alışveriş & Giyim & Aksesuar" at bounding box center [579, 137] width 476 height 25
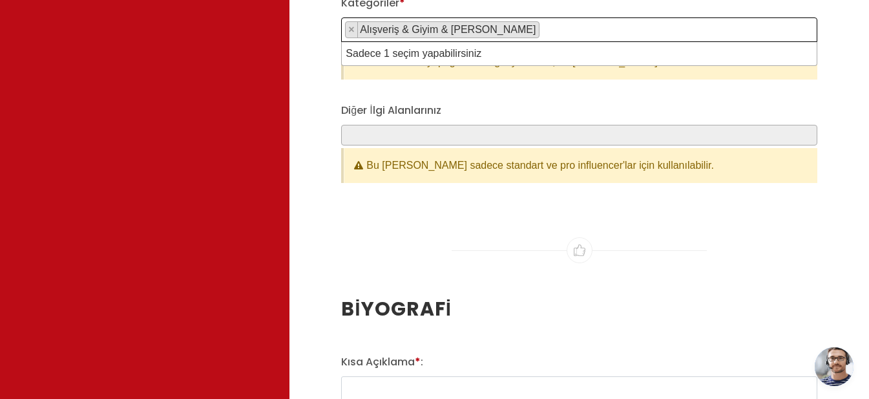
scroll to position [1487, 0]
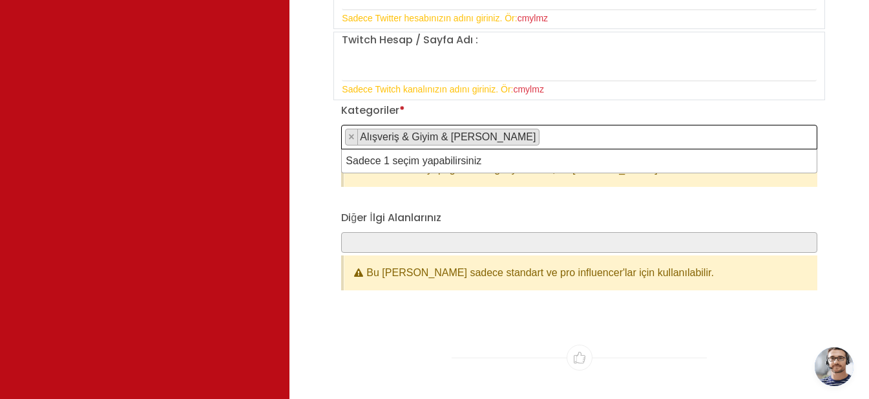
click at [516, 197] on div "Kategoriler * Aile & Çocuk & Ebeveyn Alışveriş & Giyim & Aksesuar Araba & Motor…" at bounding box center [580, 155] width 492 height 105
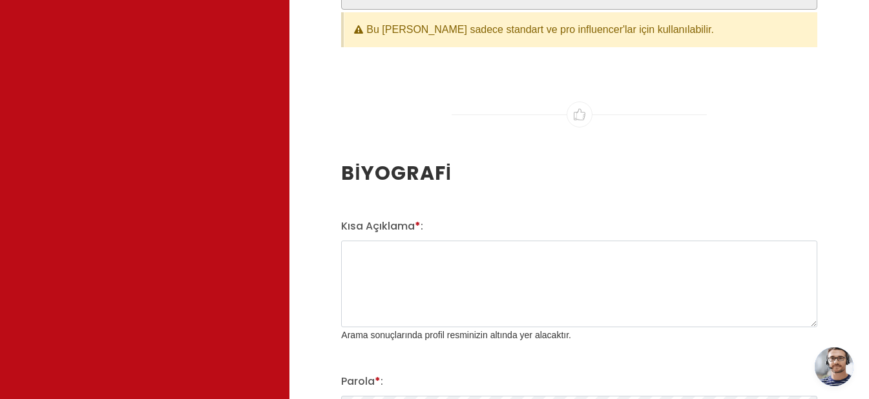
scroll to position [1745, 0]
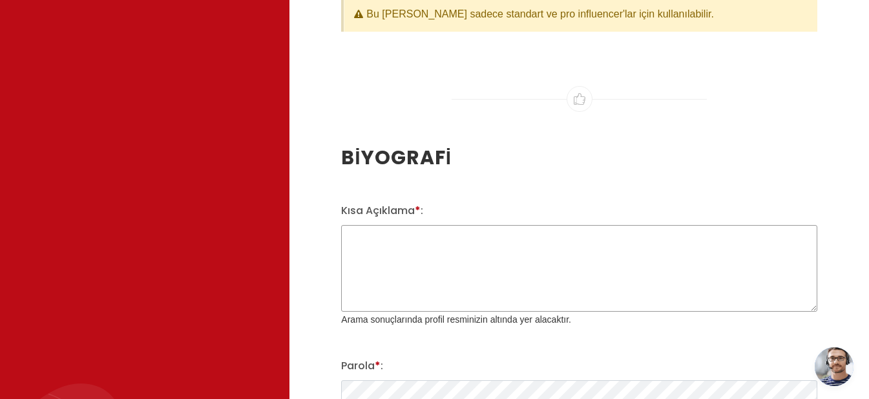
click at [501, 236] on textarea "Kısa Açıklama * :" at bounding box center [579, 268] width 476 height 87
type textarea "m"
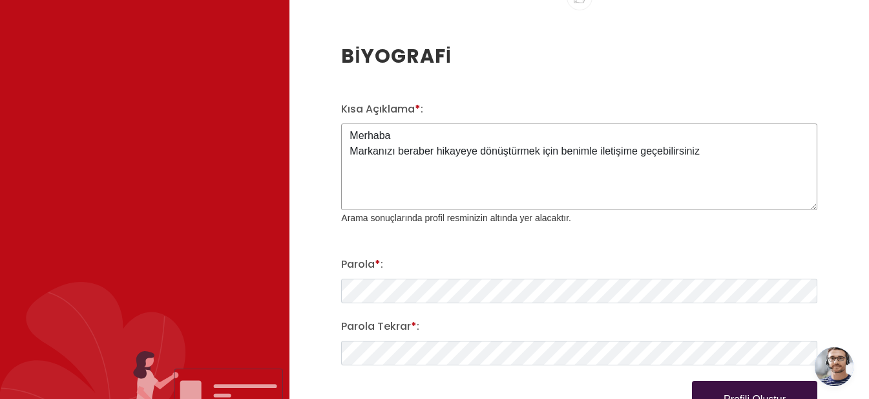
scroll to position [2004, 0]
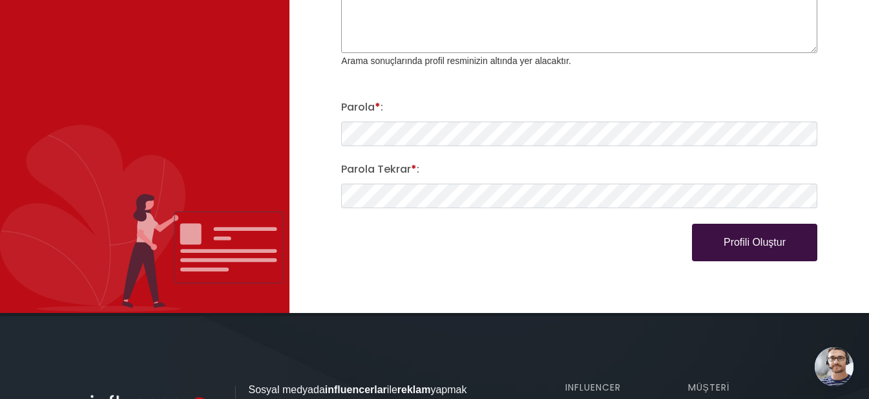
type textarea "Merhaba Markanızı beraber hikayeye dönüştürmek için benimle iletişime geçebilir…"
click at [749, 248] on button "Profili Oluştur" at bounding box center [754, 242] width 125 height 37
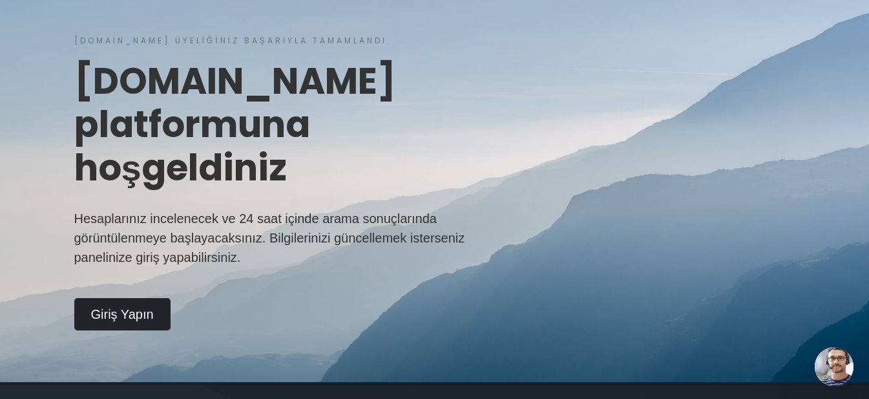
scroll to position [323, 0]
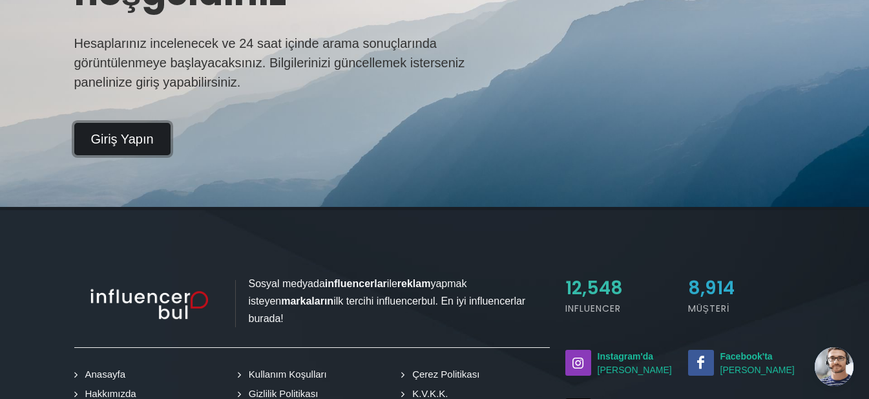
click at [149, 143] on link "Giriş Yapın" at bounding box center [122, 139] width 96 height 32
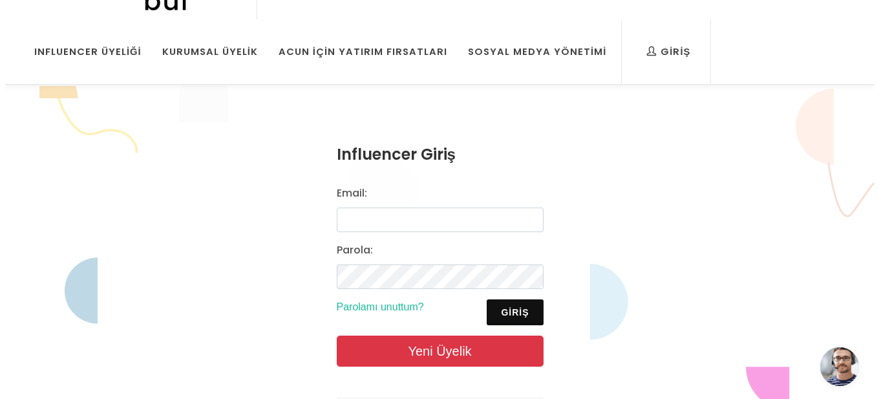
scroll to position [129, 0]
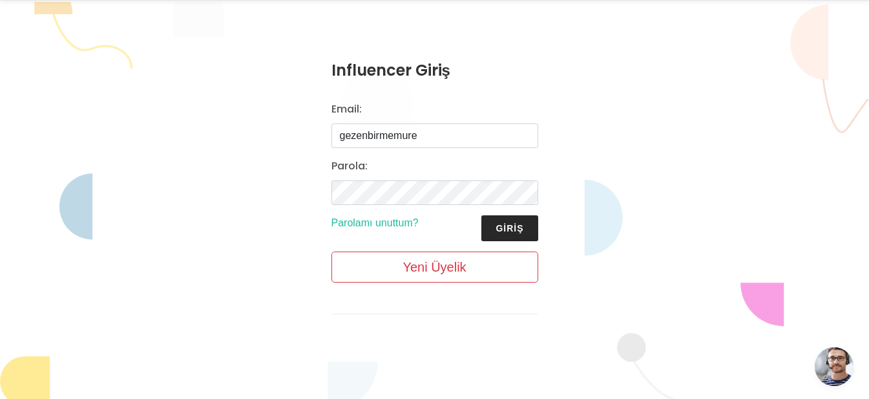
click at [511, 228] on button "Giriş" at bounding box center [510, 228] width 56 height 26
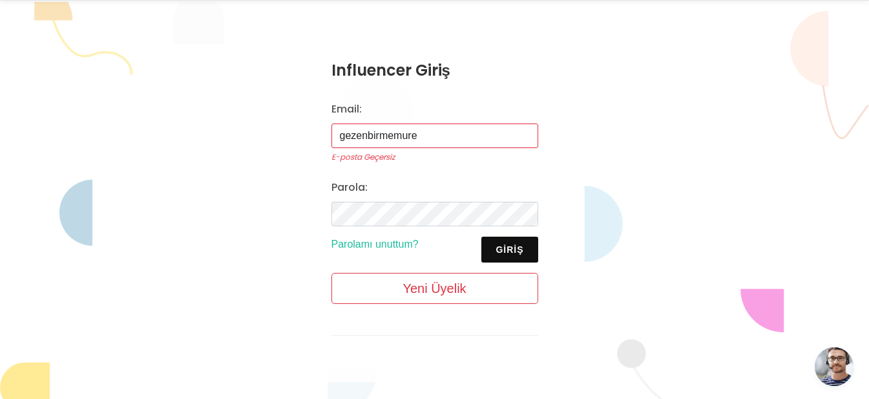
click at [432, 134] on input "gezenbirmemure" at bounding box center [435, 135] width 207 height 25
type input "g"
click at [432, 134] on input "Email:" at bounding box center [435, 135] width 207 height 25
type input "[EMAIL_ADDRESS][DOMAIN_NAME]"
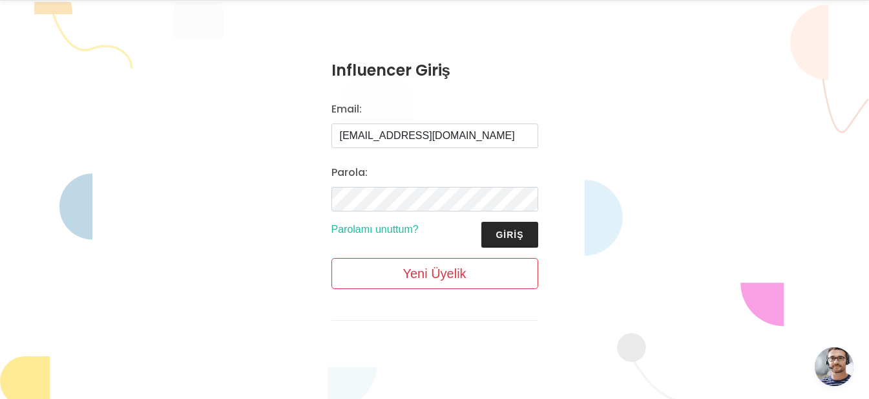
click at [496, 233] on button "Giriş" at bounding box center [510, 235] width 56 height 26
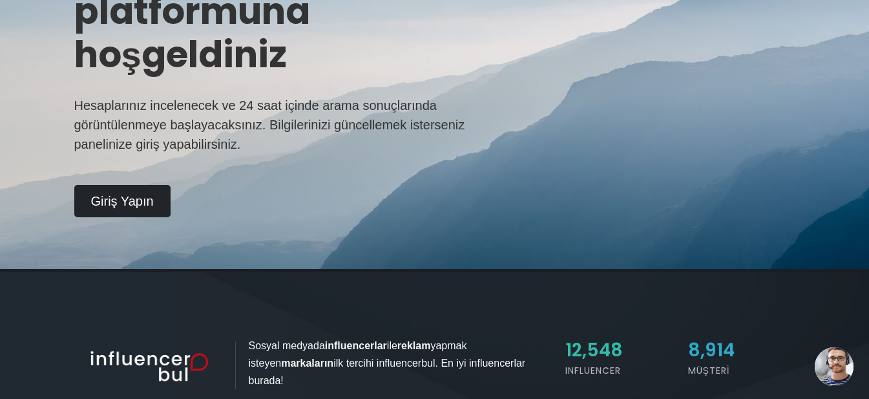
scroll to position [259, 0]
